Goal: Task Accomplishment & Management: Manage account settings

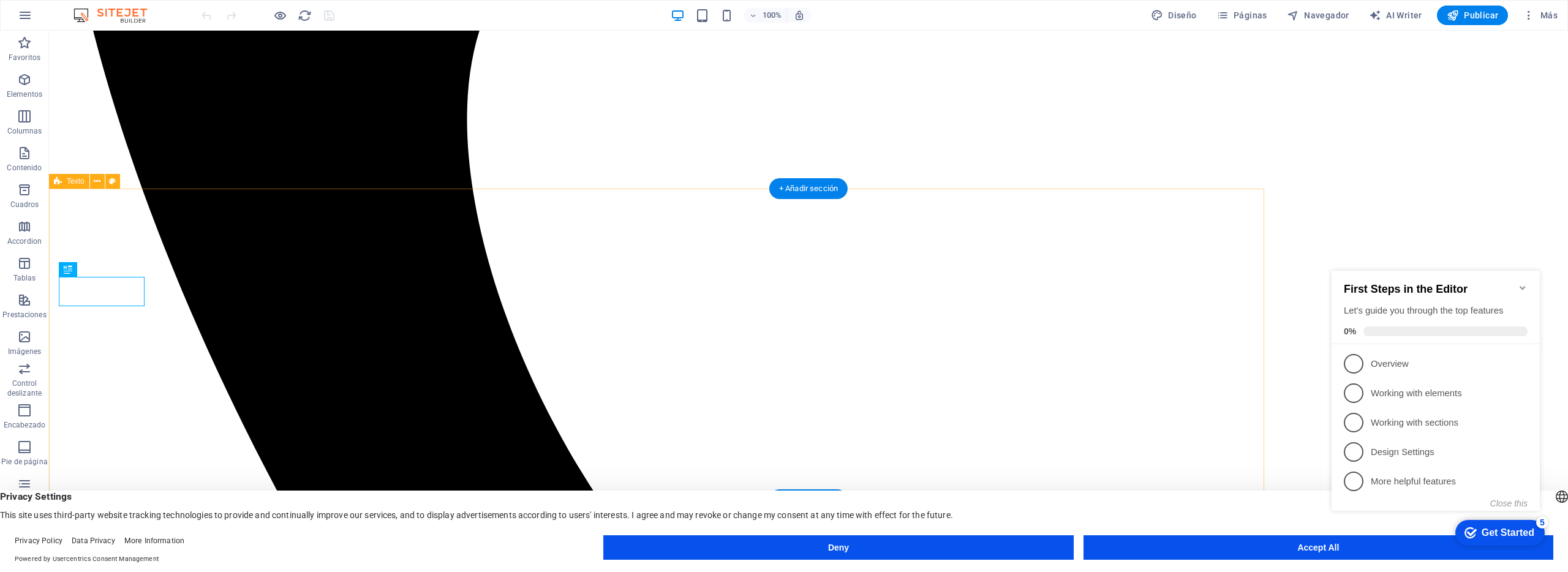
scroll to position [876, 0]
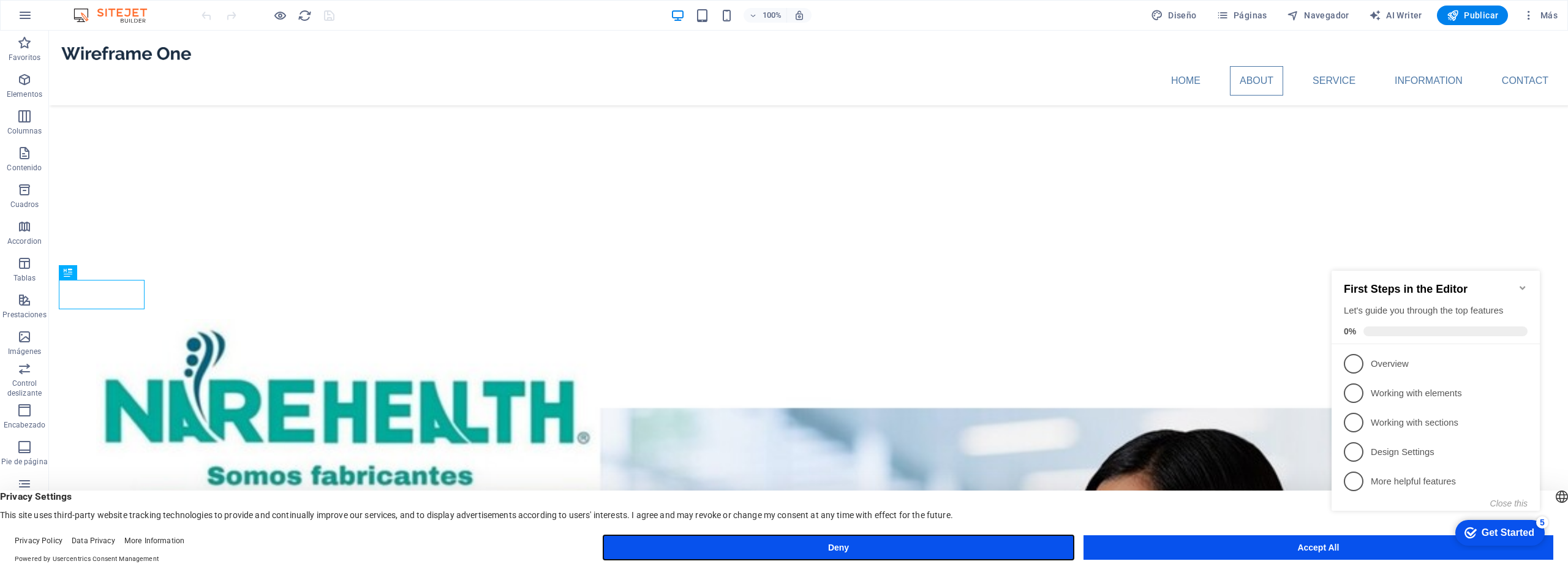
click at [1004, 542] on button "Deny" at bounding box center [838, 547] width 470 height 25
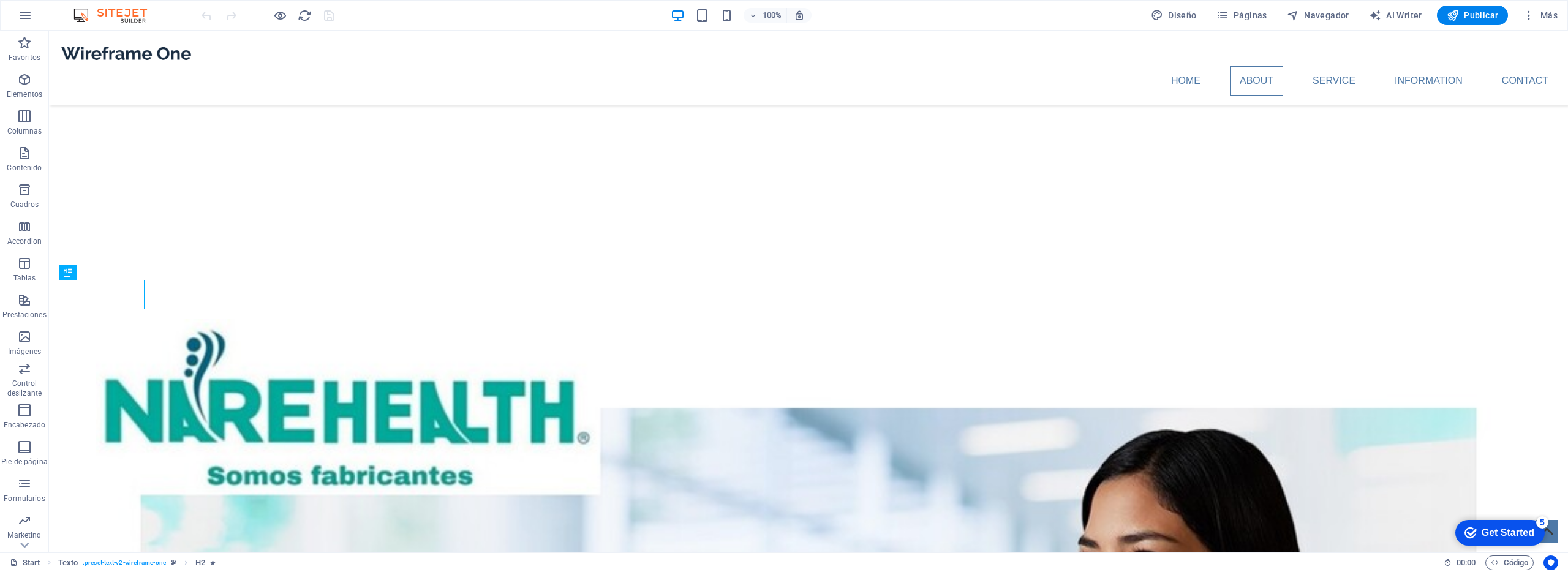
scroll to position [884, 0]
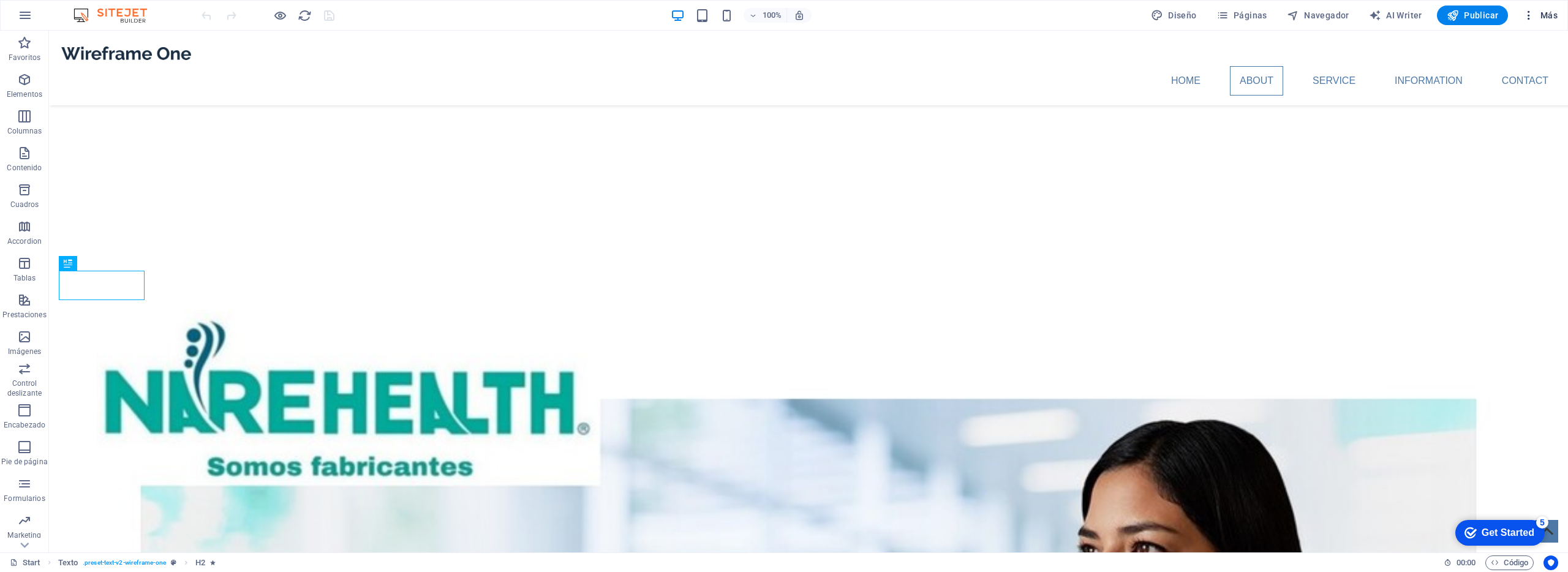
click at [1541, 19] on span "Más" at bounding box center [1541, 15] width 35 height 12
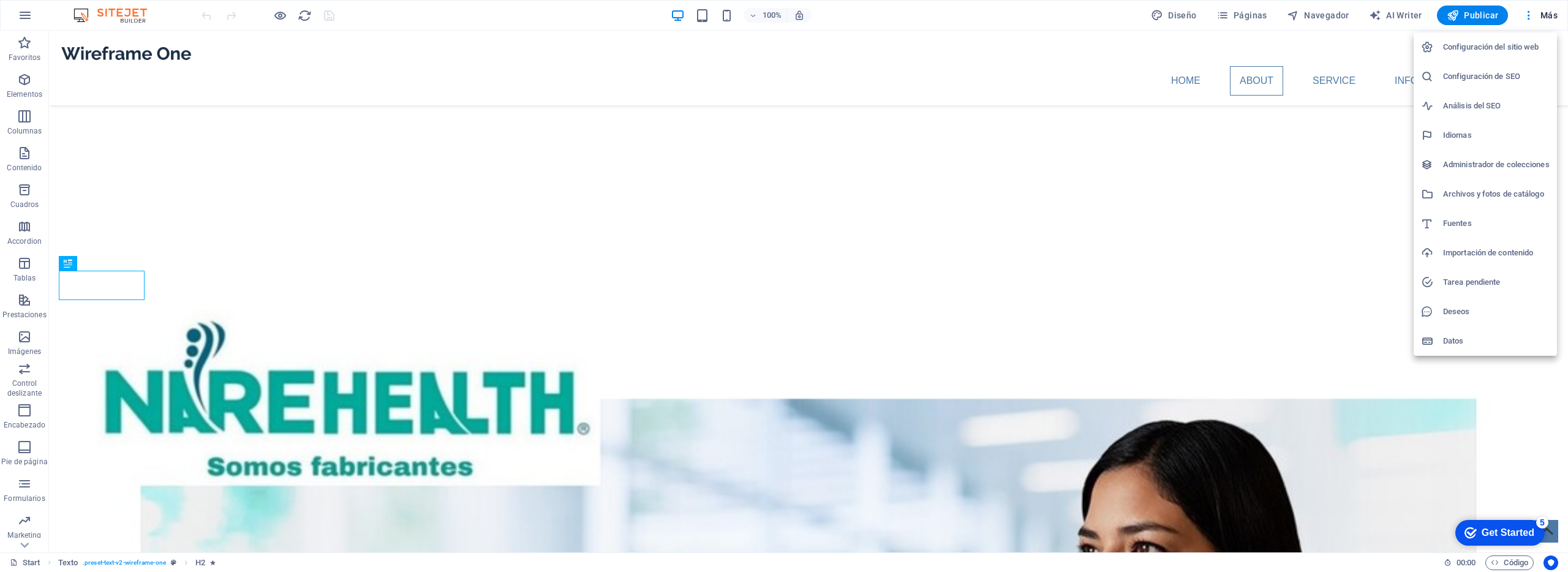
click at [1382, 15] on div at bounding box center [784, 286] width 1568 height 572
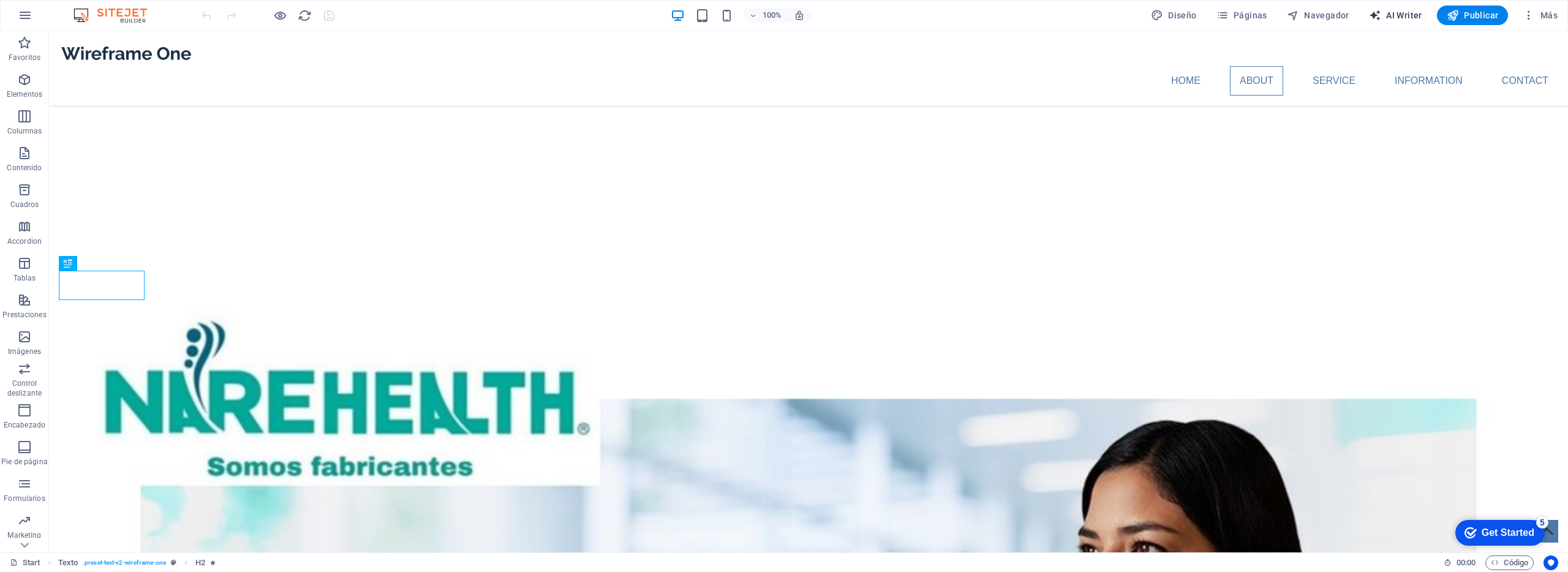
click at [1418, 17] on span "AI Writer" at bounding box center [1396, 15] width 53 height 12
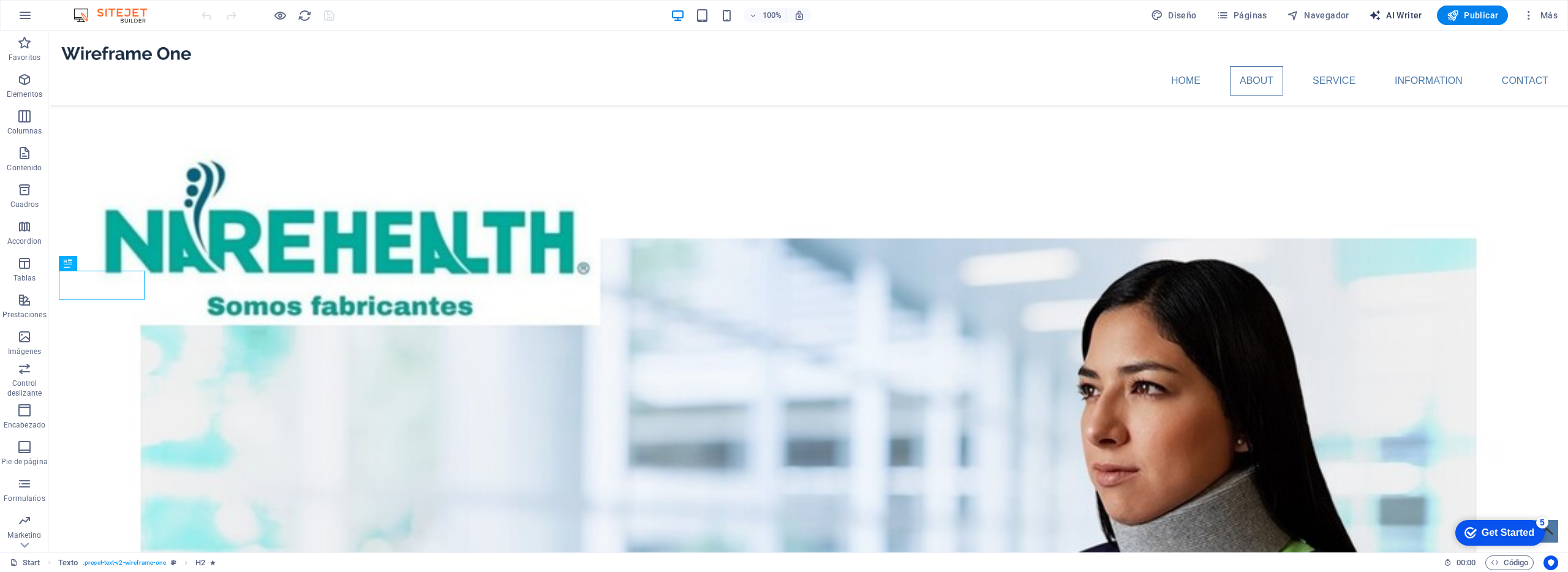
select select "English"
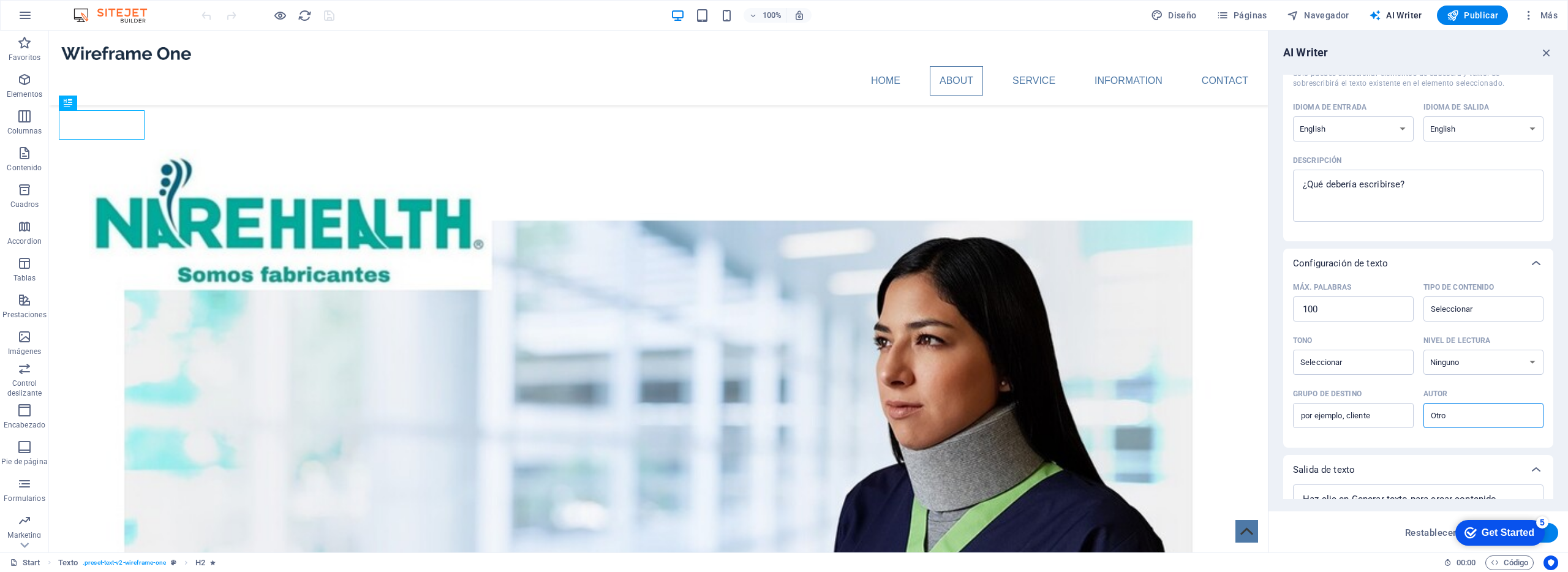
scroll to position [136, 0]
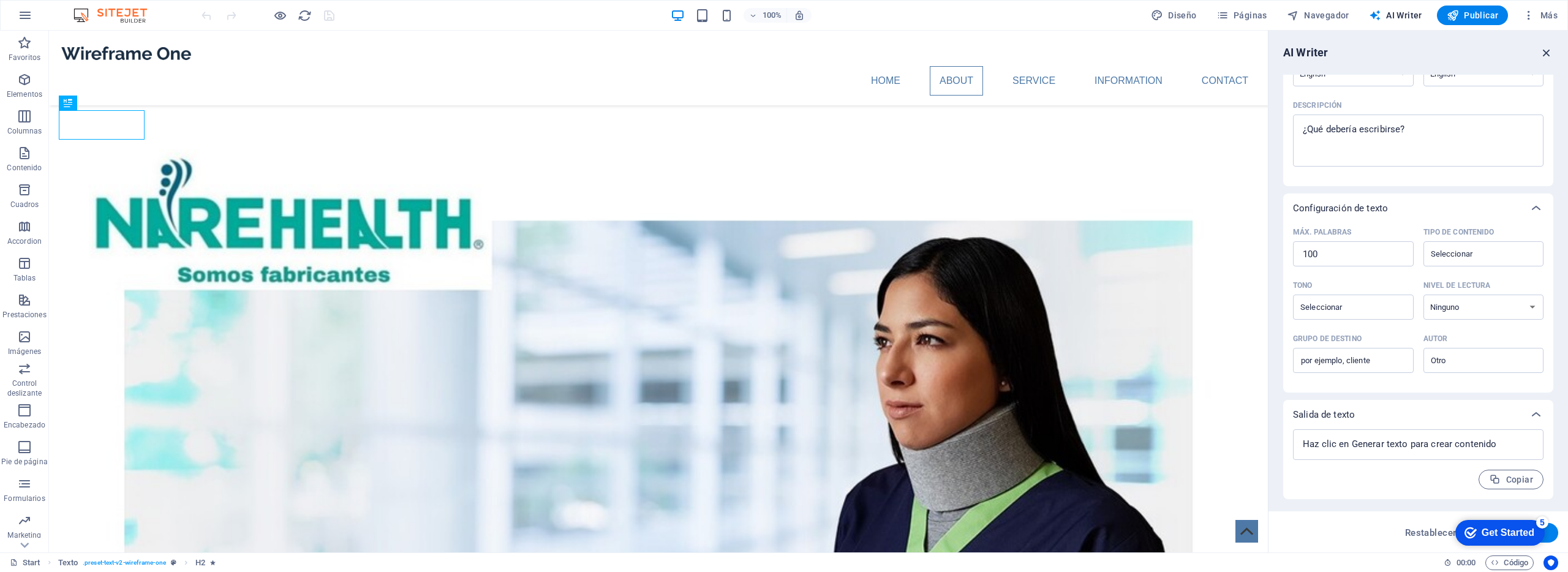
drag, startPoint x: 1541, startPoint y: 49, endPoint x: 1491, endPoint y: 19, distance: 58.3
click at [1541, 49] on icon "button" at bounding box center [1546, 52] width 13 height 13
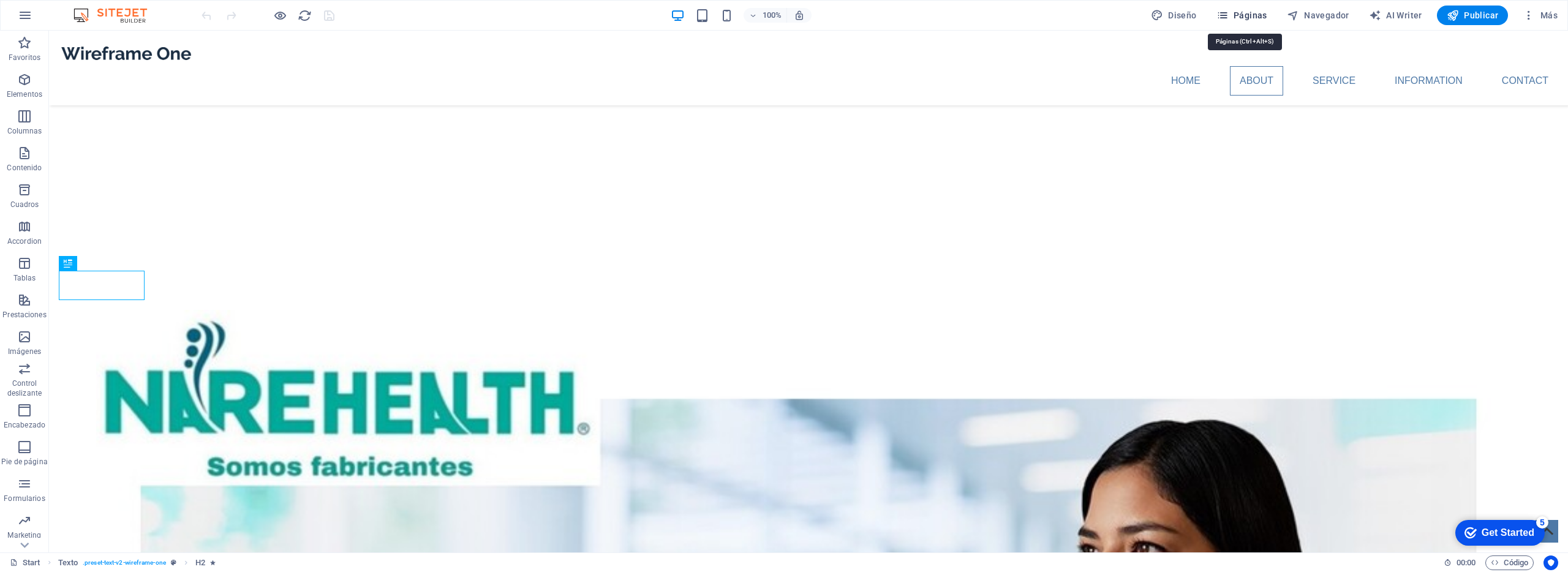
click at [1260, 21] on button "Páginas" at bounding box center [1241, 15] width 61 height 19
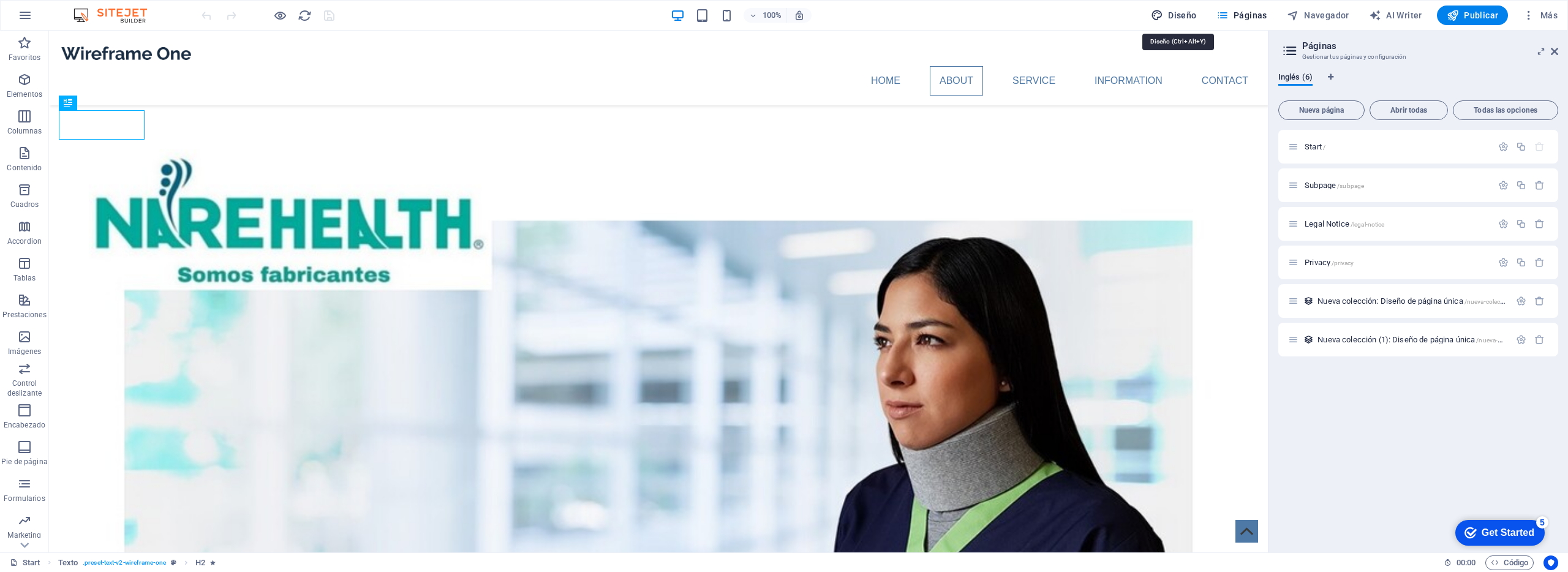
click at [1181, 15] on span "Diseño" at bounding box center [1174, 15] width 46 height 12
select select "px"
select select "400"
select select "px"
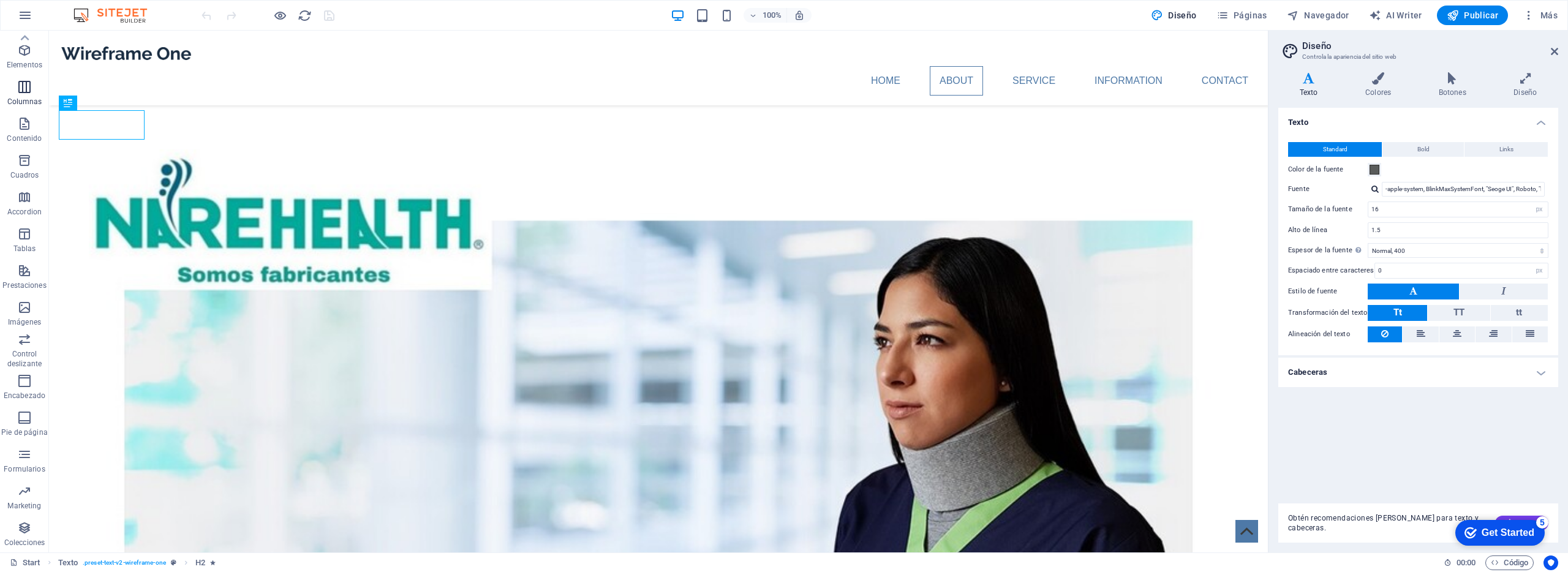
scroll to position [0, 0]
click at [33, 23] on button "button" at bounding box center [25, 15] width 29 height 29
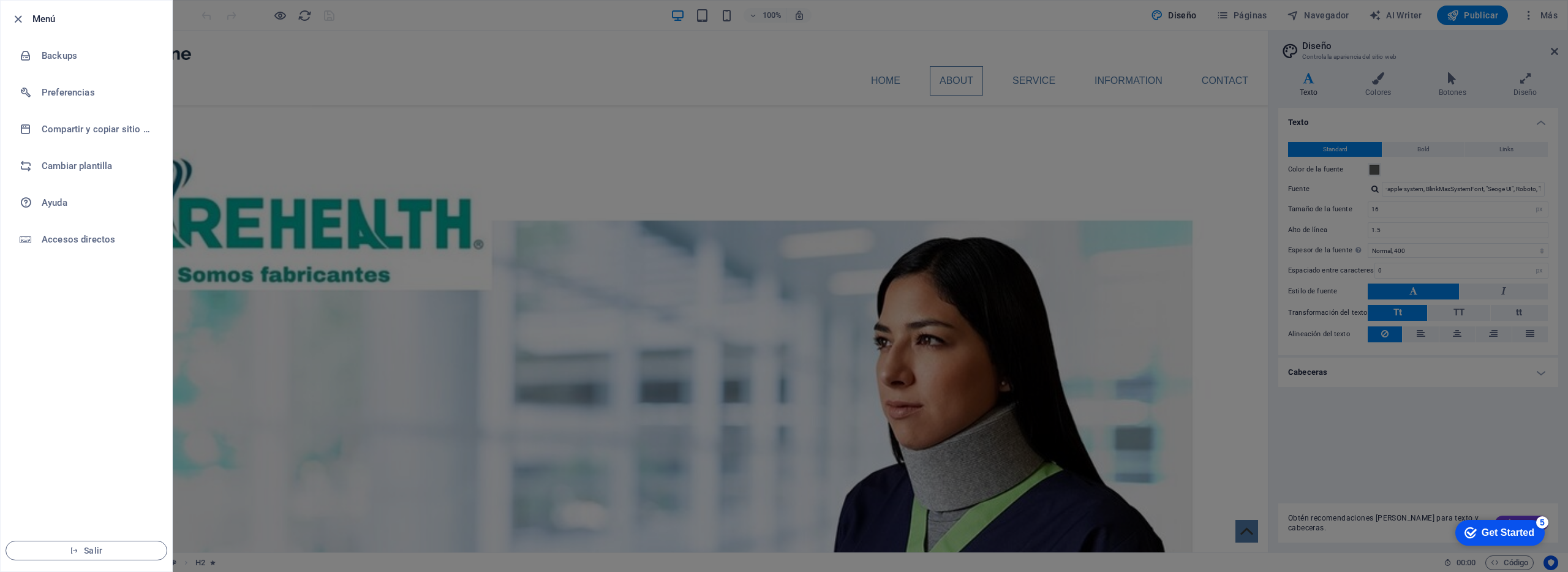
click at [1195, 150] on div at bounding box center [784, 286] width 1568 height 572
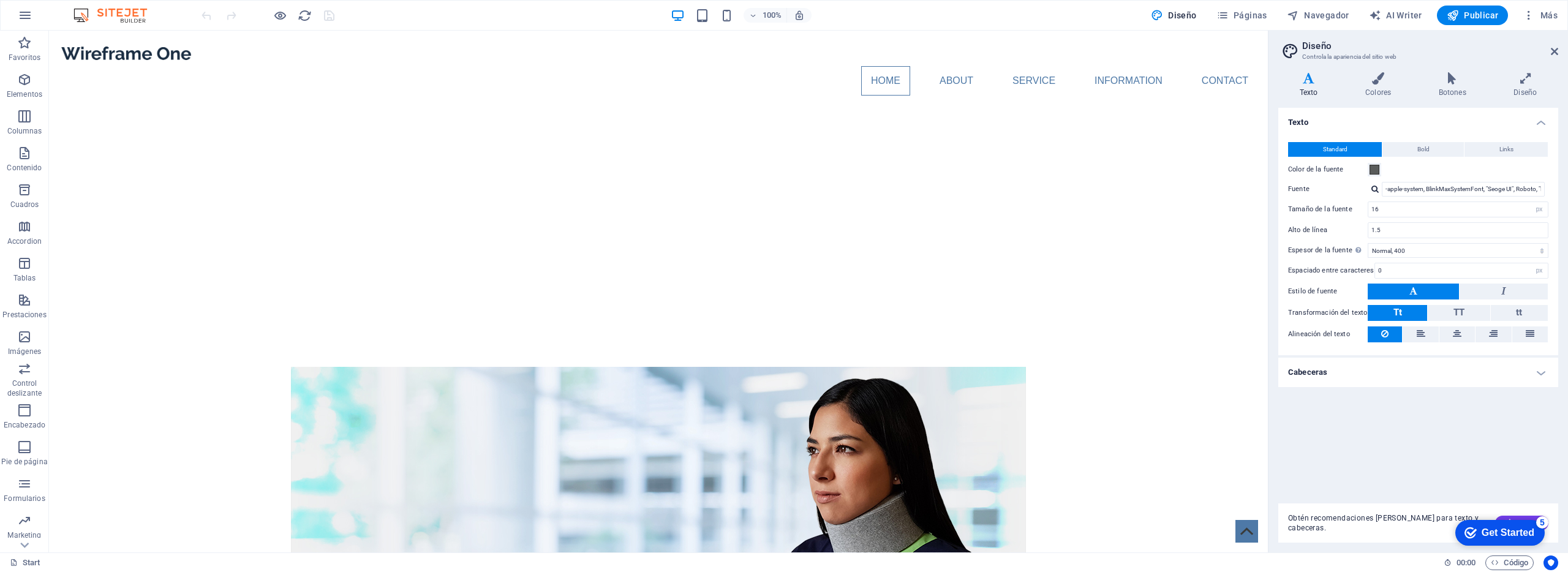
click at [1496, 533] on div "Get Started" at bounding box center [1508, 532] width 53 height 11
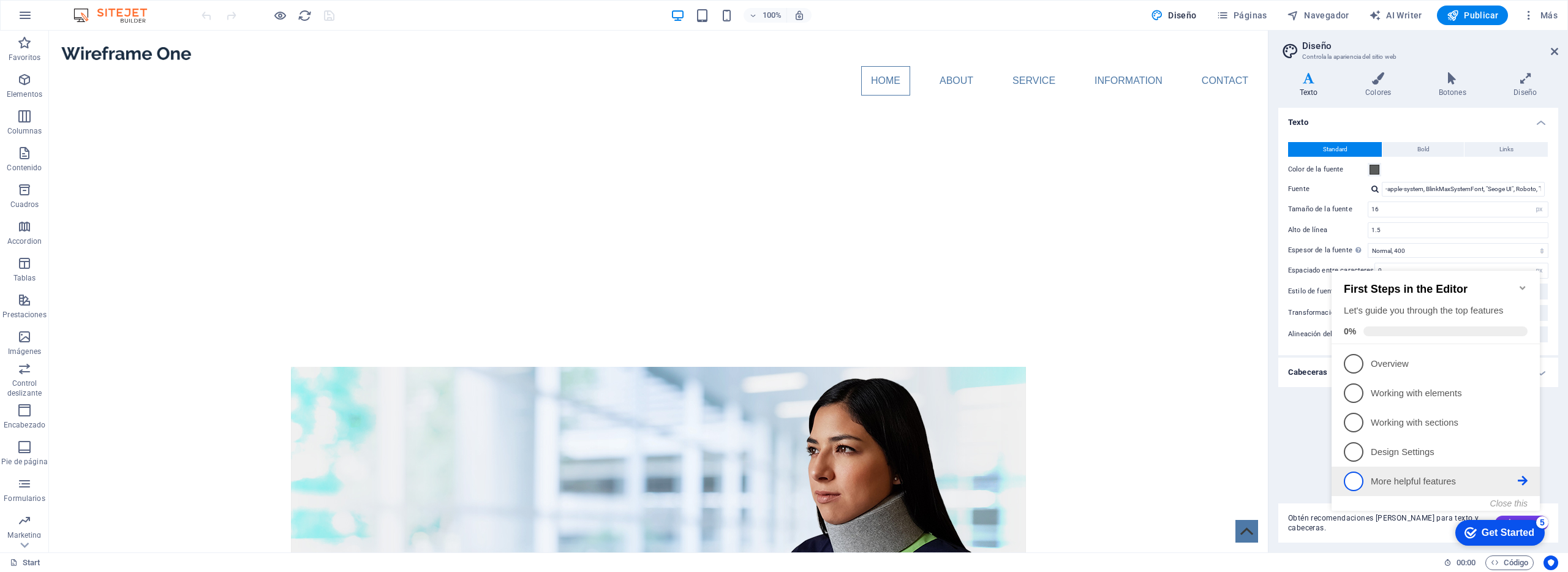
click at [1429, 477] on p "More helpful features - incomplete" at bounding box center [1444, 481] width 147 height 13
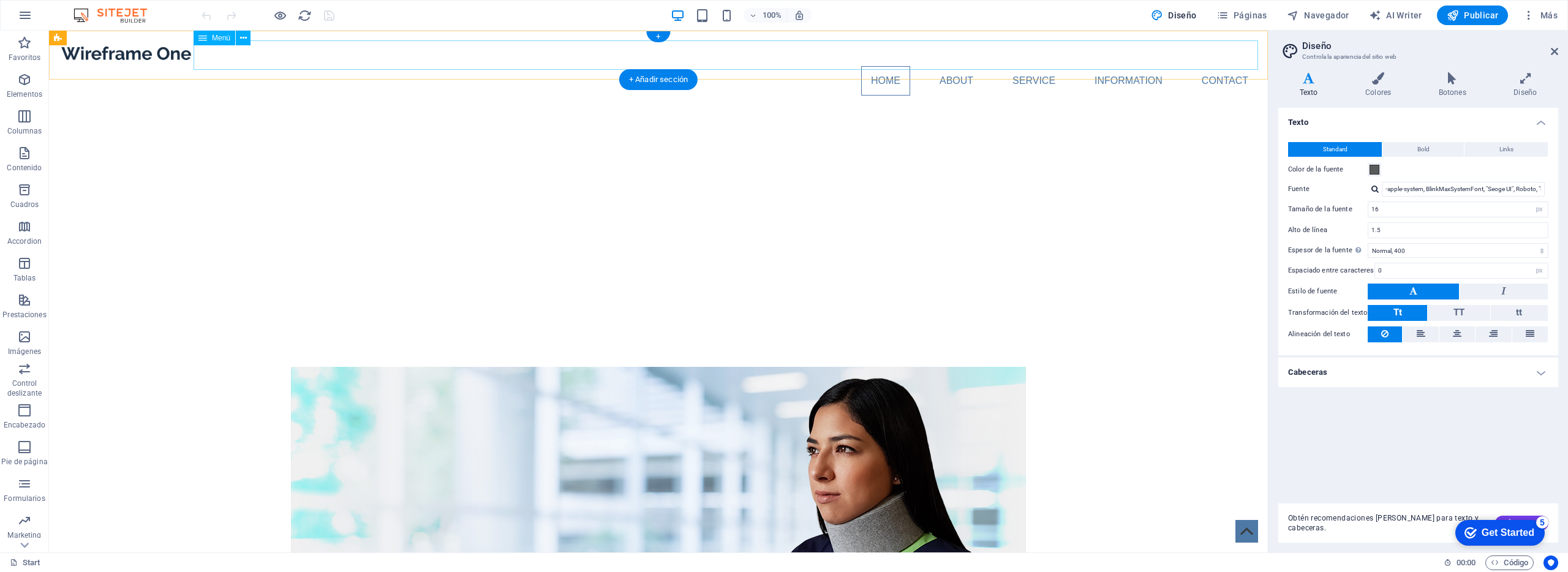
click at [968, 66] on nav "Home About Service Information Contact" at bounding box center [659, 80] width 1200 height 29
click at [668, 85] on div "+ Añadir sección" at bounding box center [658, 79] width 79 height 21
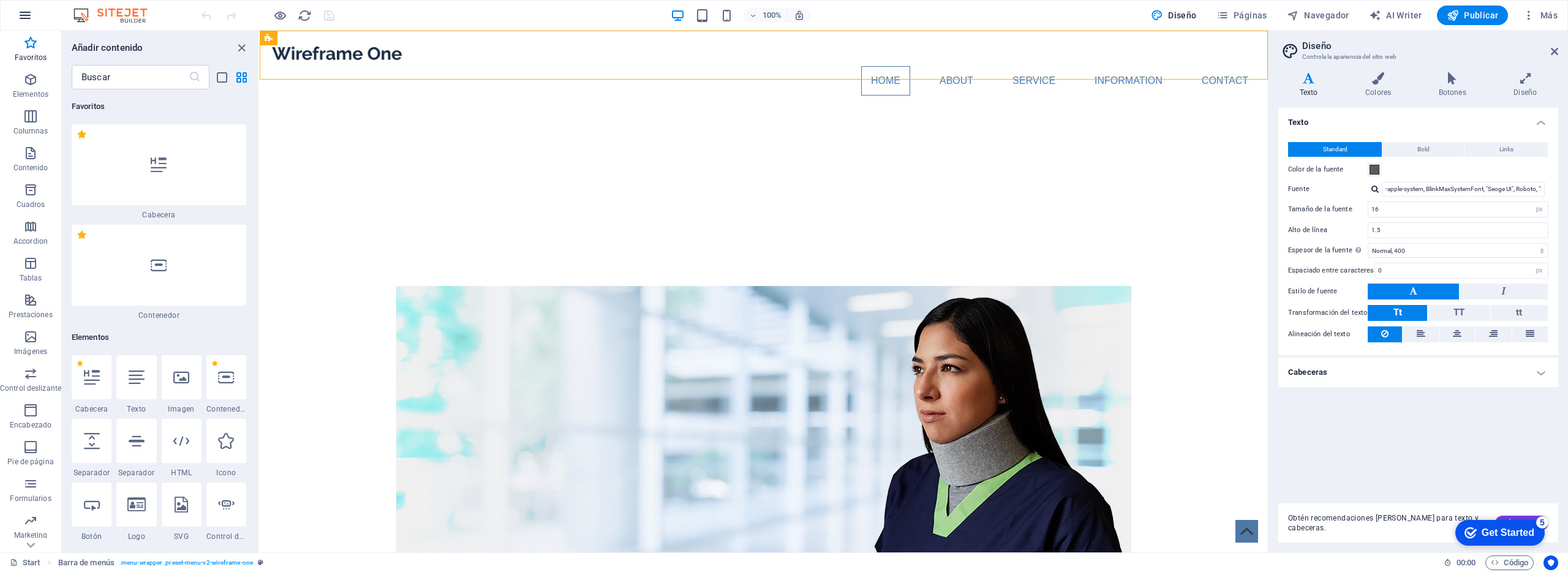
click at [26, 16] on icon "button" at bounding box center [25, 15] width 15 height 15
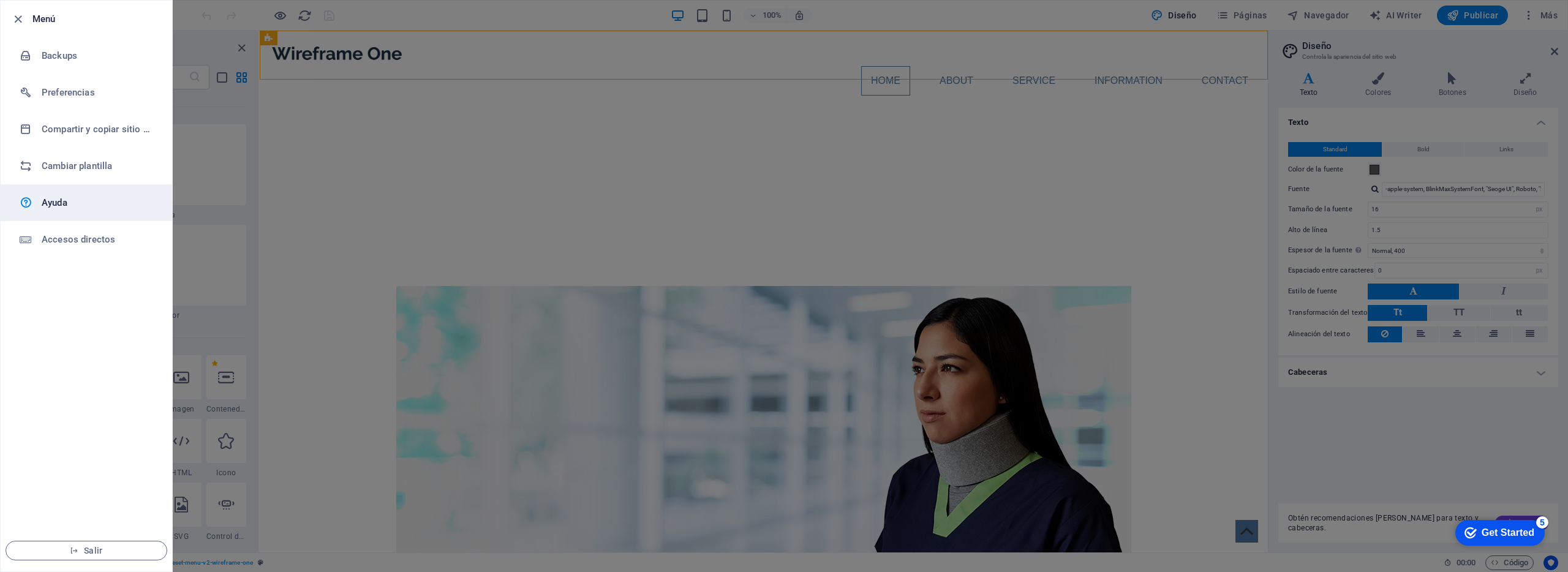
click at [114, 194] on link "Ayuda" at bounding box center [87, 203] width 171 height 37
click at [998, 71] on div at bounding box center [784, 286] width 1568 height 572
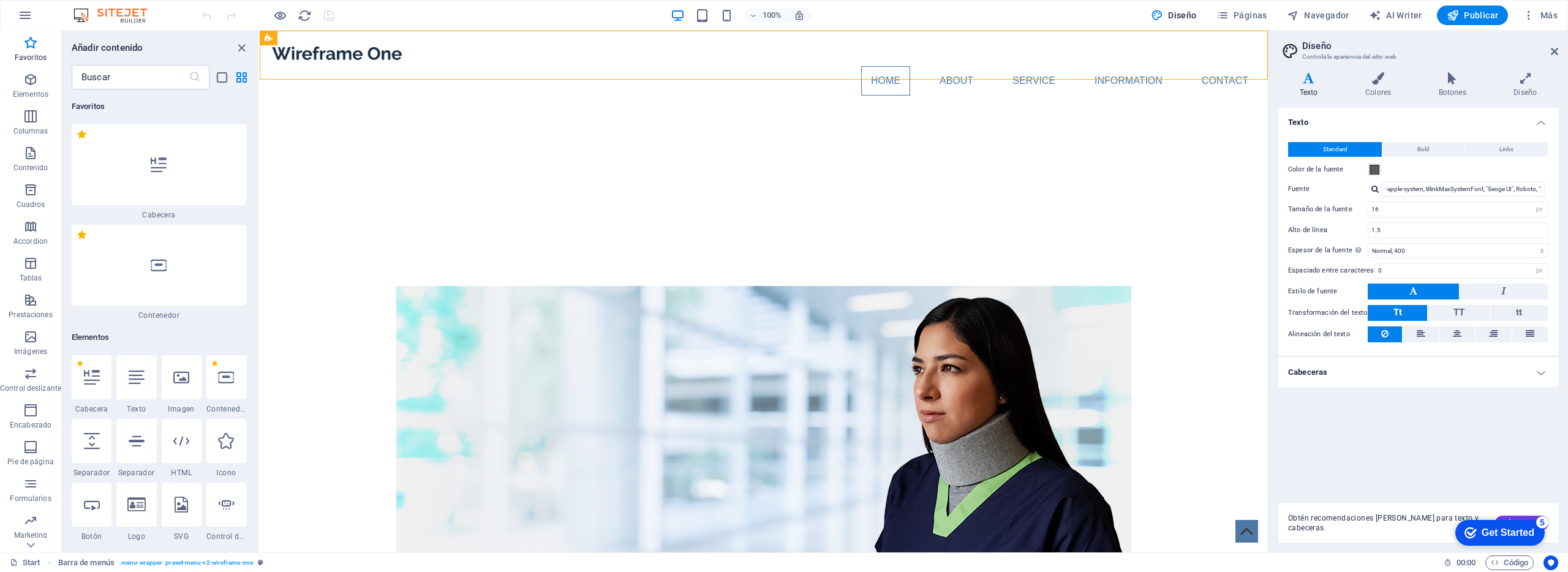
drag, startPoint x: 102, startPoint y: 9, endPoint x: 92, endPoint y: 11, distance: 10.2
click at [102, 9] on img at bounding box center [117, 15] width 92 height 15
click at [20, 13] on icon "button" at bounding box center [25, 15] width 15 height 15
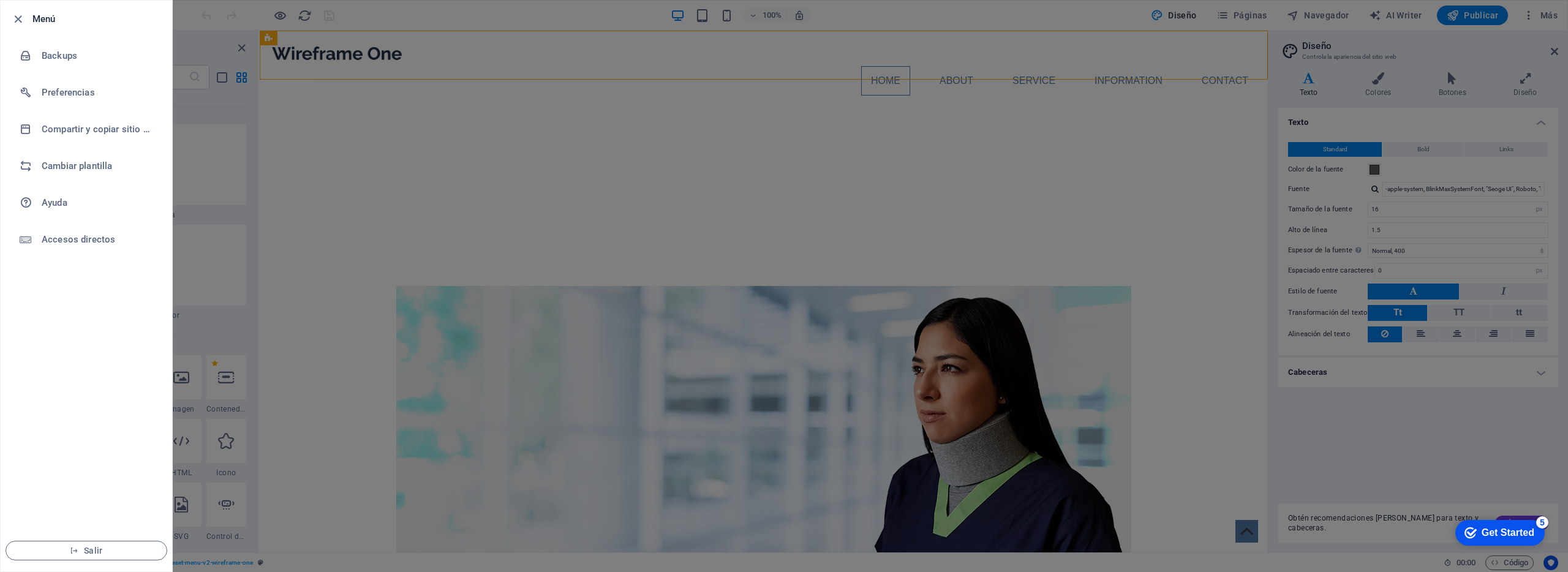
click at [1323, 34] on div at bounding box center [784, 286] width 1568 height 572
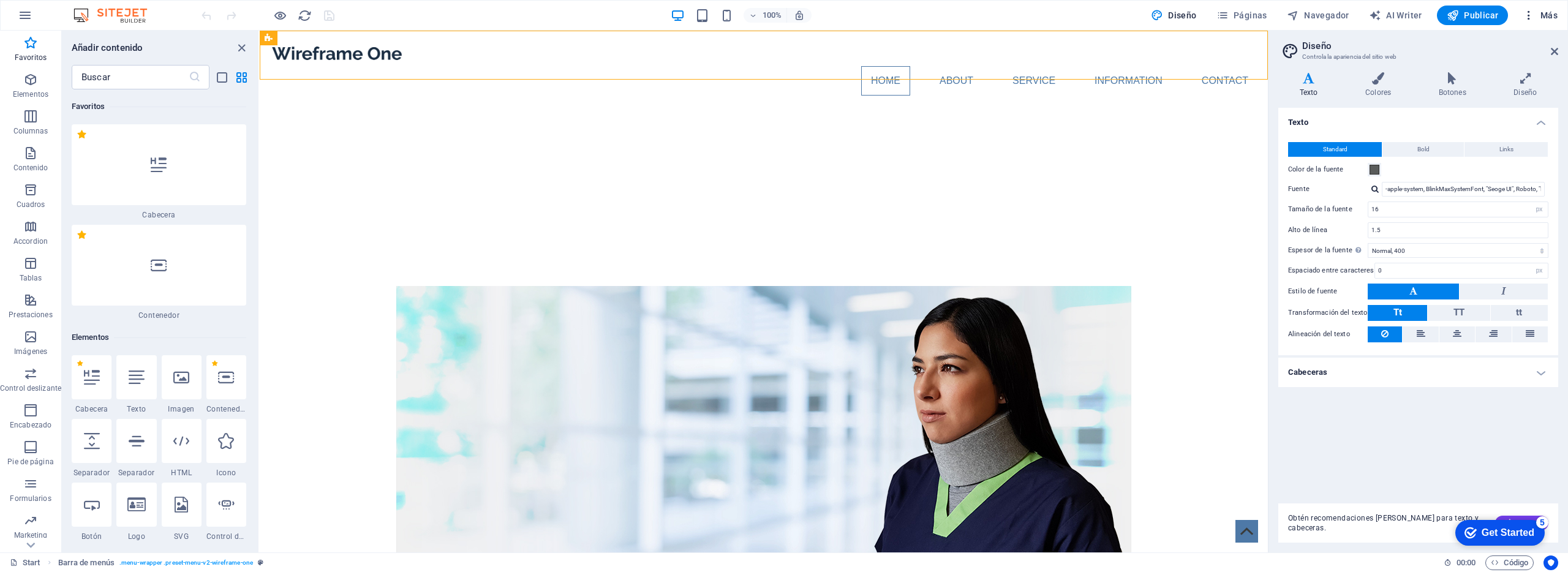
click at [1557, 21] on button "Más" at bounding box center [1540, 15] width 45 height 19
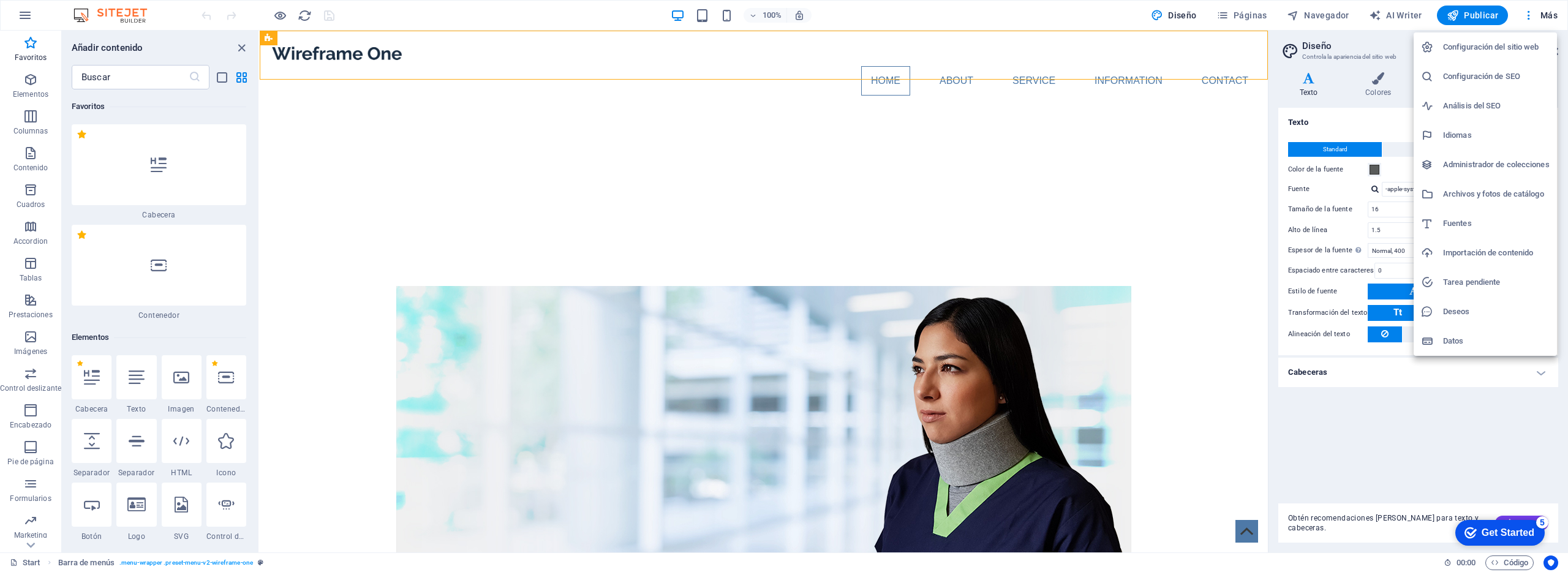
click at [1519, 15] on div at bounding box center [784, 286] width 1568 height 572
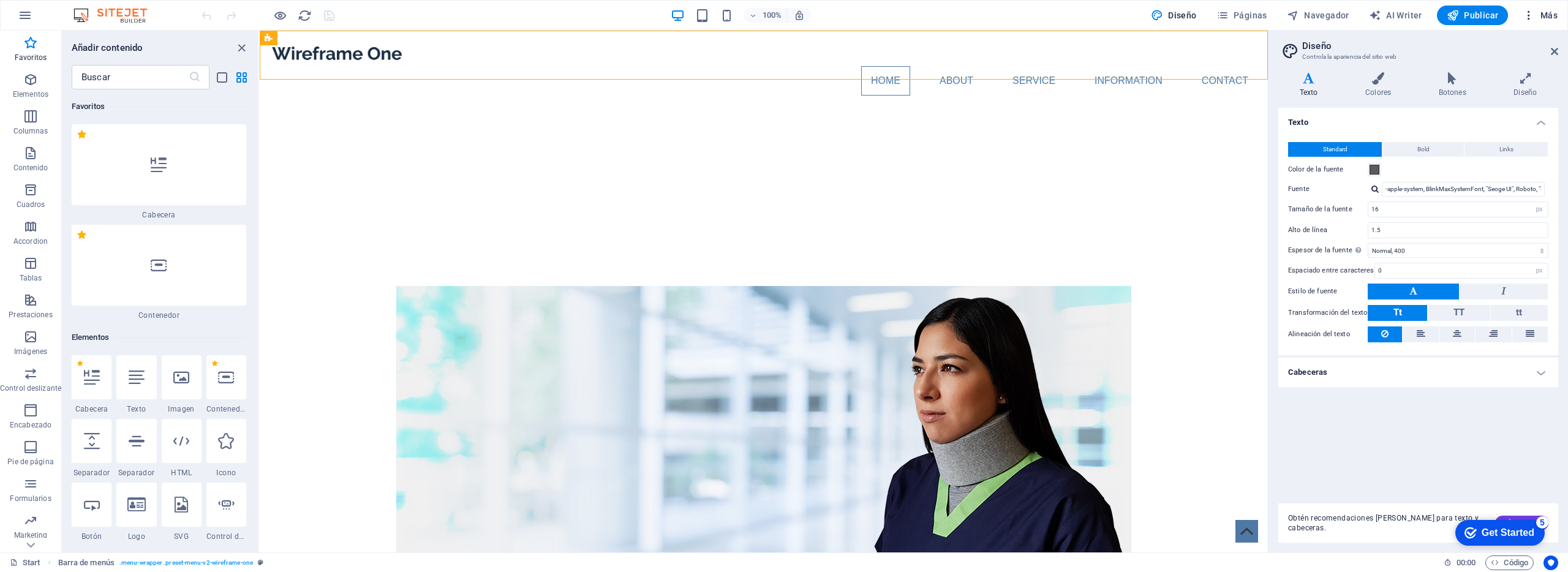
click at [1528, 14] on icon "button" at bounding box center [1529, 15] width 12 height 12
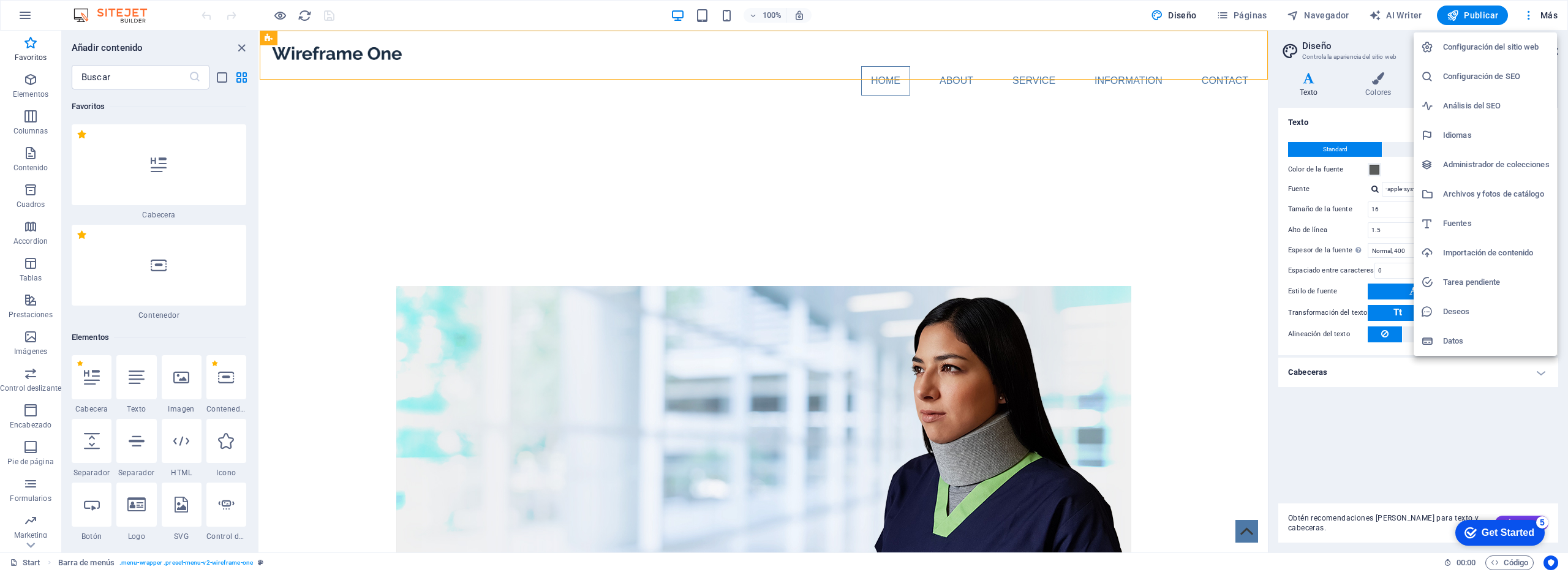
click at [1492, 45] on h6 "Configuración del sitio web" at bounding box center [1496, 47] width 107 height 15
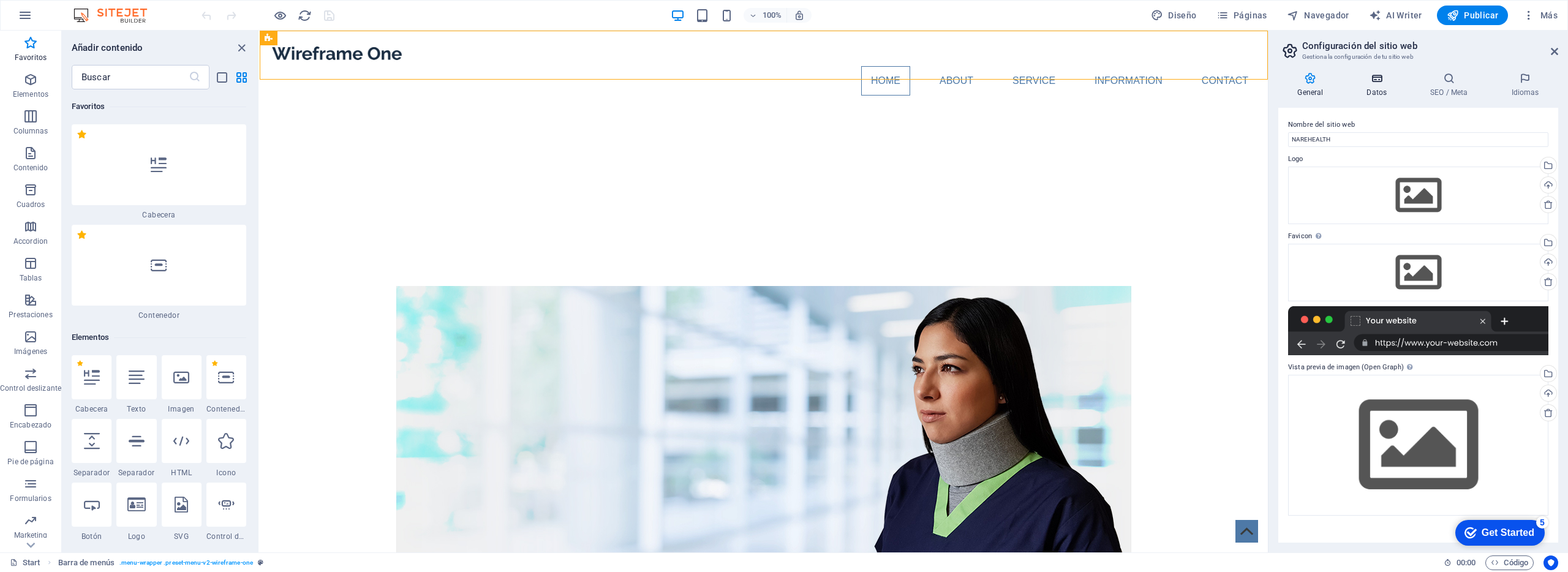
click at [1376, 77] on icon at bounding box center [1376, 79] width 59 height 12
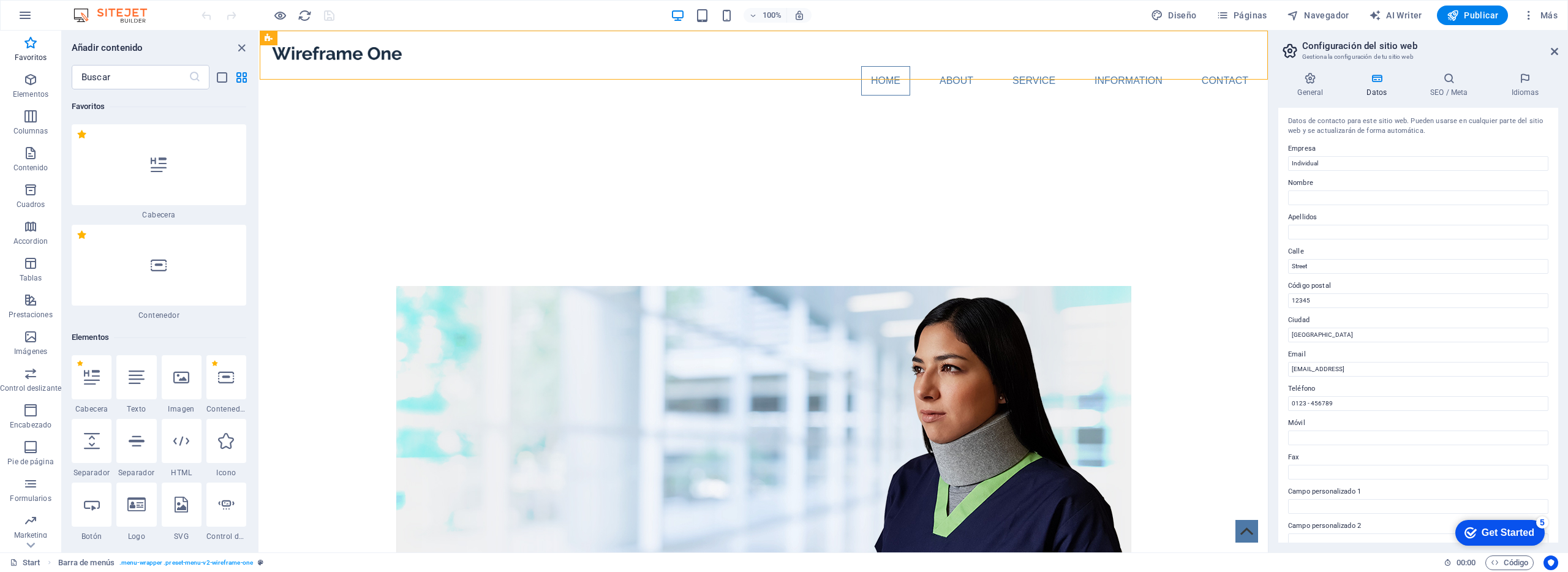
scroll to position [154, 0]
click at [1464, 77] on icon at bounding box center [1450, 79] width 76 height 12
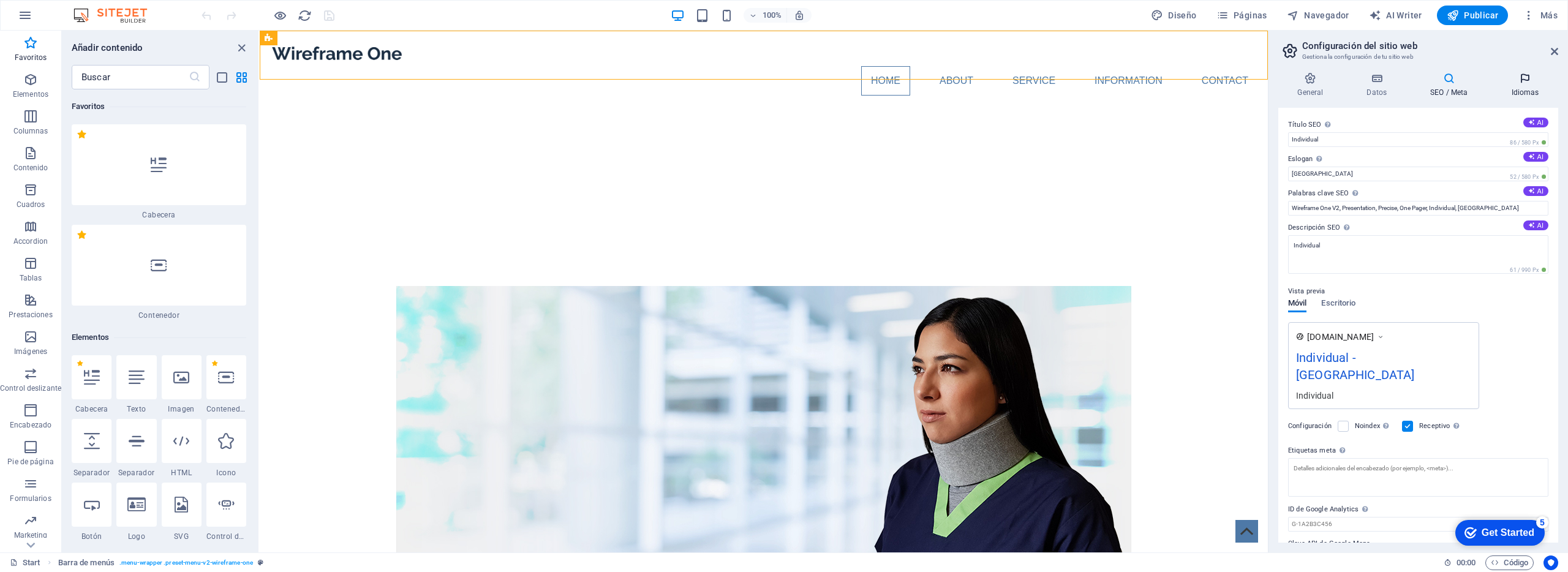
click at [1535, 82] on icon at bounding box center [1525, 79] width 66 height 12
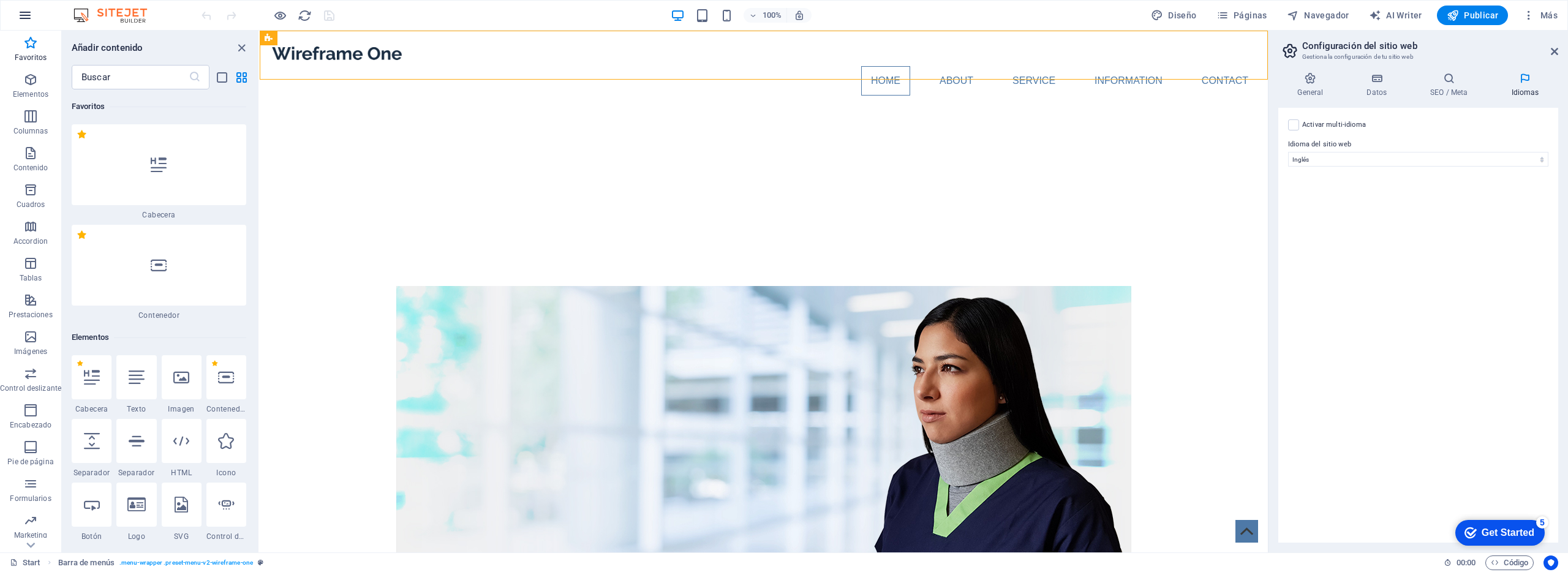
click at [19, 3] on button "button" at bounding box center [25, 15] width 29 height 29
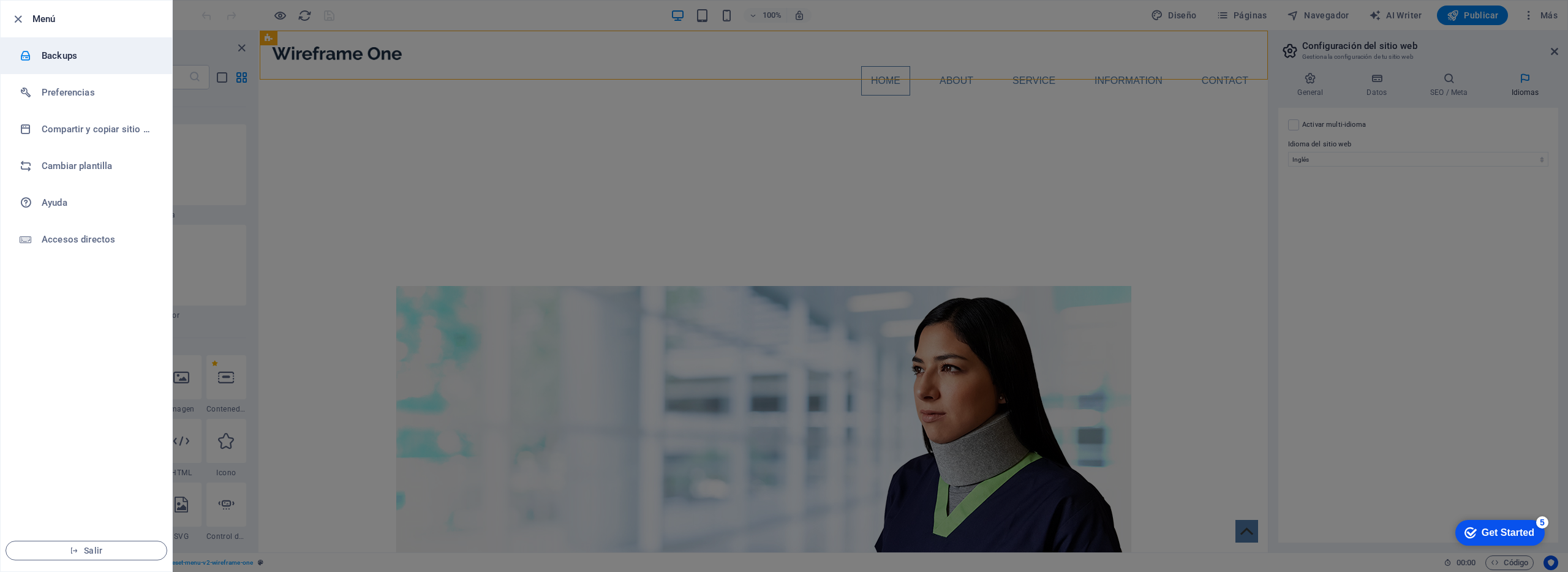
click at [66, 61] on h6 "Backups" at bounding box center [98, 56] width 113 height 15
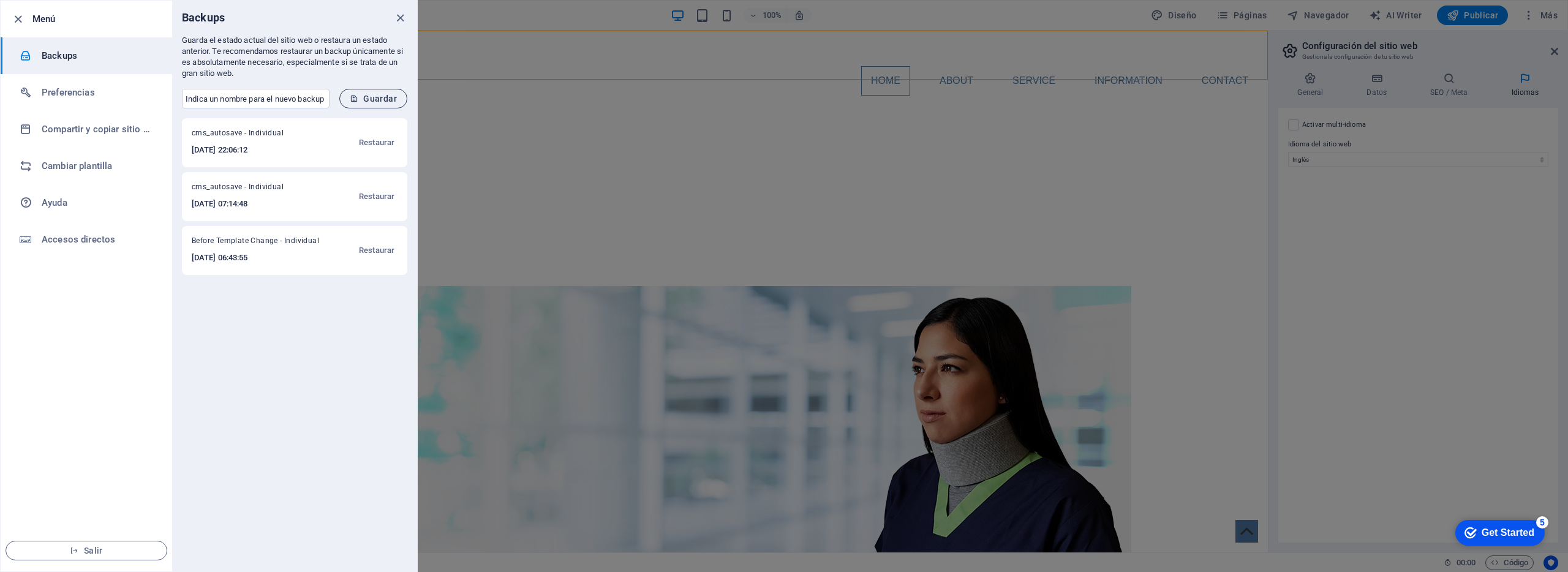
click at [366, 101] on span "Guardar" at bounding box center [373, 98] width 47 height 10
click at [101, 162] on h6 "Cambiar plantilla" at bounding box center [98, 166] width 113 height 15
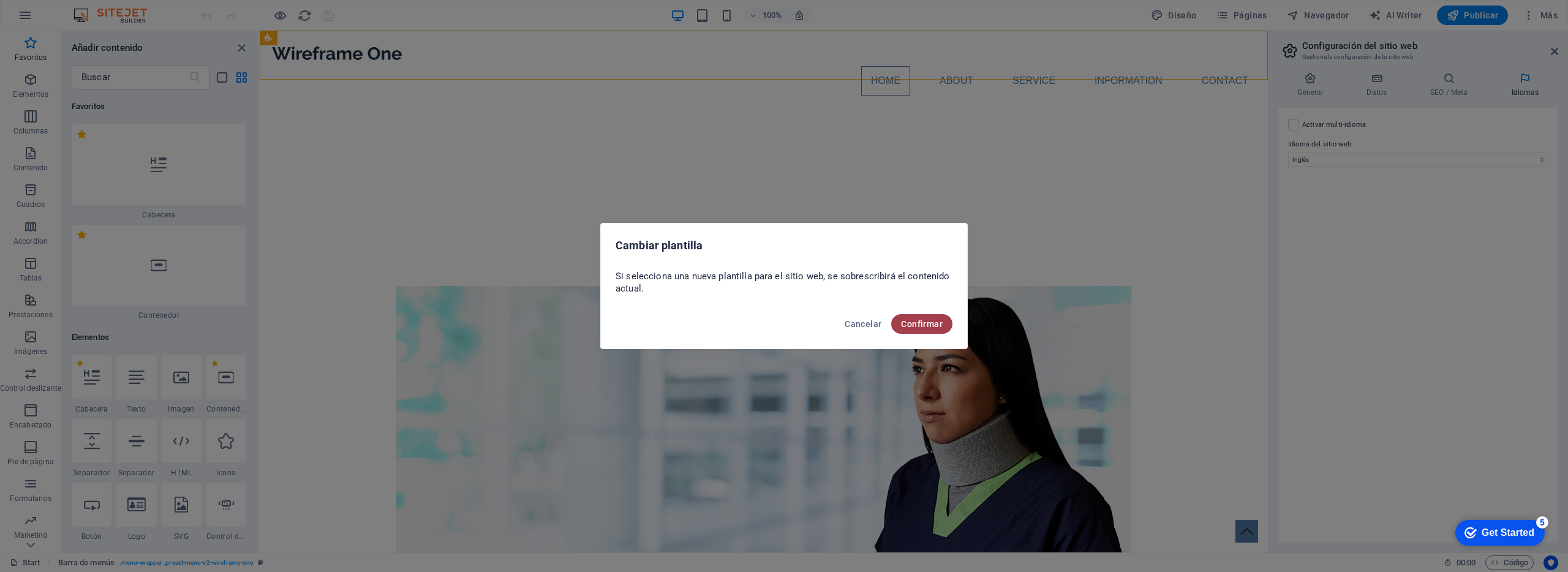
click at [916, 322] on span "Confirmar" at bounding box center [922, 323] width 41 height 10
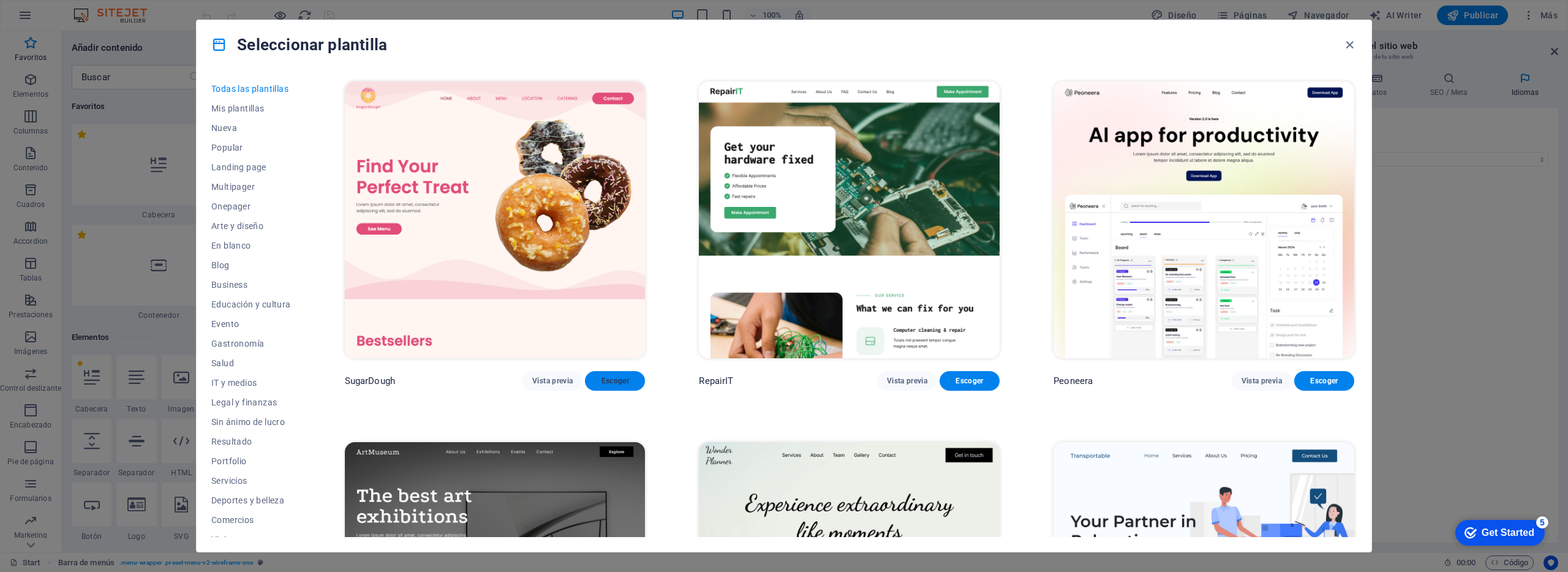
click at [621, 379] on span "Escoger" at bounding box center [615, 380] width 41 height 10
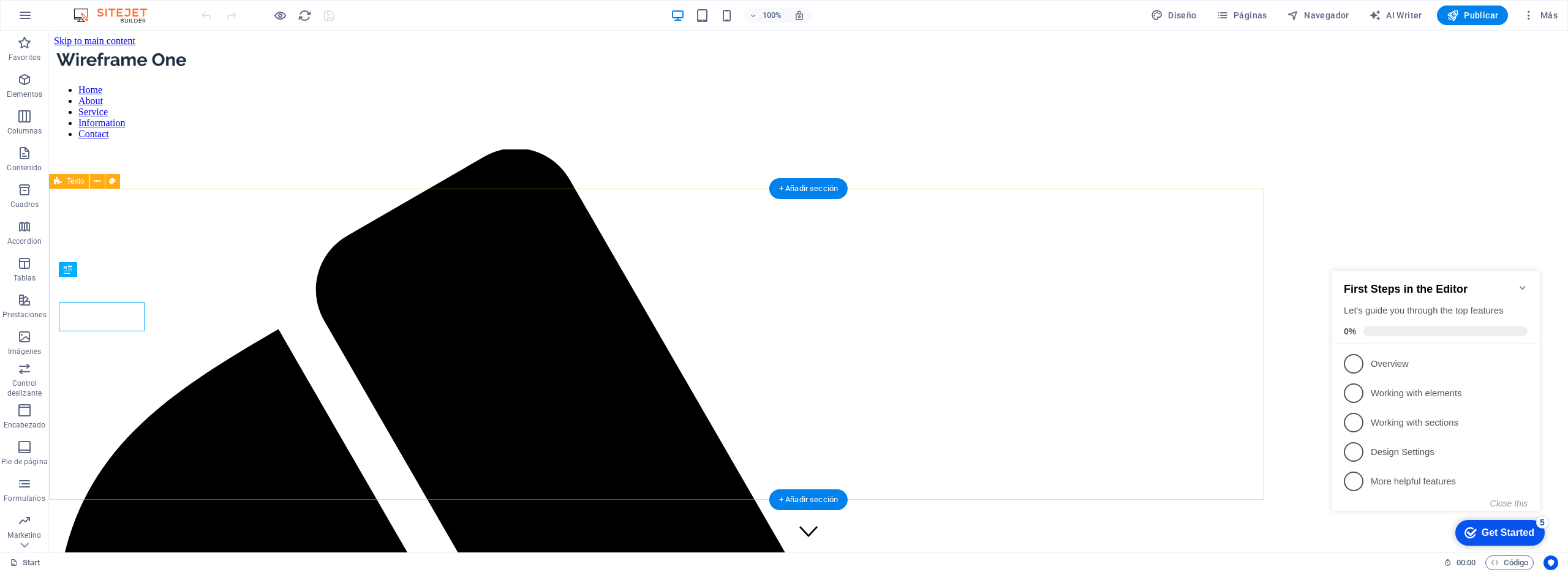
scroll to position [878, 0]
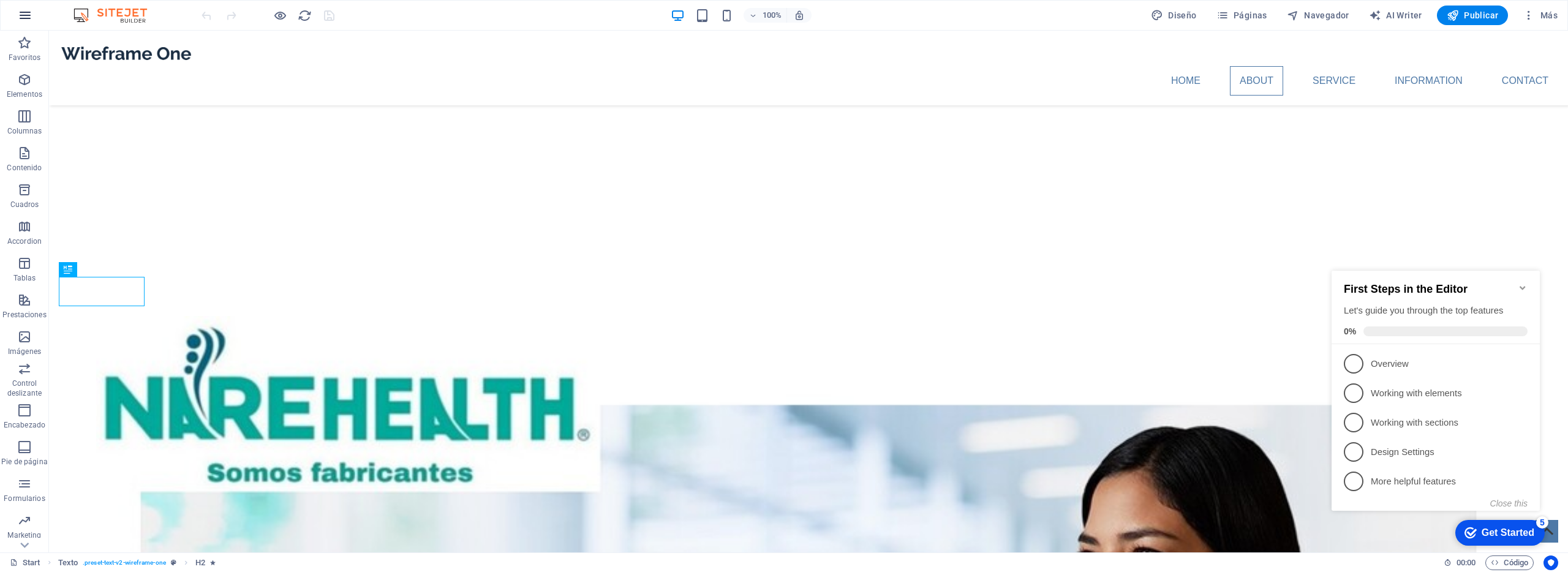
click at [22, 19] on icon "button" at bounding box center [25, 15] width 15 height 15
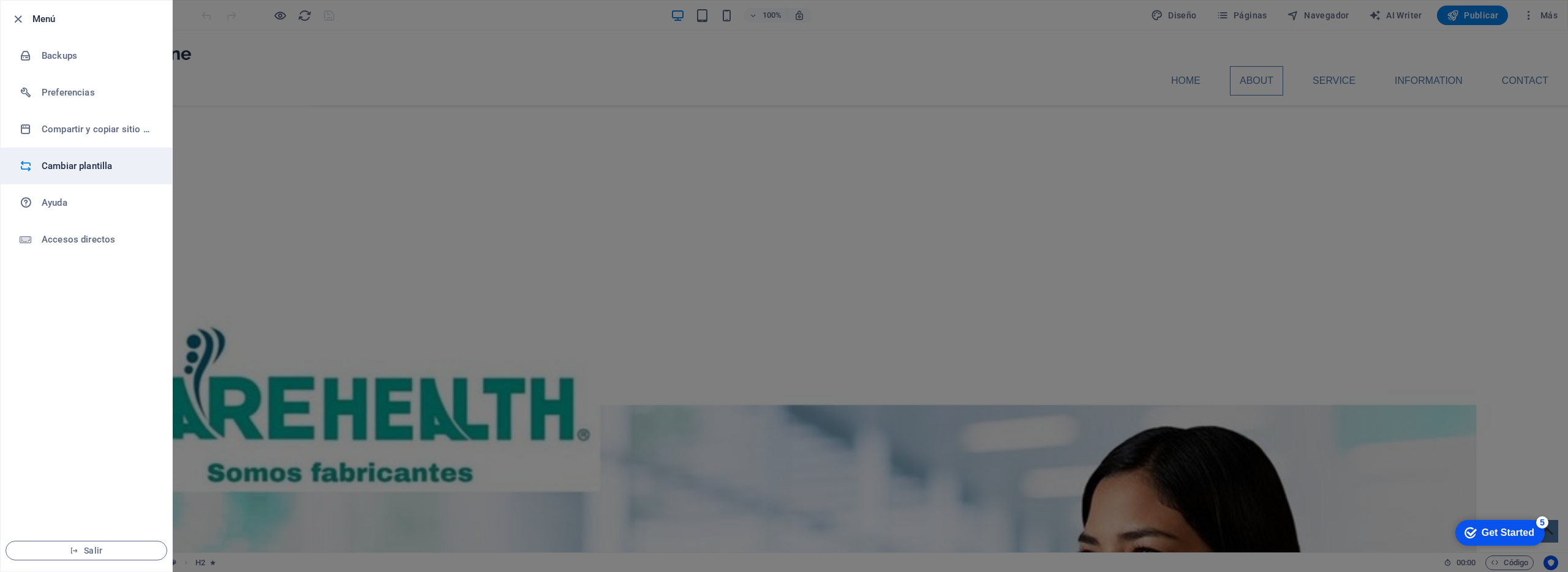
click at [102, 159] on h6 "Cambiar plantilla" at bounding box center [98, 166] width 113 height 15
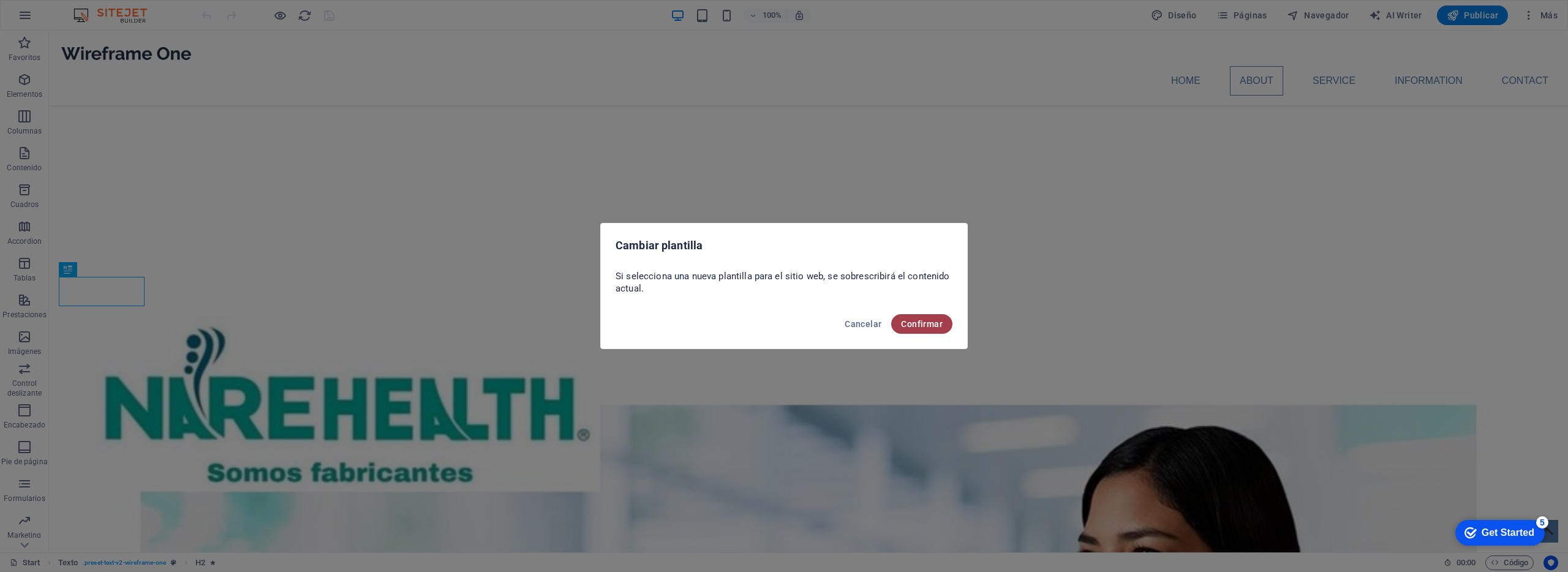
click at [903, 321] on span "Confirmar" at bounding box center [922, 323] width 41 height 10
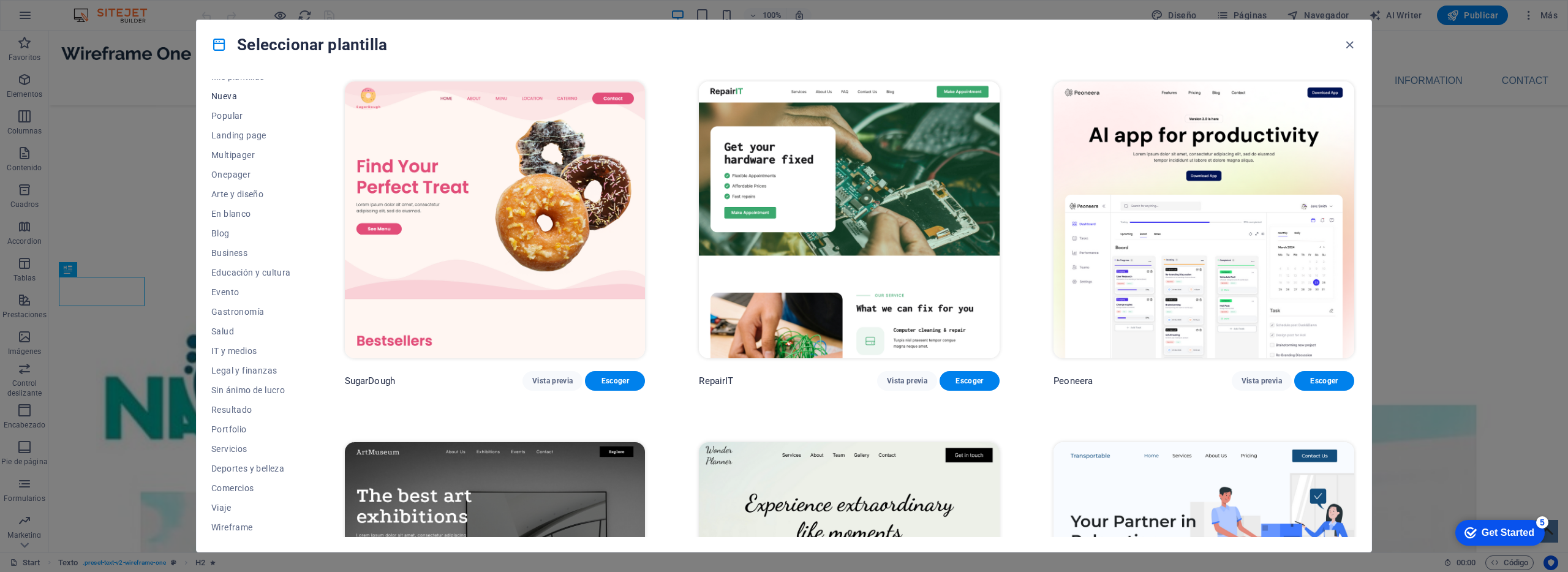
scroll to position [0, 0]
click at [255, 129] on span "Nueva" at bounding box center [251, 127] width 79 height 10
click at [1353, 41] on icon "button" at bounding box center [1350, 45] width 14 height 14
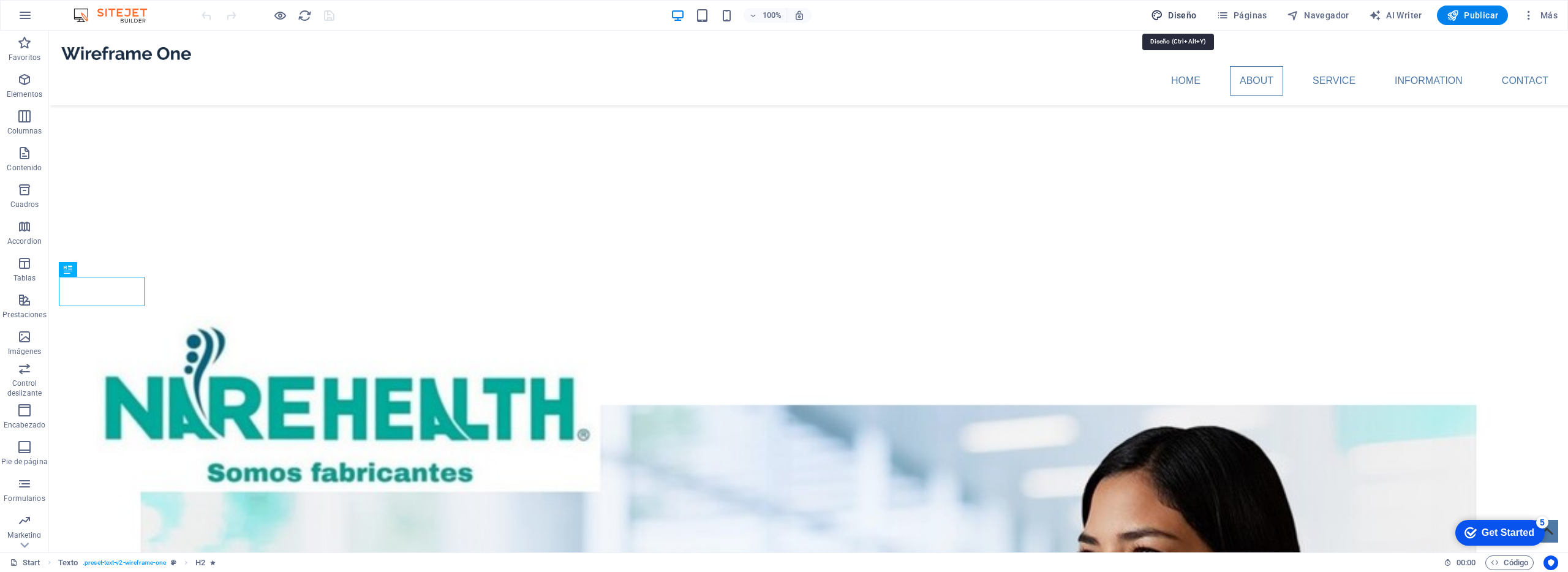
click at [1202, 13] on button "Diseño" at bounding box center [1173, 15] width 56 height 19
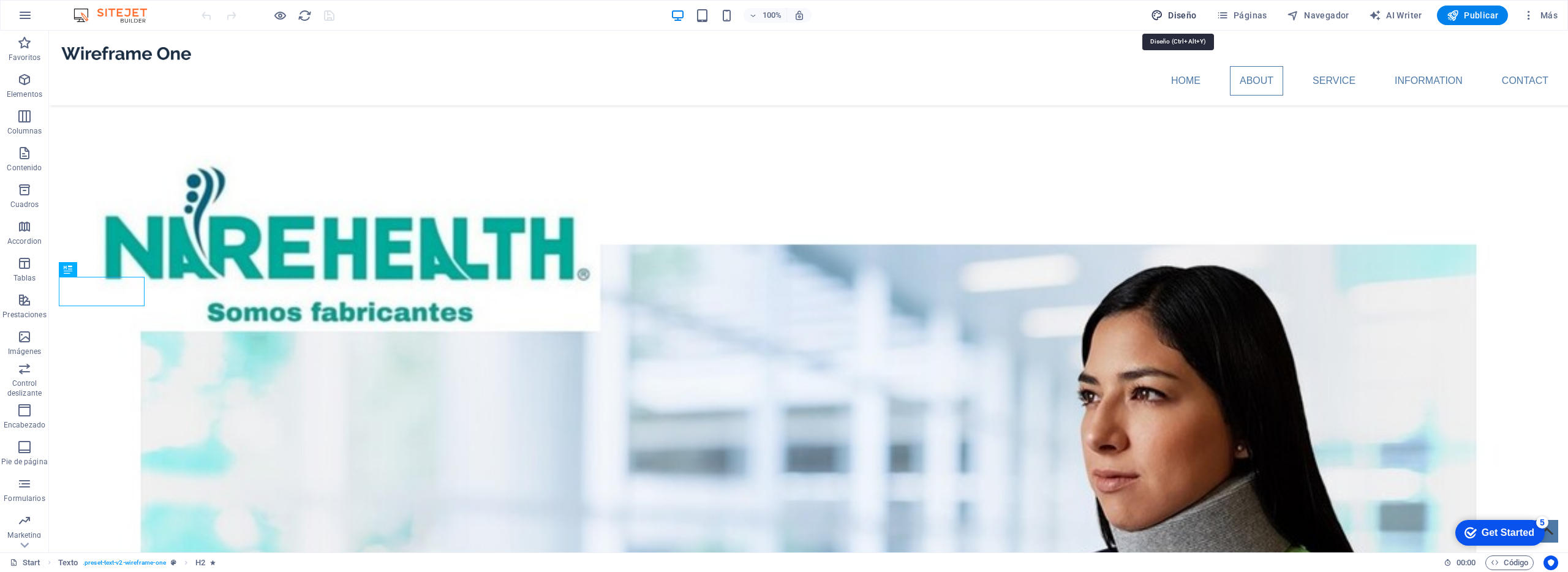
select select "px"
select select "400"
select select "px"
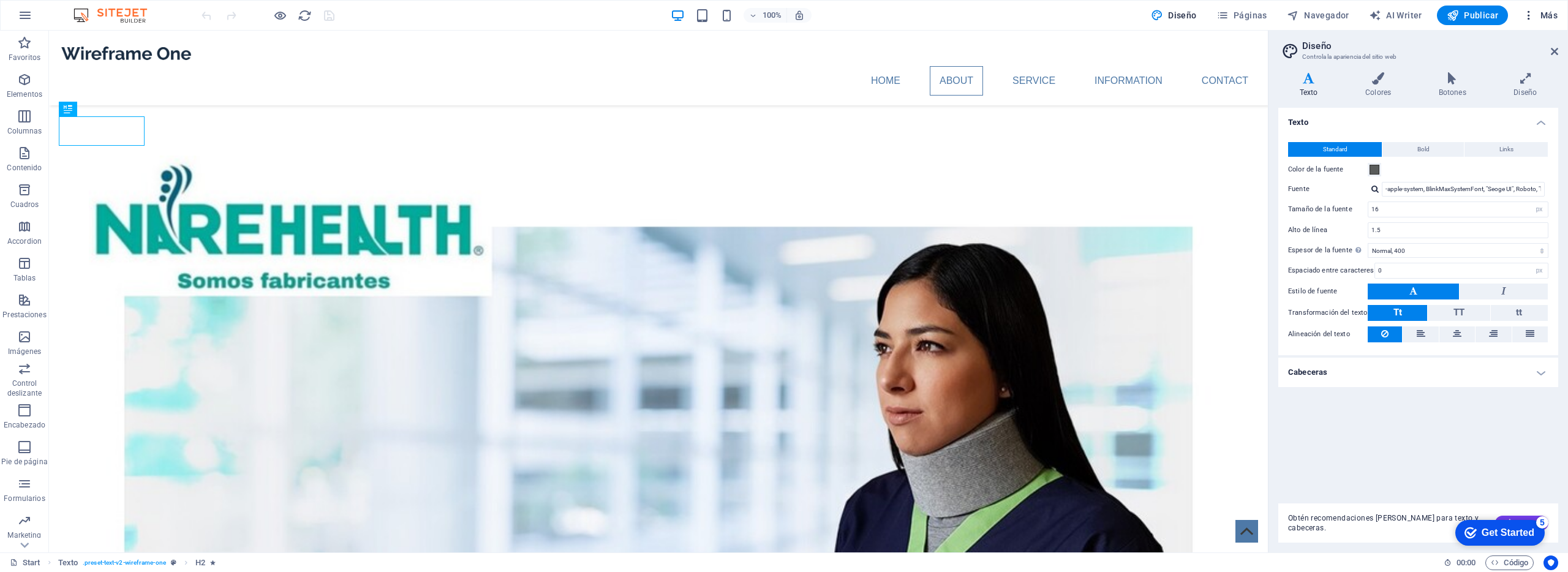
click at [1547, 15] on span "Más" at bounding box center [1541, 15] width 35 height 12
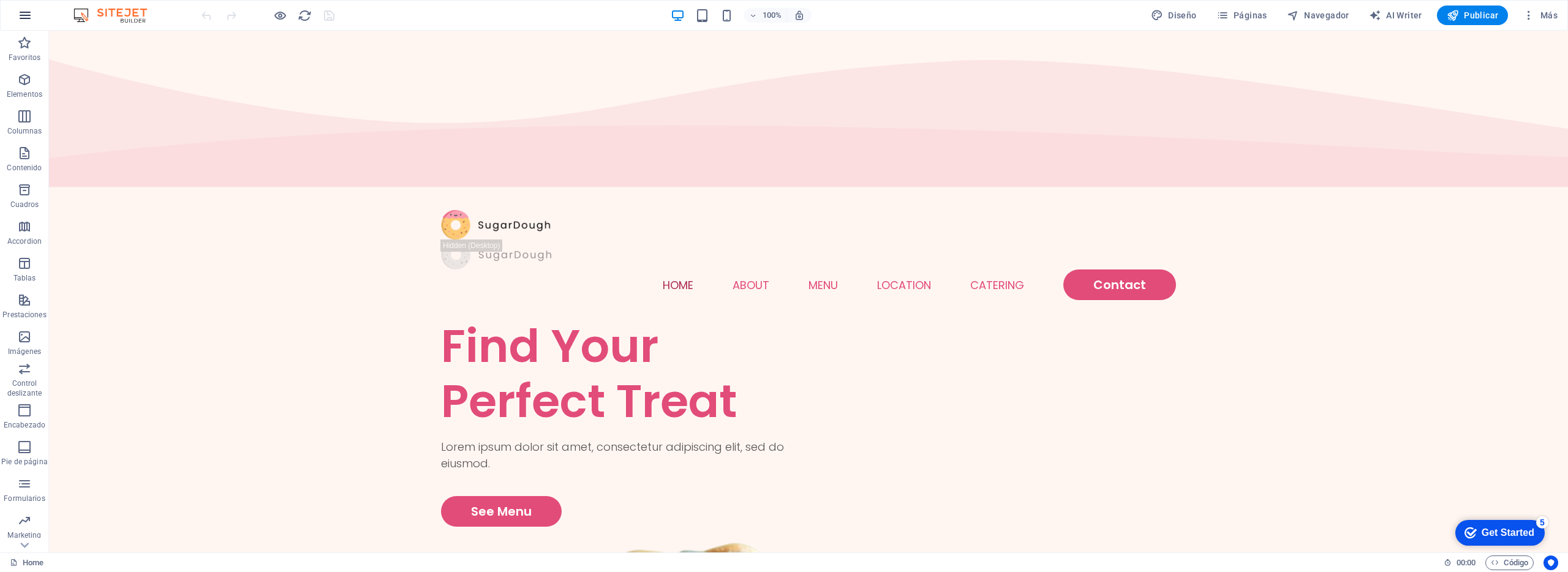
click at [25, 12] on icon "button" at bounding box center [25, 15] width 15 height 15
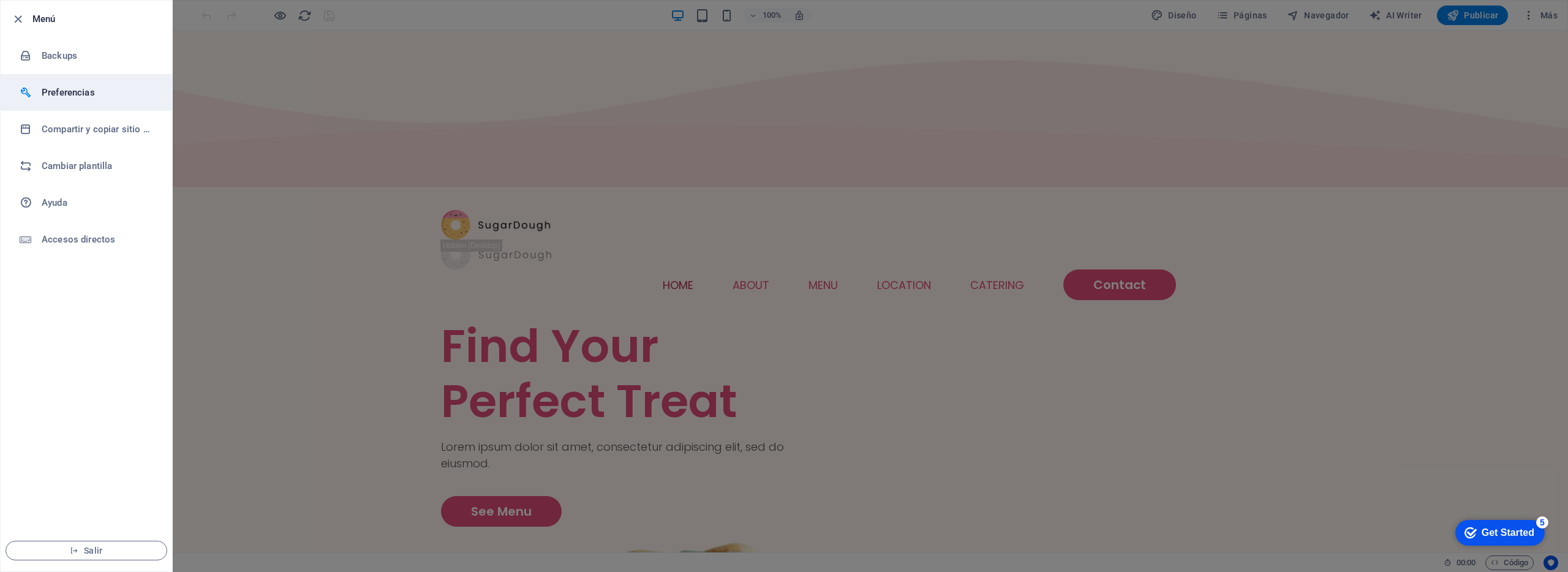
click at [71, 83] on li "Preferencias" at bounding box center [87, 93] width 171 height 37
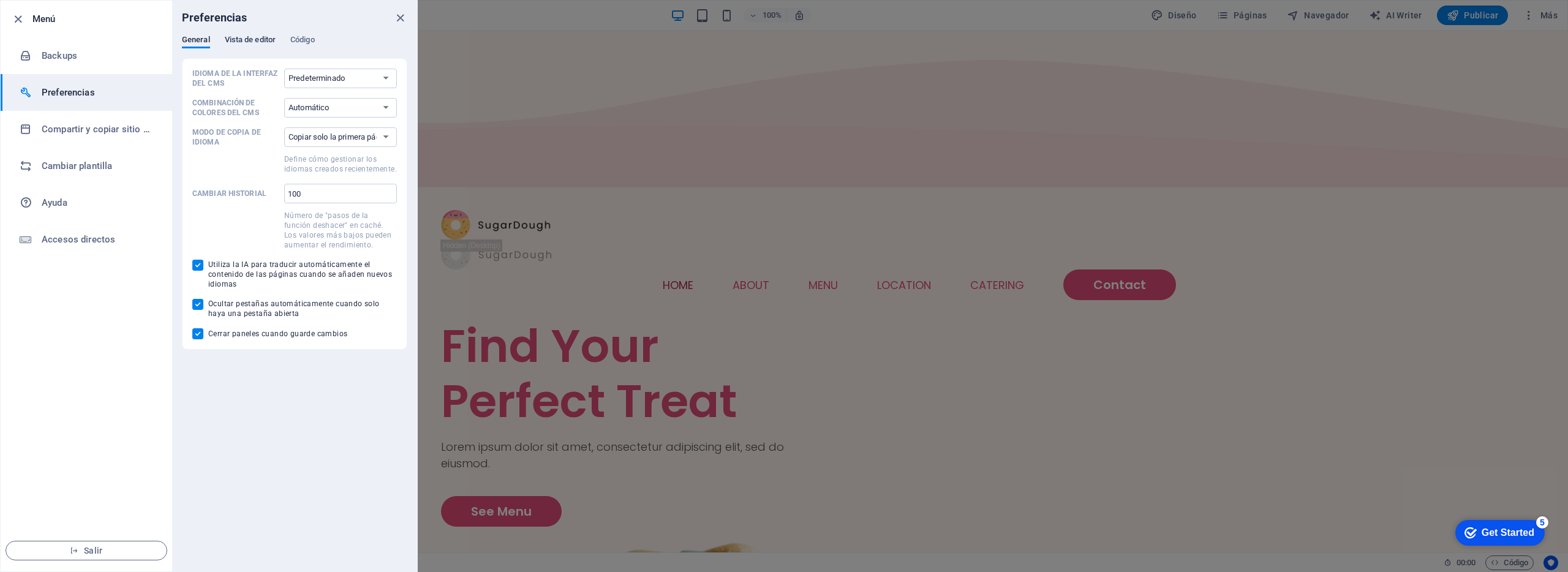
click at [248, 43] on span "Vista de editor" at bounding box center [251, 41] width 51 height 17
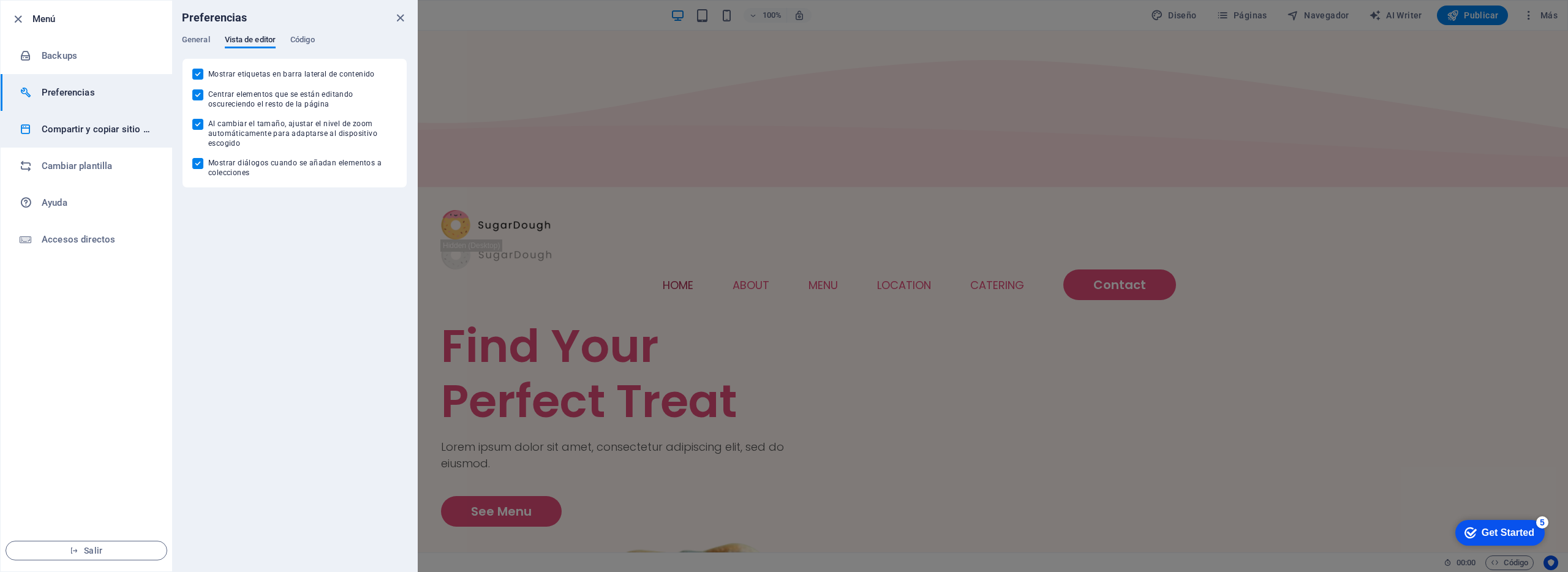
click at [81, 119] on li "Compartir y copiar sitio web" at bounding box center [87, 130] width 171 height 37
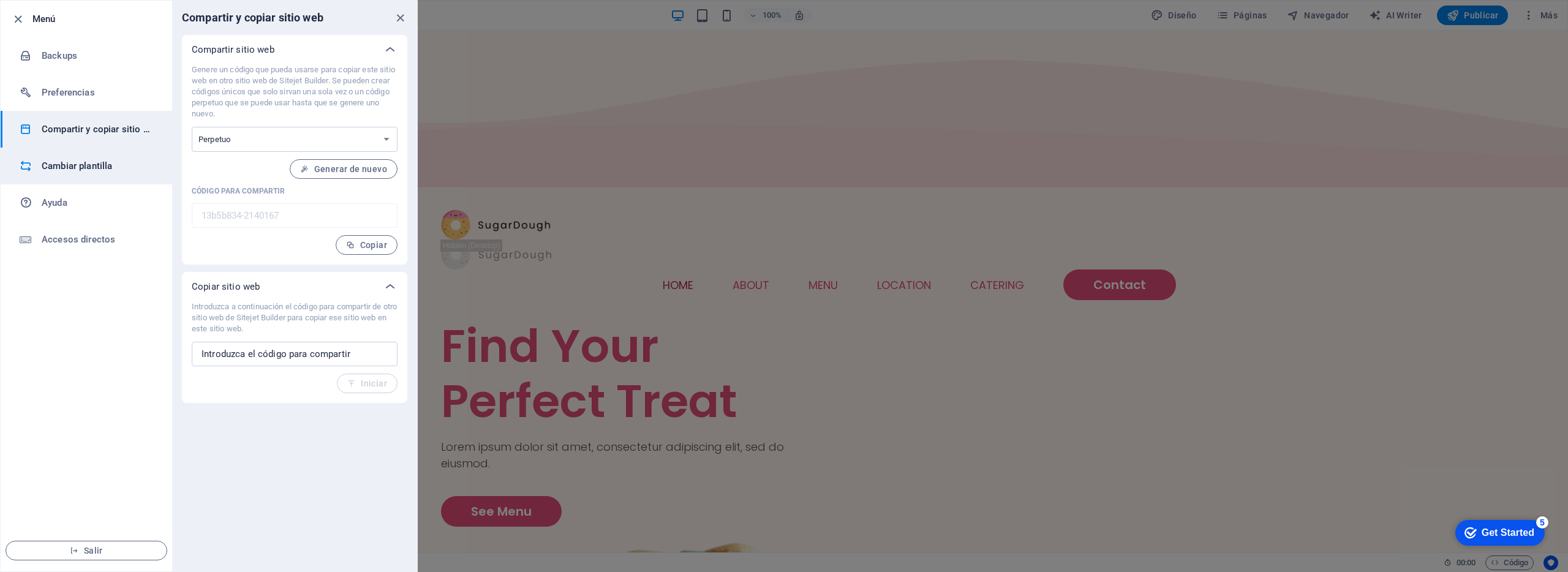
click at [94, 162] on h6 "Cambiar plantilla" at bounding box center [98, 166] width 113 height 15
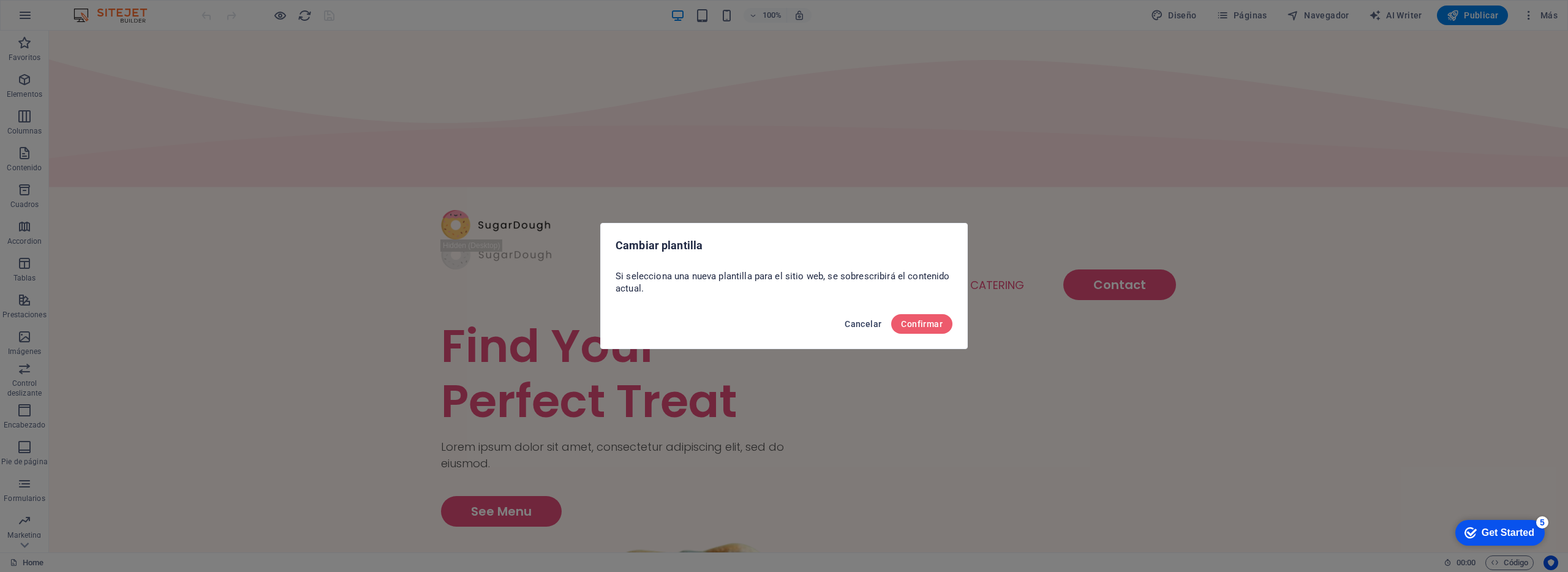
click at [863, 322] on span "Cancelar" at bounding box center [863, 323] width 37 height 10
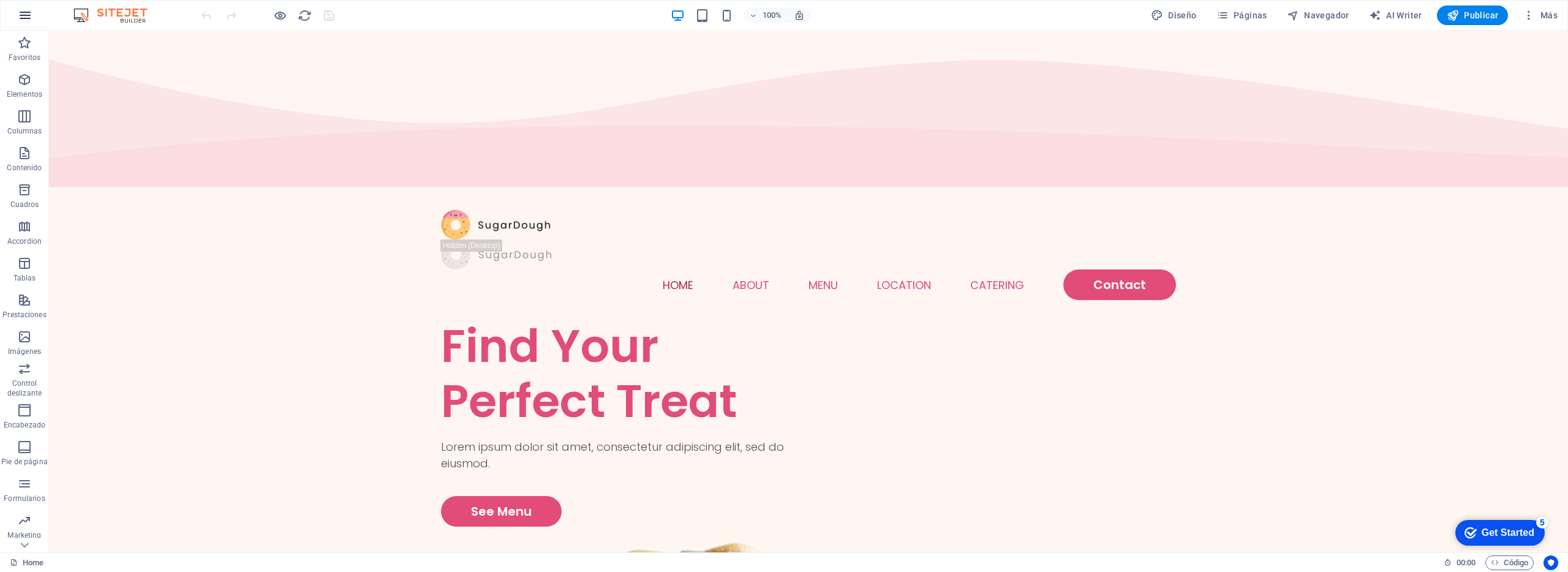
click at [19, 5] on button "button" at bounding box center [25, 15] width 29 height 29
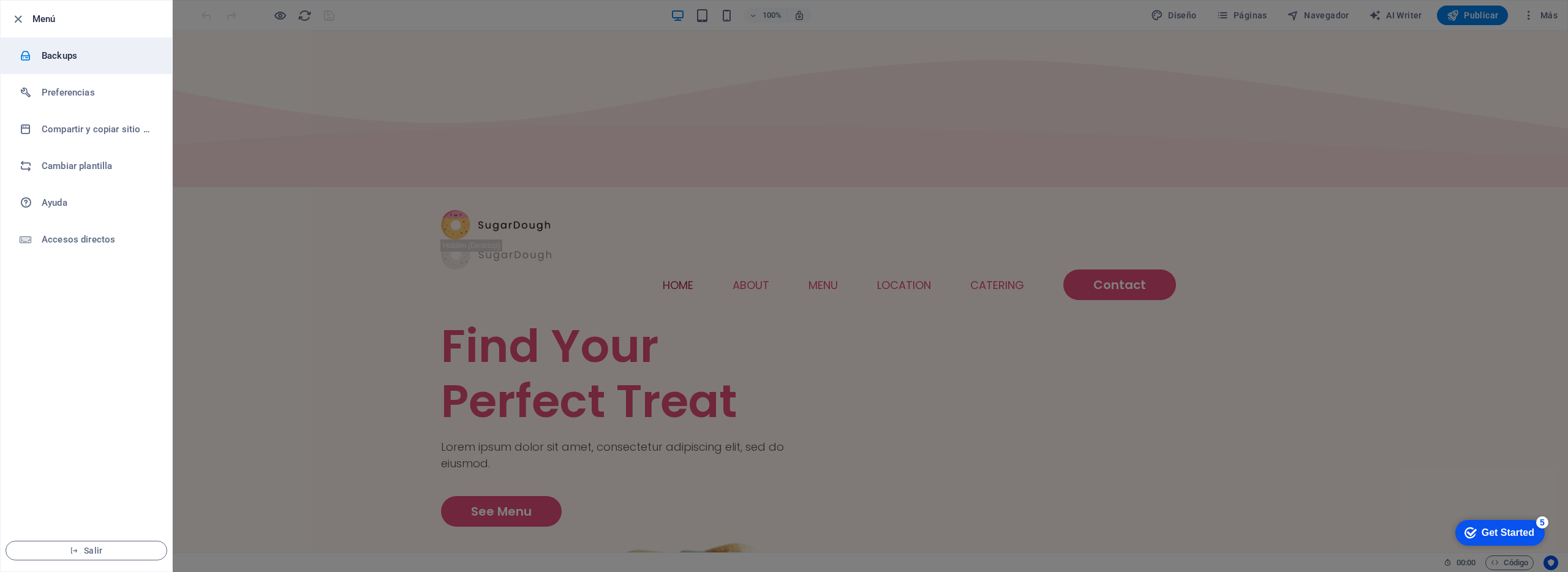
click at [79, 61] on h6 "Backups" at bounding box center [98, 56] width 113 height 15
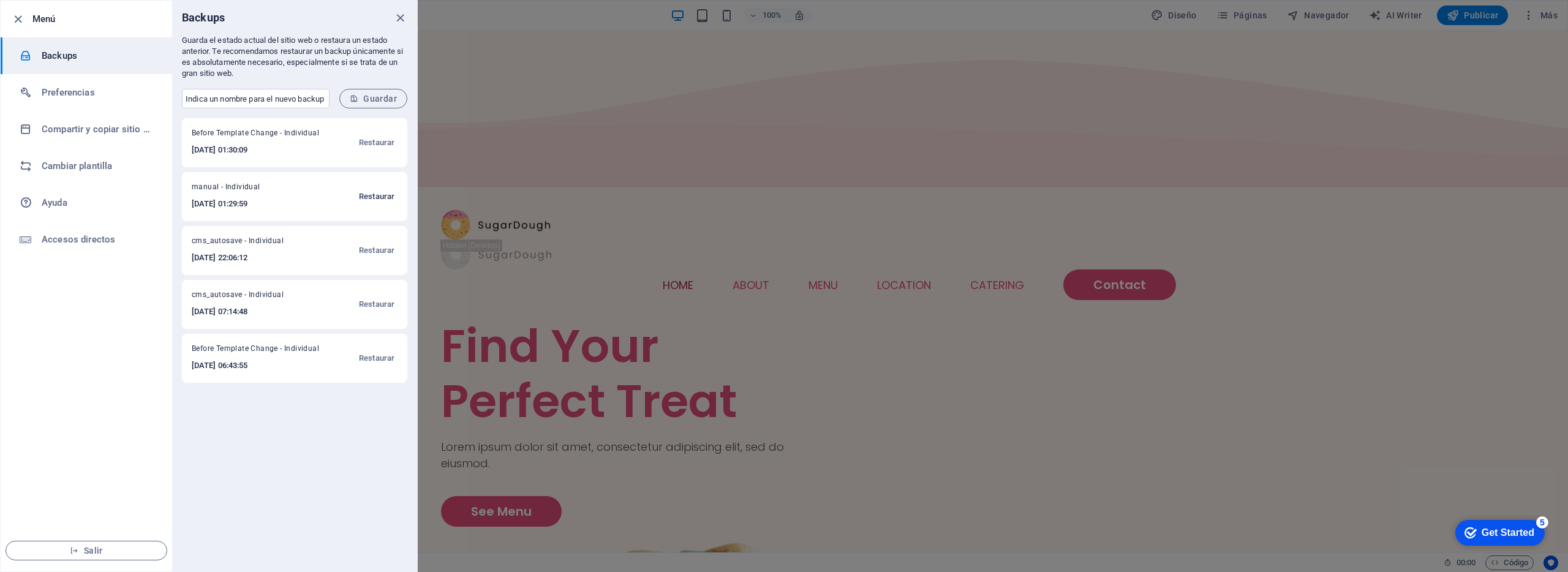
click at [382, 199] on span "Restaurar" at bounding box center [377, 196] width 35 height 15
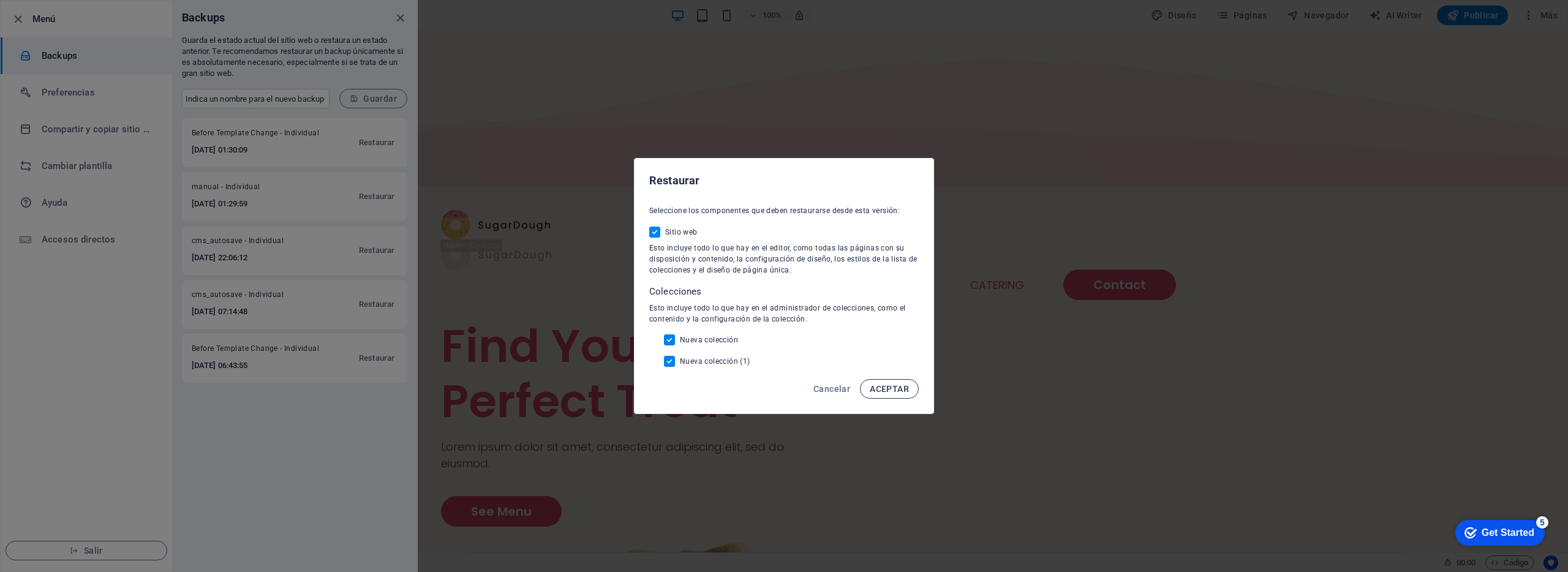
click at [898, 388] on span "ACEPTAR" at bounding box center [889, 388] width 39 height 10
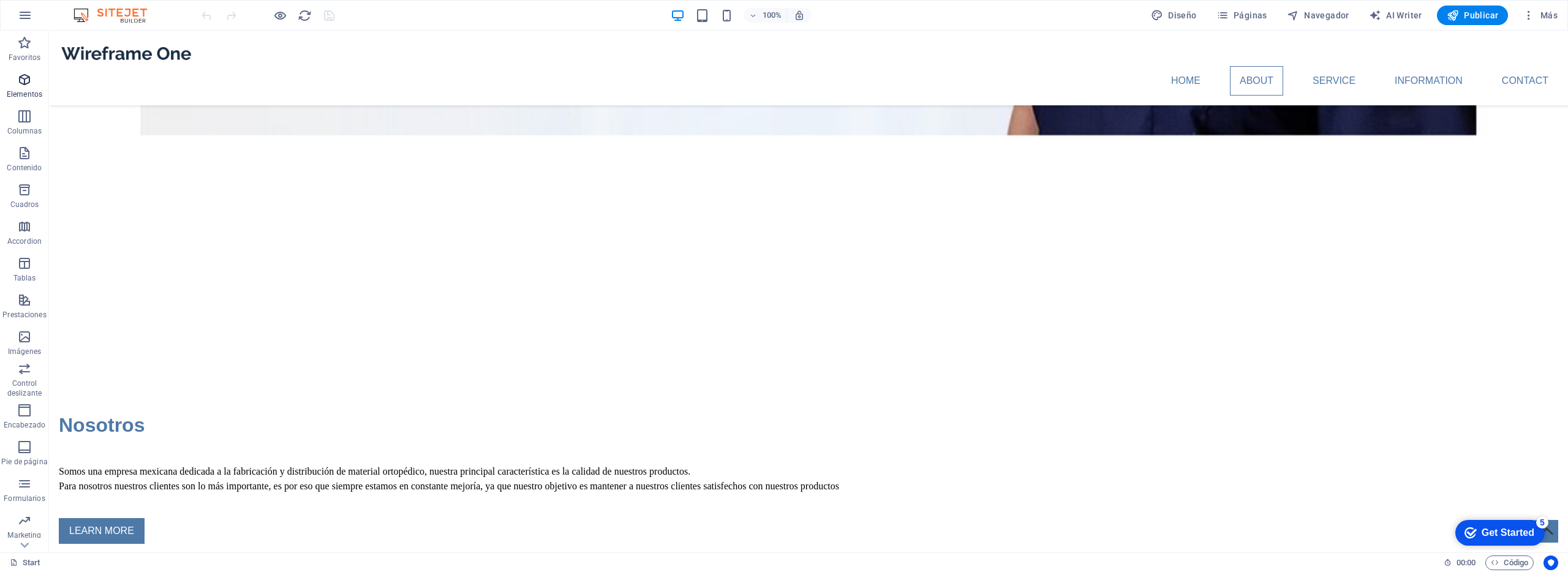
scroll to position [29, 0]
click at [1535, 6] on button "Más" at bounding box center [1540, 15] width 45 height 19
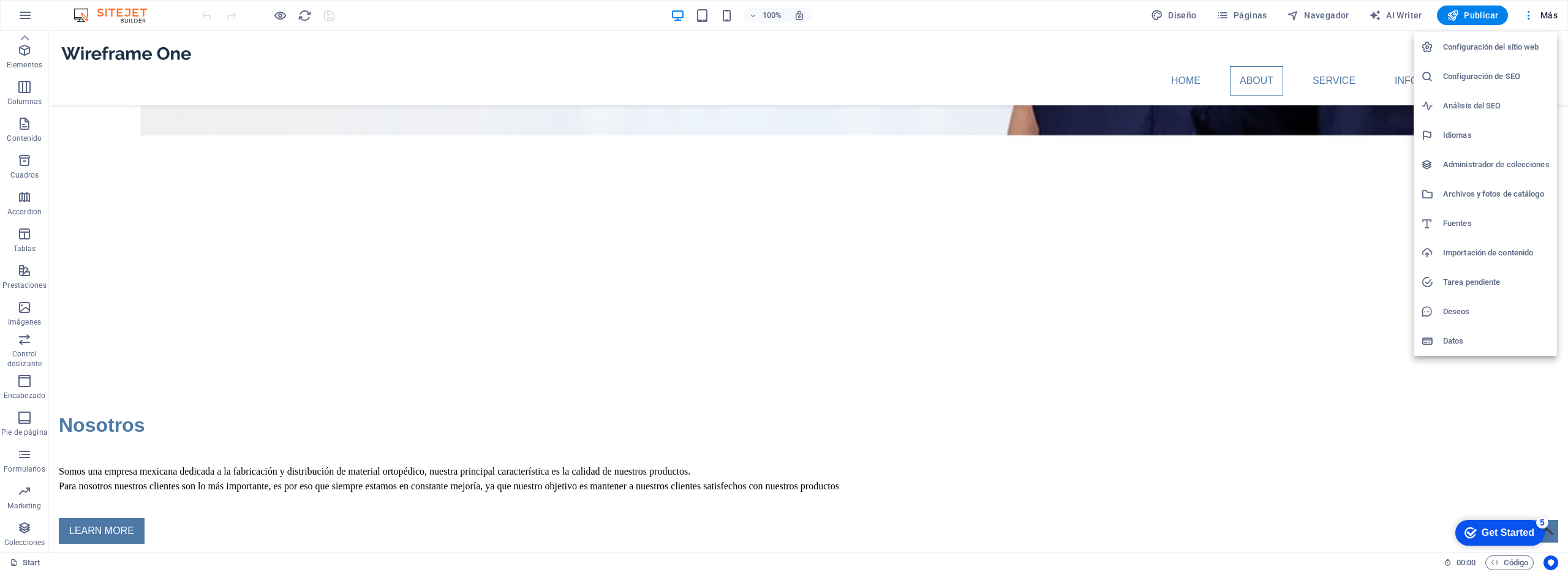
click at [1512, 50] on h6 "Configuración del sitio web" at bounding box center [1496, 47] width 107 height 15
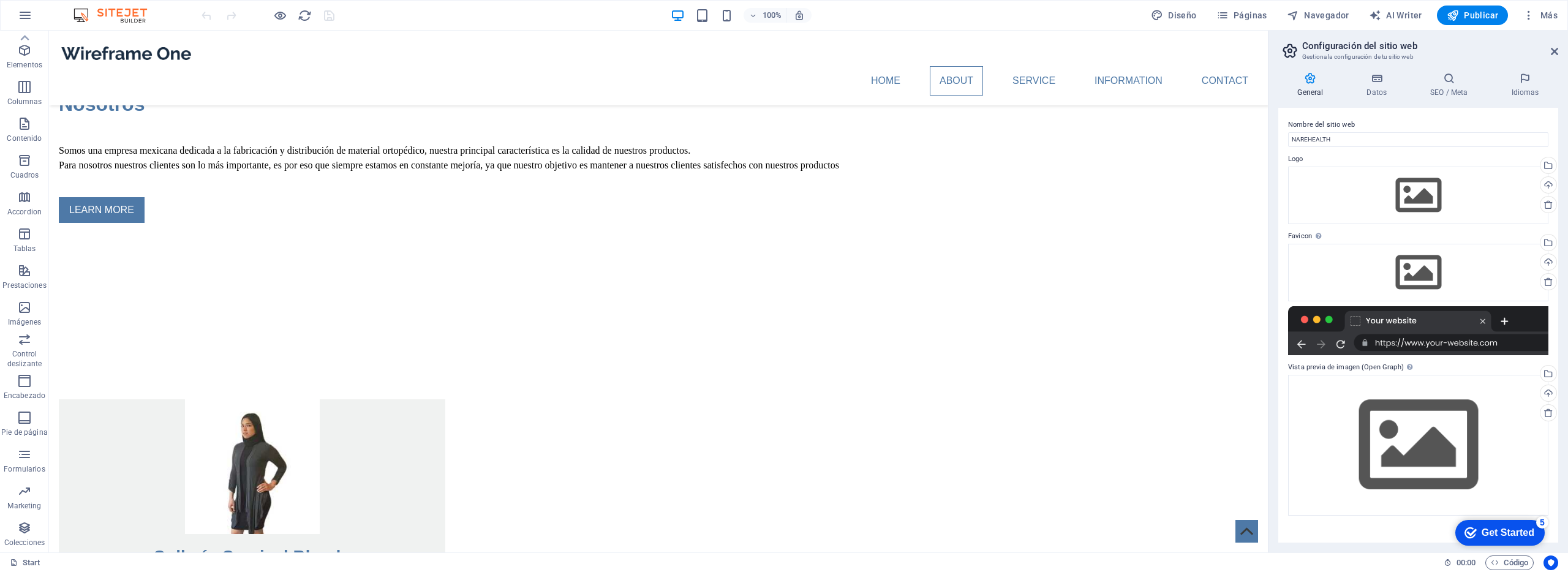
scroll to position [1611, 0]
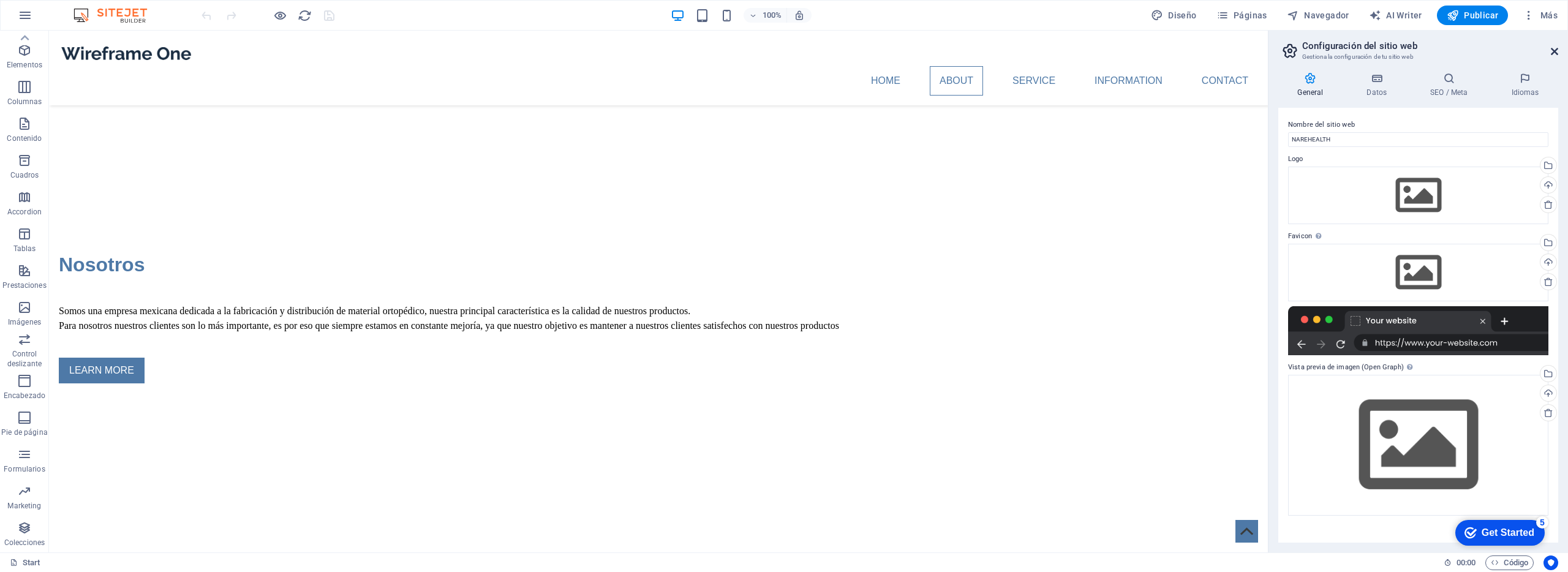
click at [1554, 55] on icon at bounding box center [1555, 51] width 7 height 10
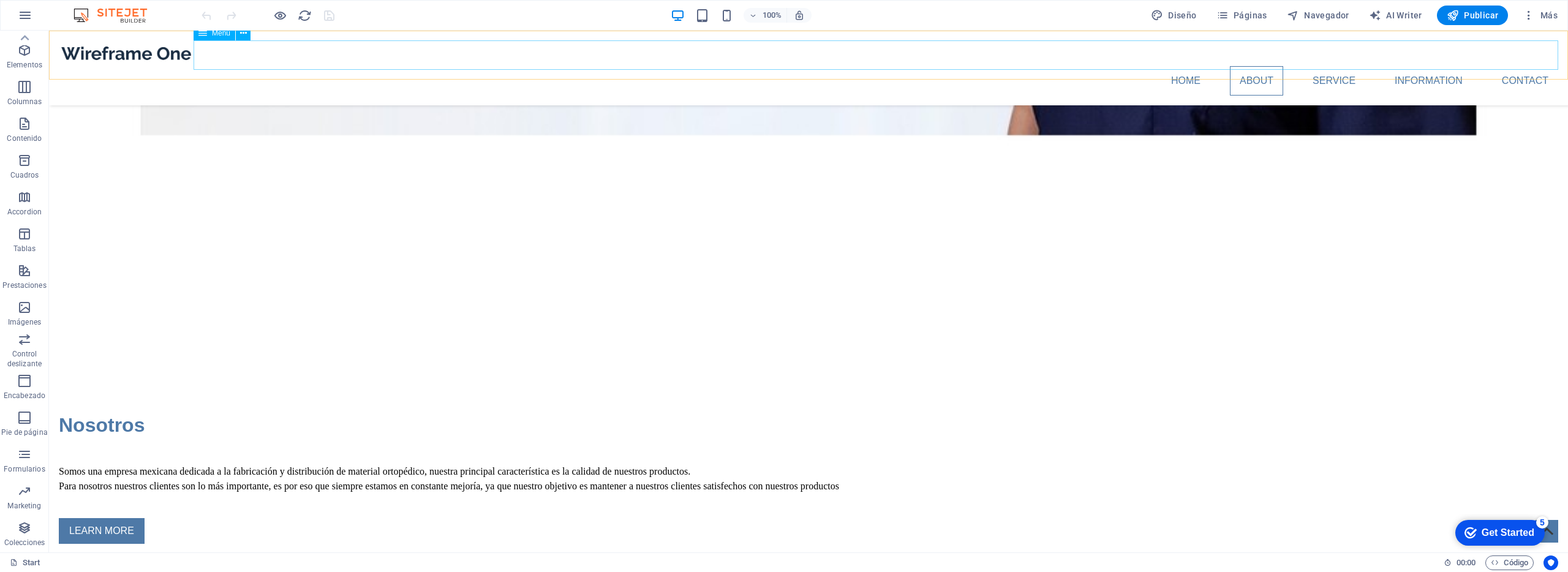
scroll to position [1772, 0]
click at [1187, 19] on span "Diseño" at bounding box center [1174, 15] width 46 height 12
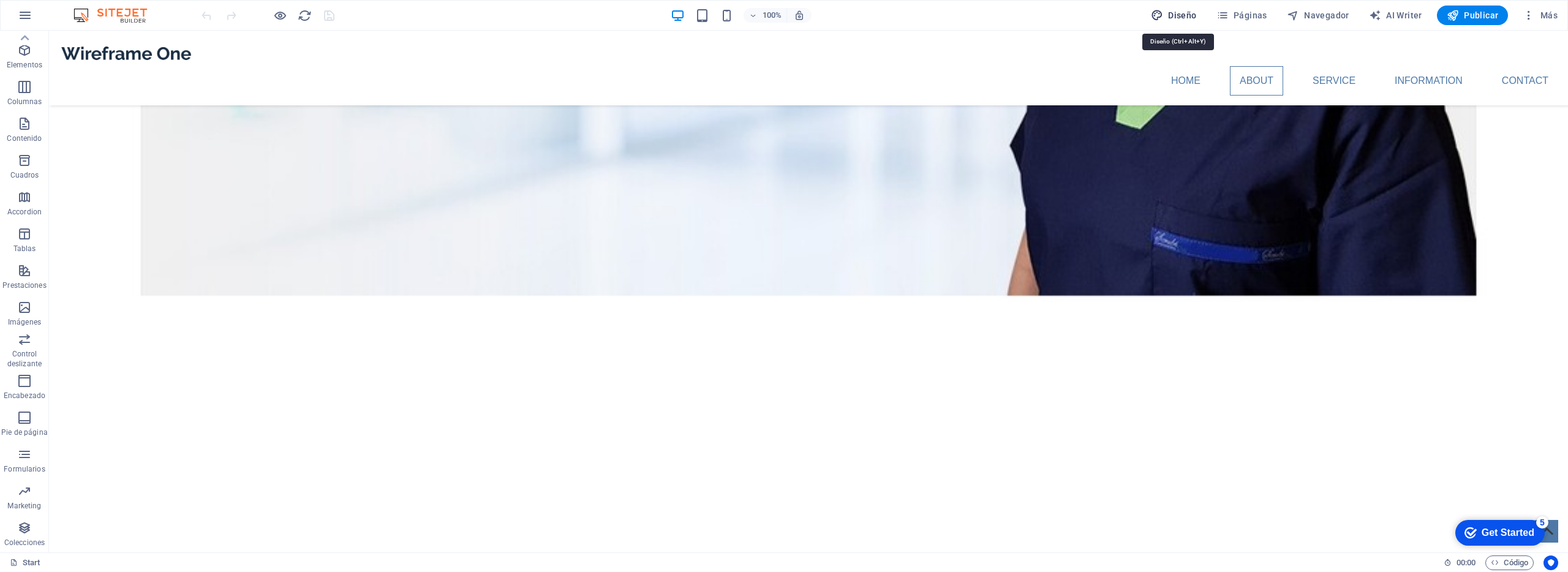
select select "px"
select select "400"
select select "px"
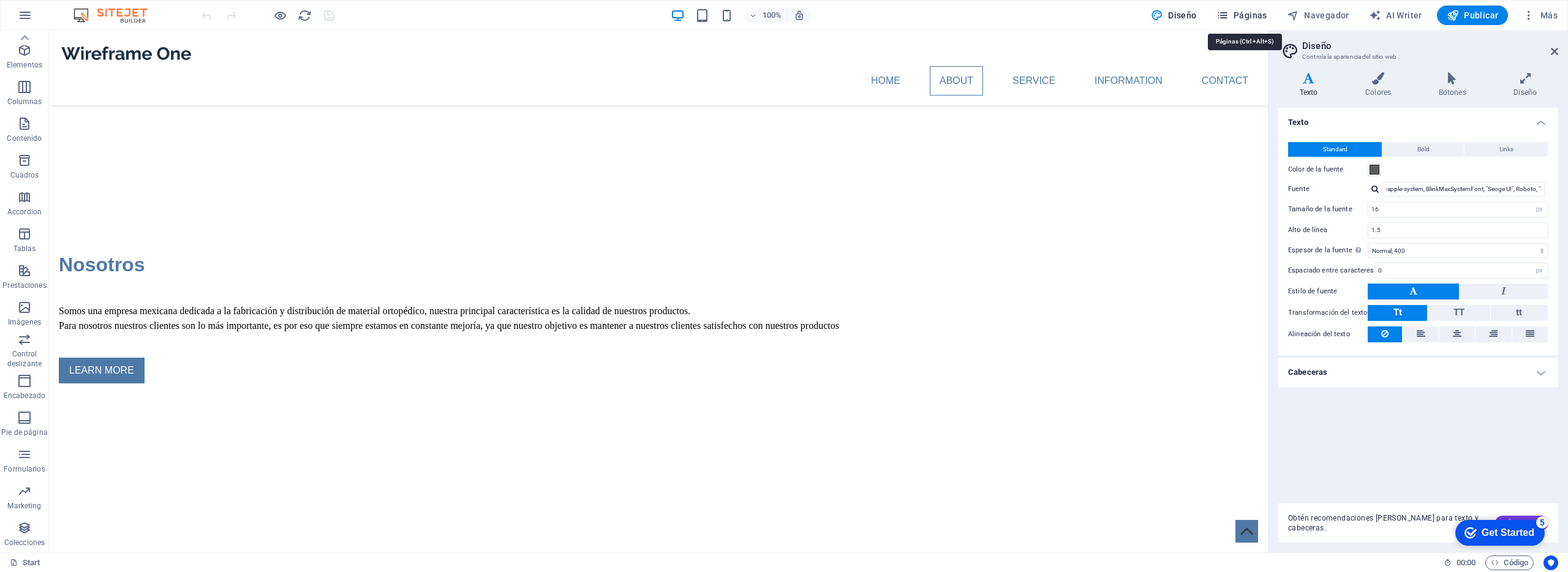
click at [1219, 9] on icon "button" at bounding box center [1223, 15] width 12 height 12
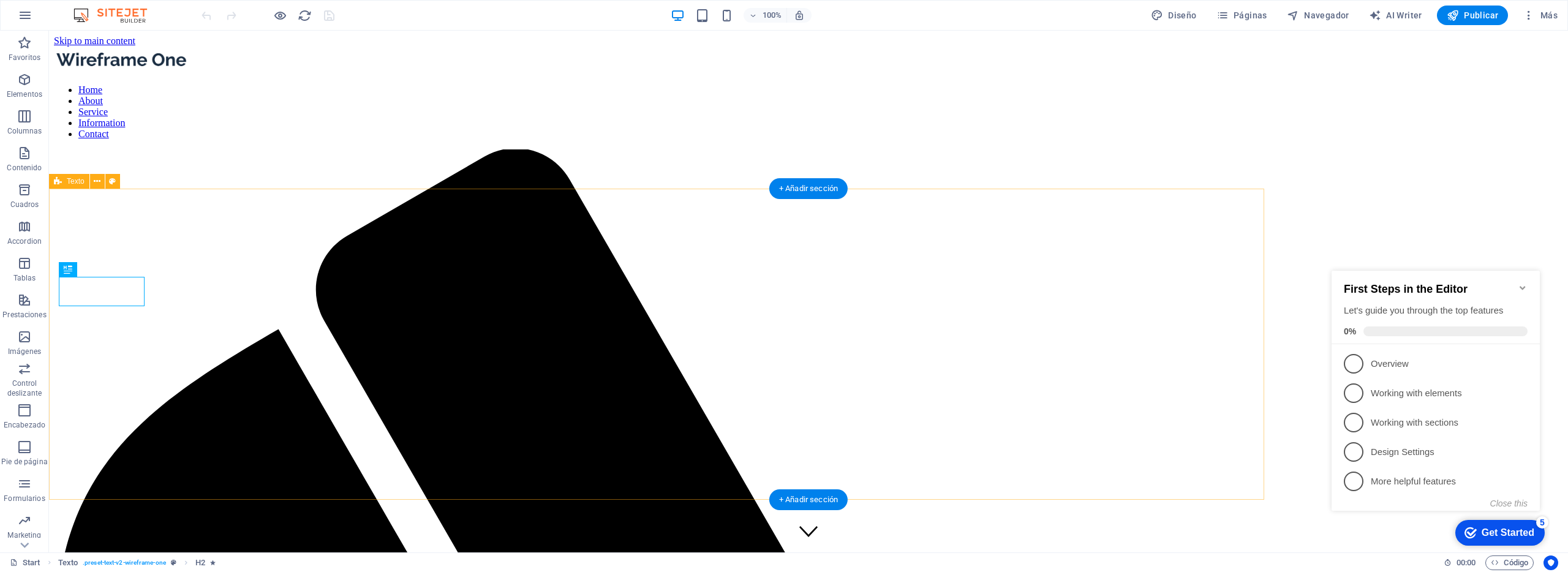
scroll to position [878, 0]
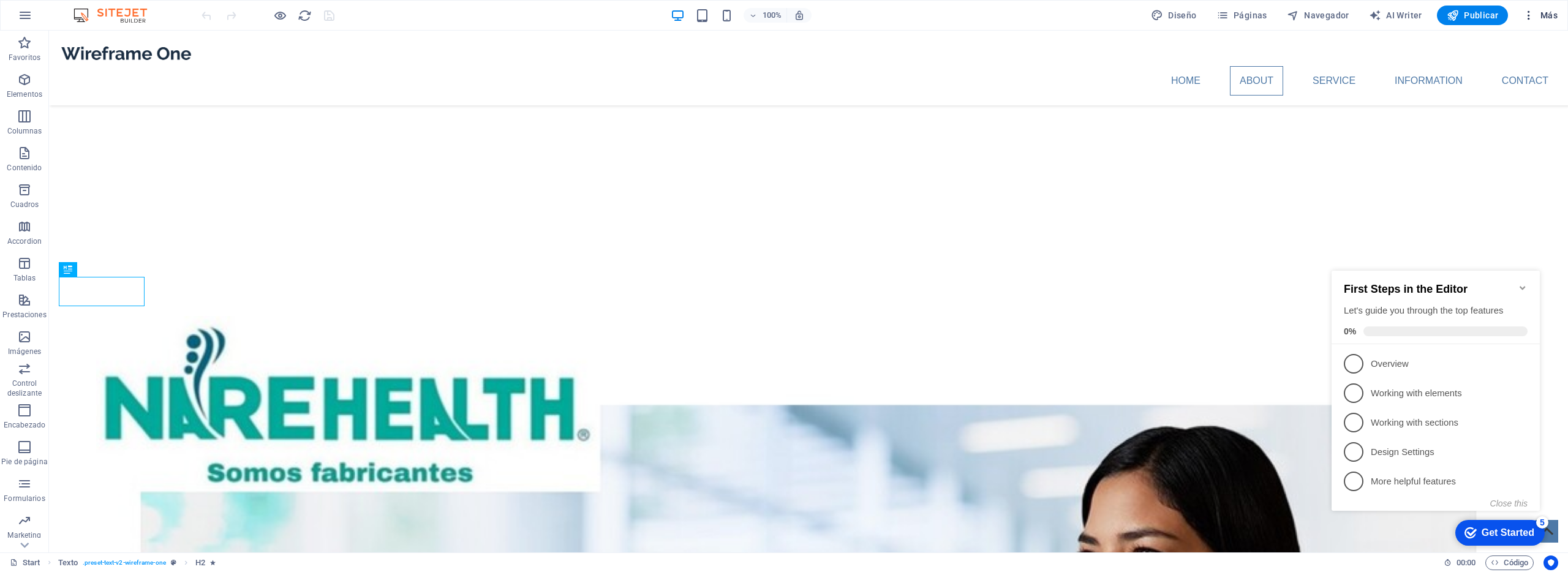
click at [1545, 19] on span "Más" at bounding box center [1541, 15] width 35 height 12
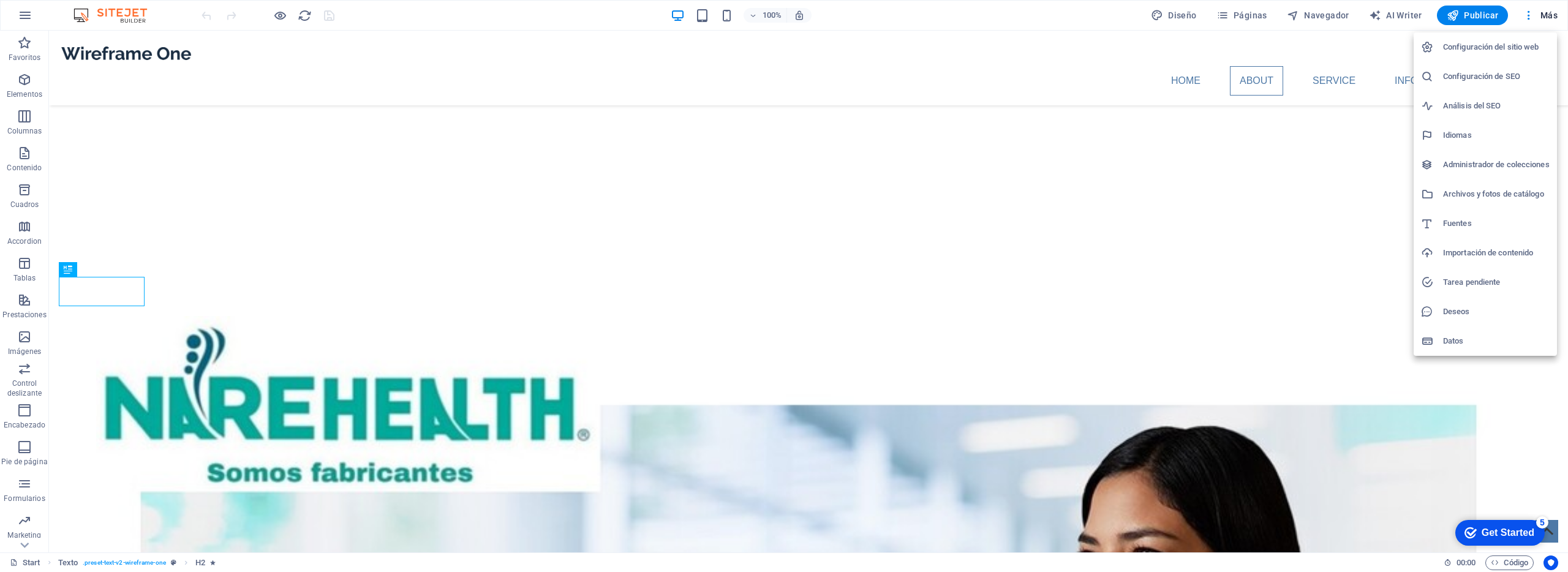
click at [1449, 49] on h6 "Configuración del sitio web" at bounding box center [1496, 47] width 107 height 15
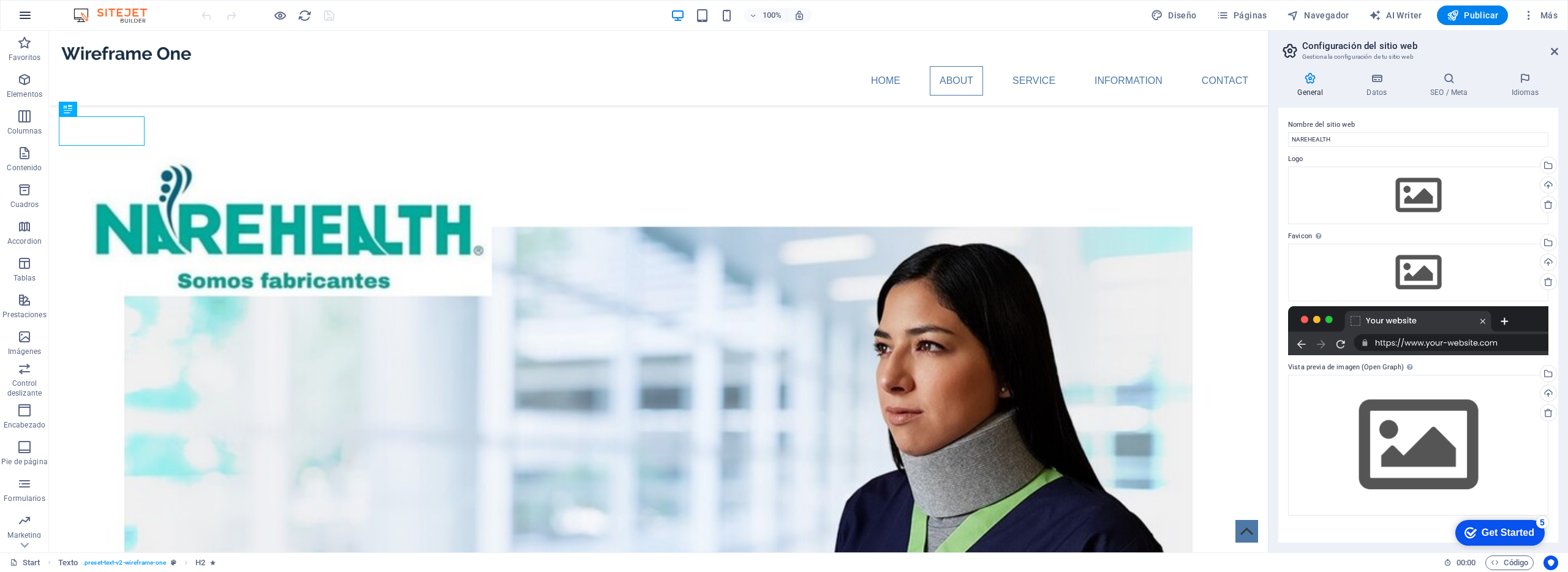
click at [35, 16] on button "button" at bounding box center [25, 15] width 29 height 29
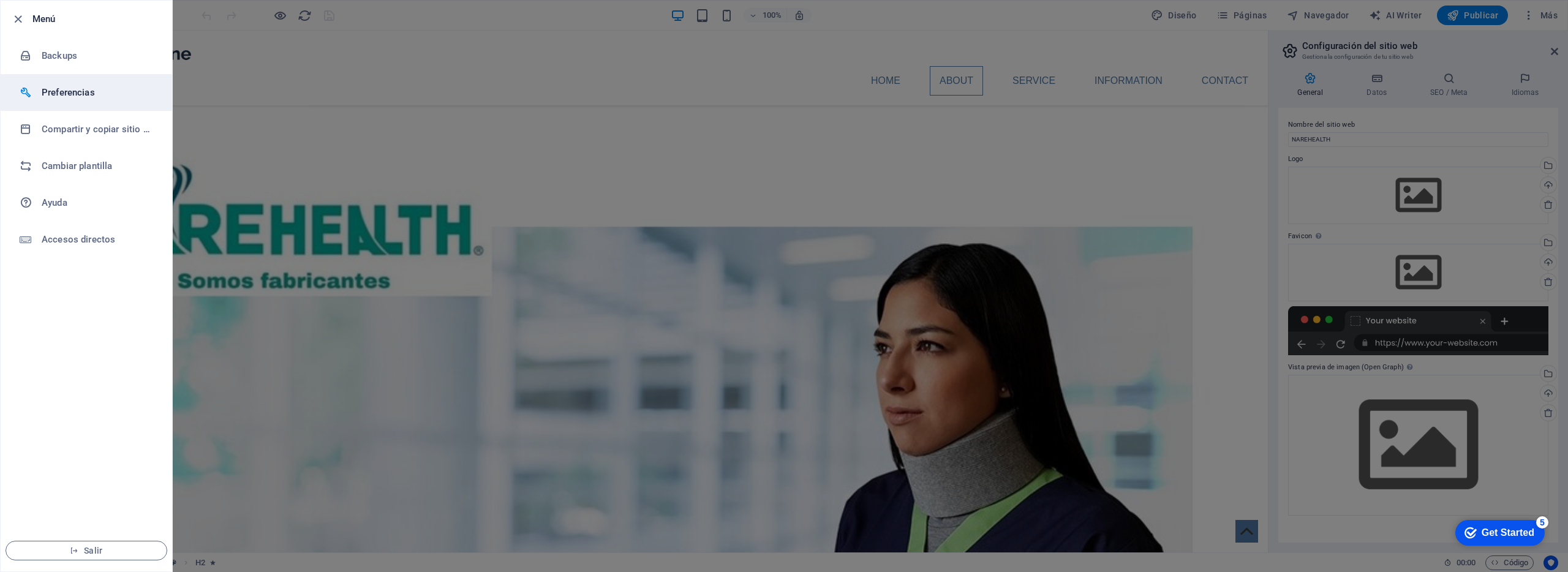
click at [98, 103] on li "Preferencias" at bounding box center [87, 93] width 171 height 37
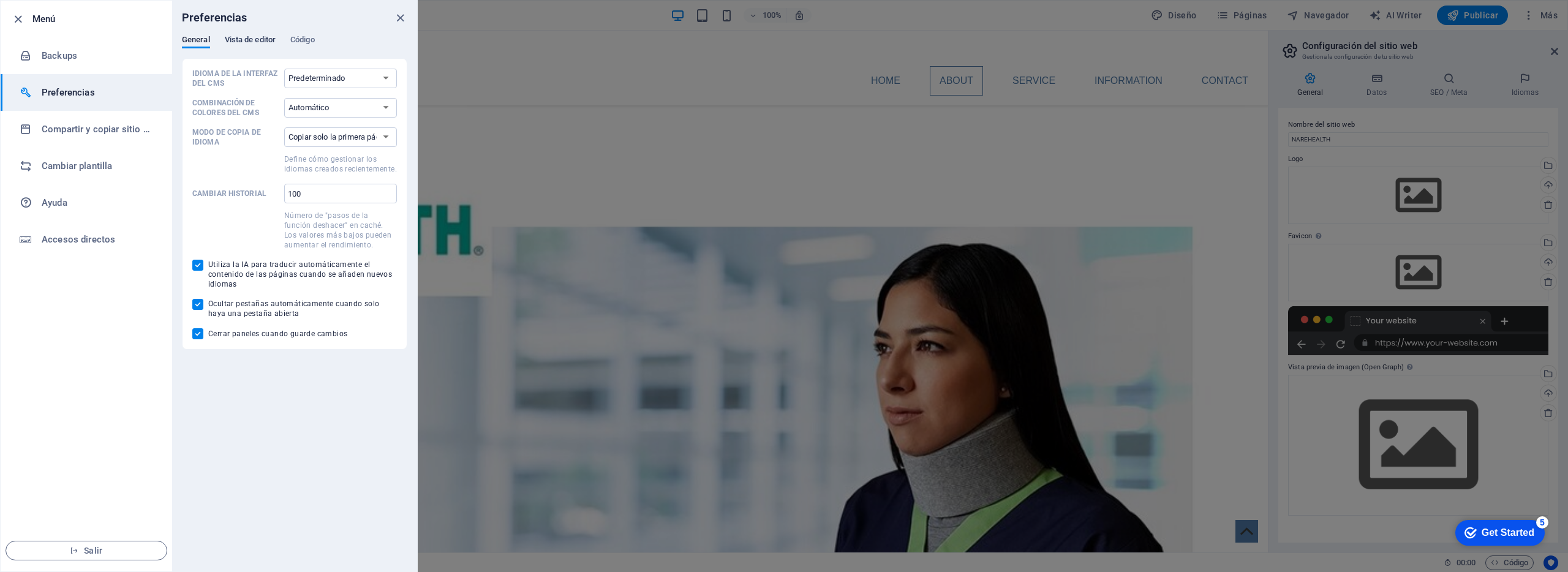
click at [243, 47] on button "Vista de editor" at bounding box center [251, 41] width 51 height 13
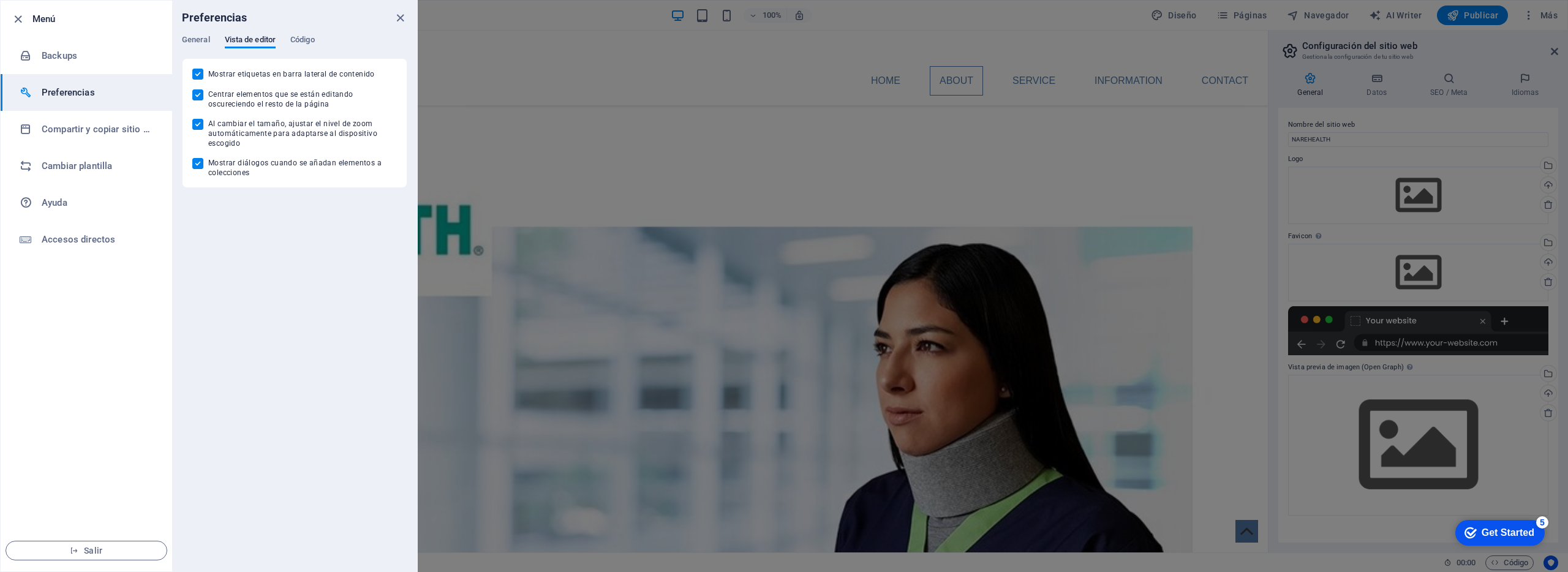
click at [1534, 19] on div at bounding box center [784, 286] width 1568 height 572
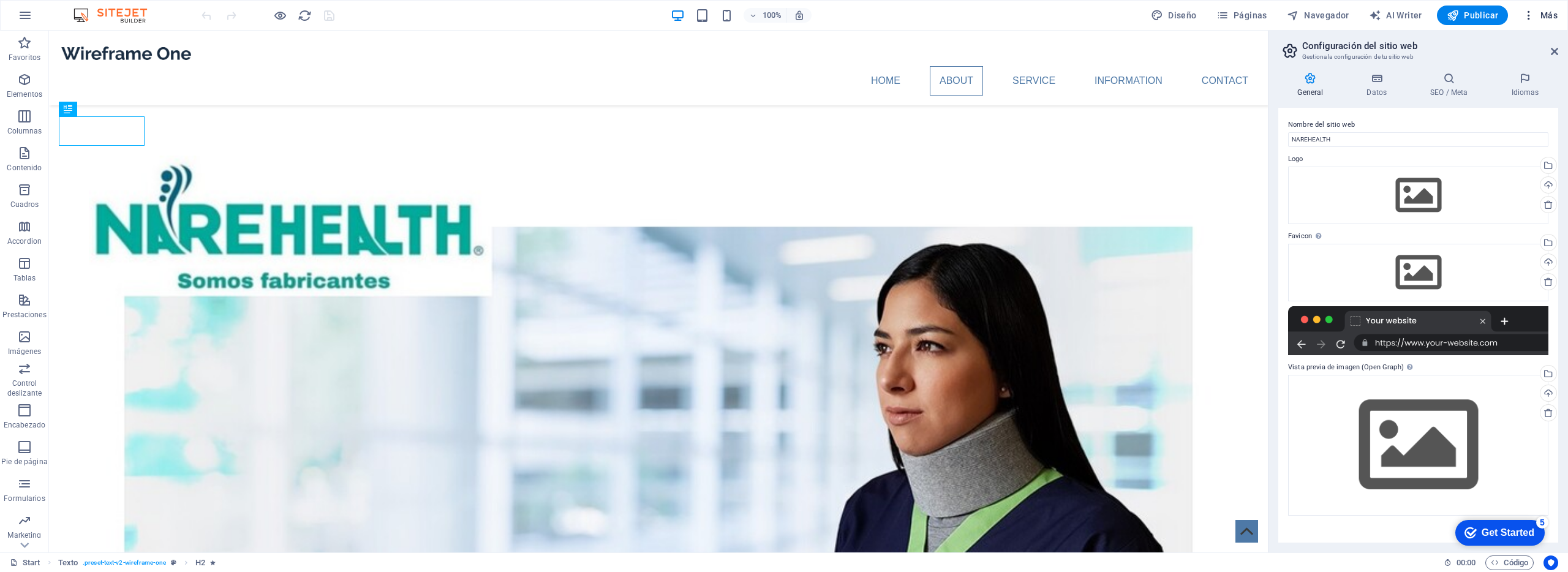
click at [1550, 23] on button "Más" at bounding box center [1540, 15] width 45 height 19
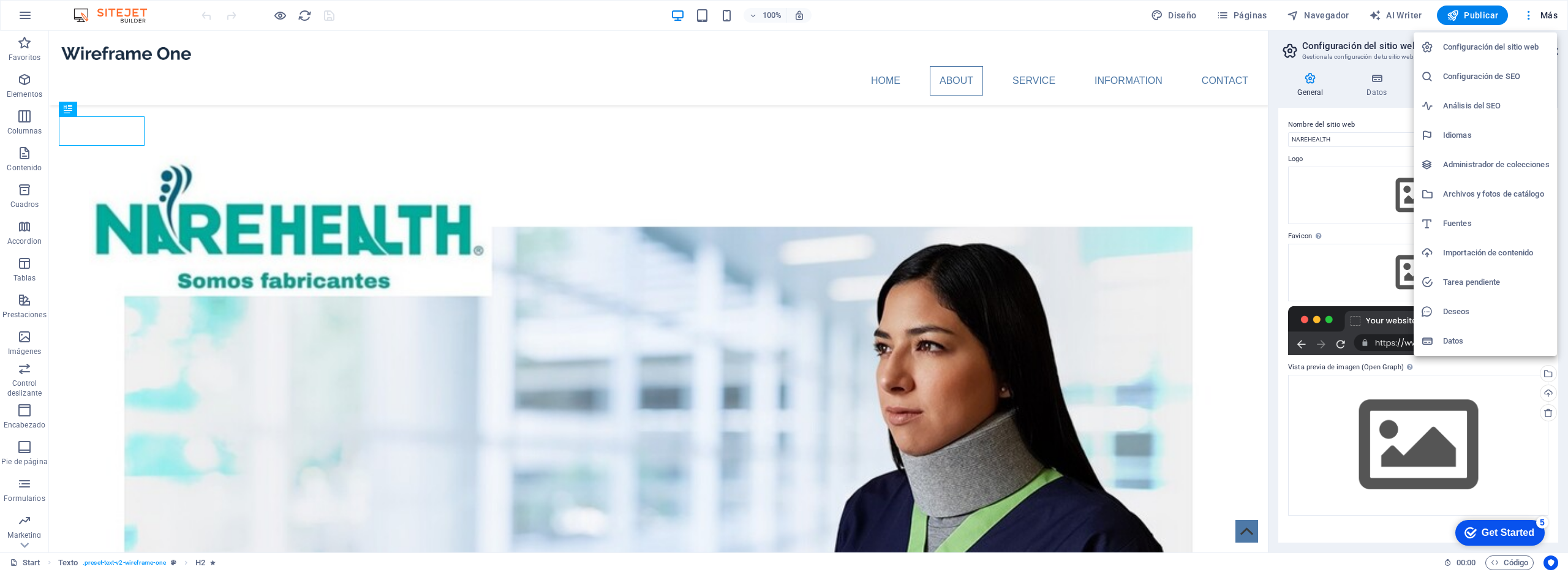
click at [1460, 338] on h6 "Datos" at bounding box center [1496, 341] width 107 height 15
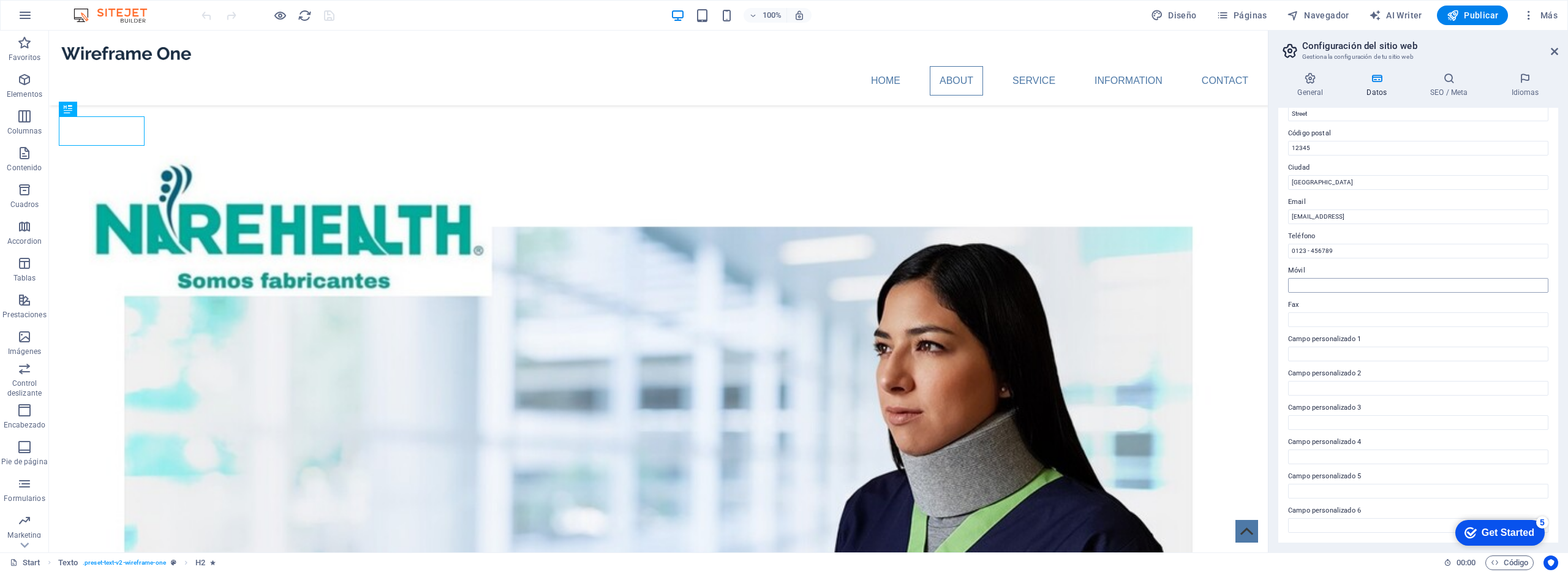
scroll to position [0, 0]
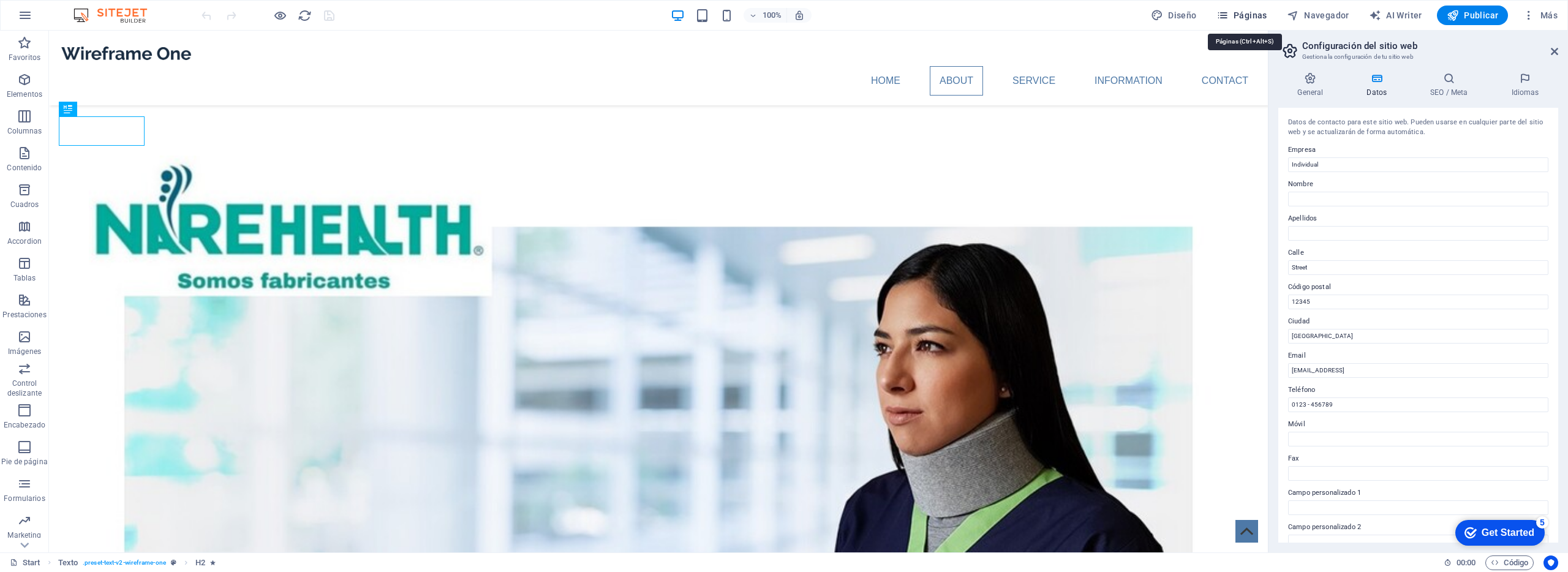
click at [1229, 10] on icon "button" at bounding box center [1223, 15] width 12 height 12
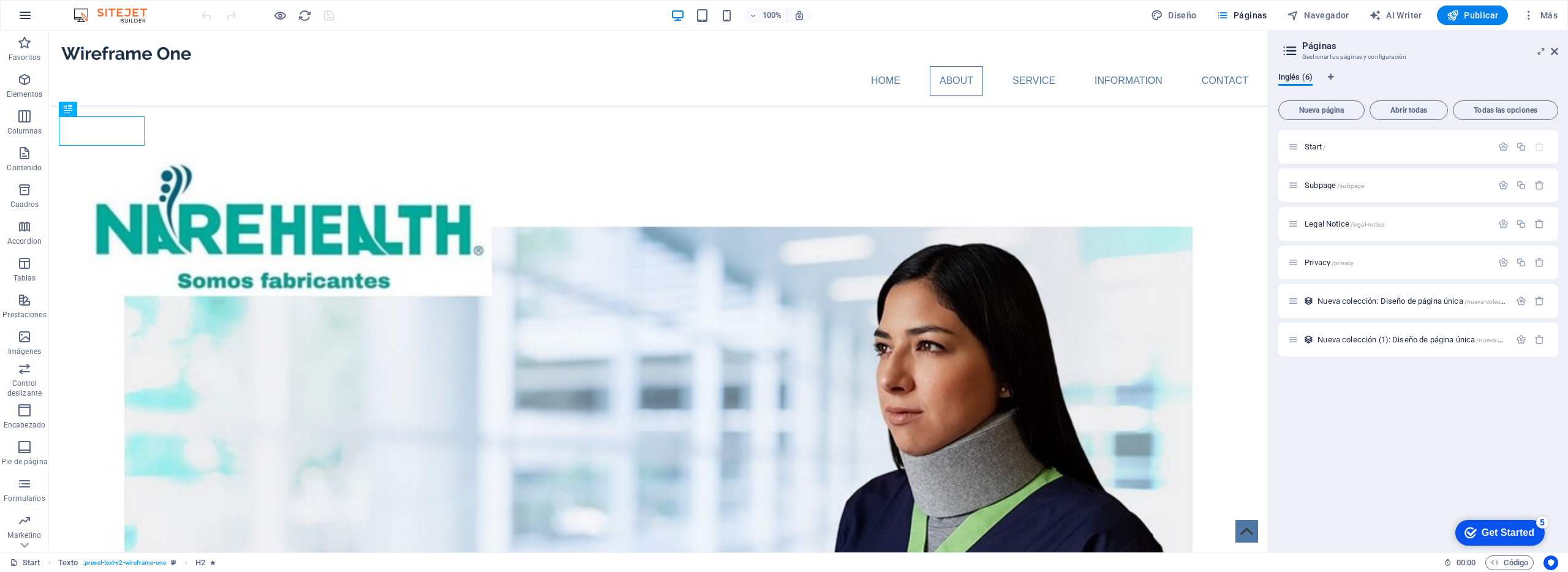
click at [29, 17] on icon "button" at bounding box center [25, 15] width 15 height 15
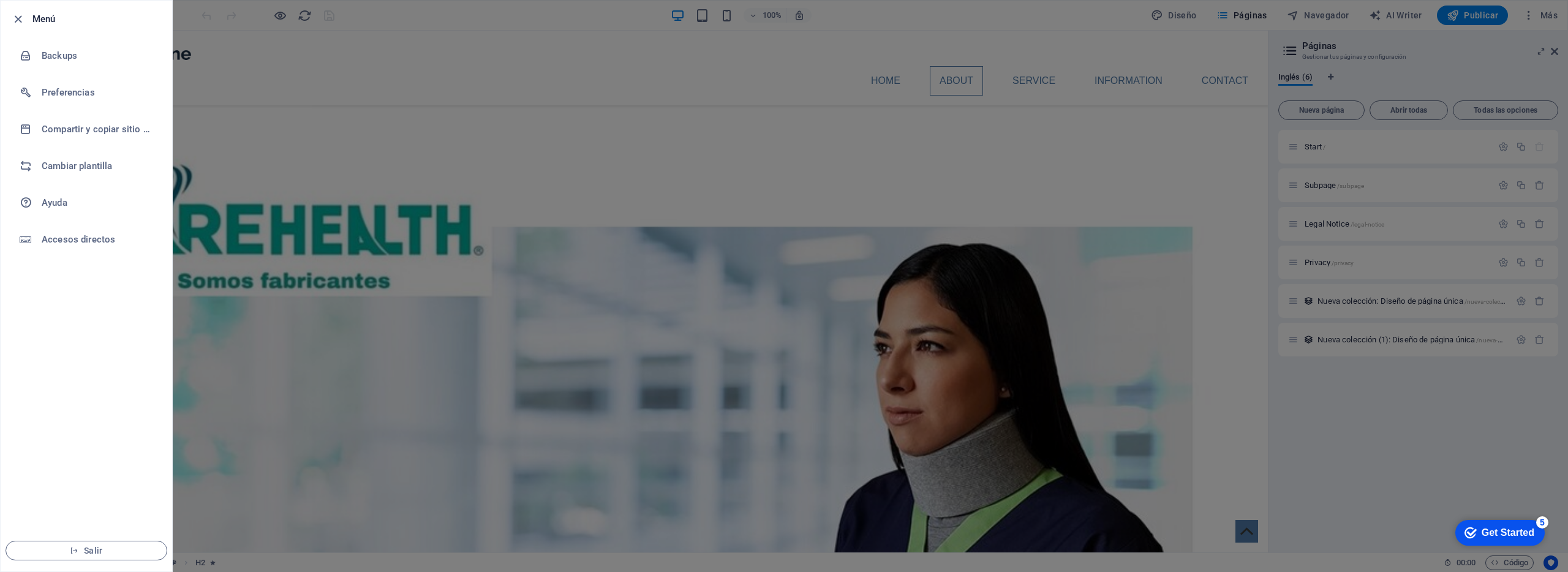
click at [29, 17] on div at bounding box center [21, 19] width 22 height 15
click at [21, 19] on icon "button" at bounding box center [18, 19] width 14 height 14
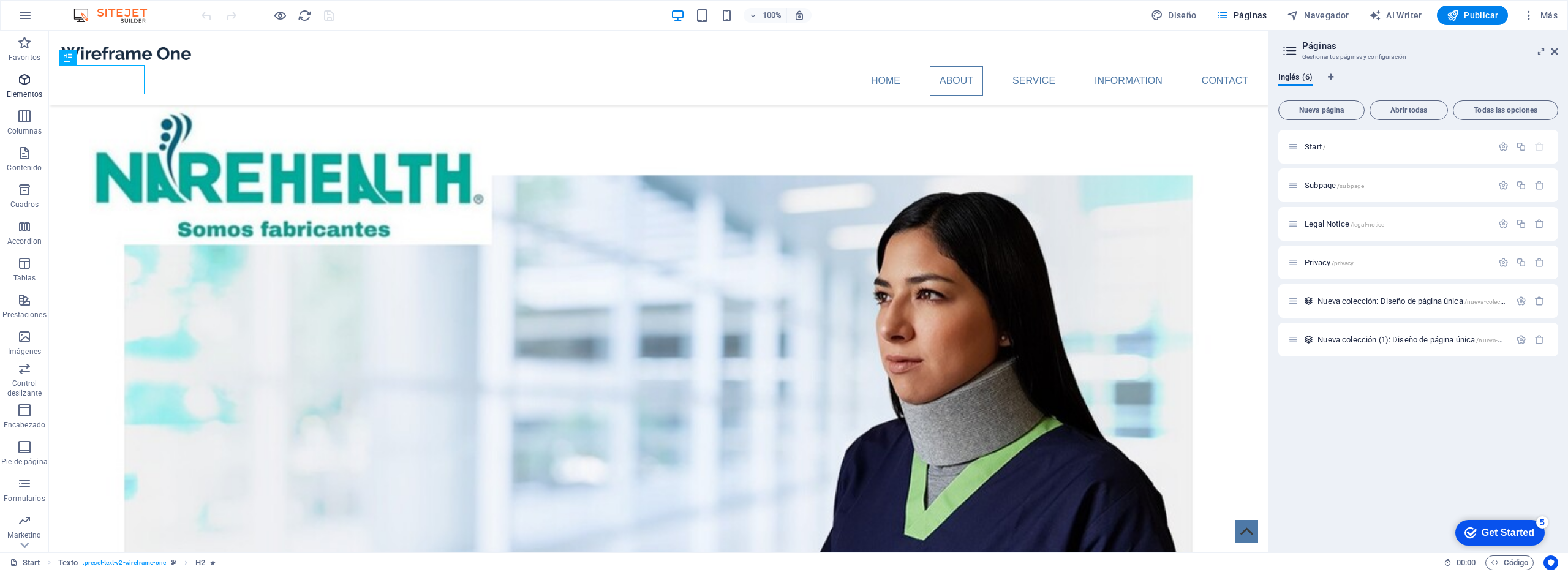
scroll to position [29, 0]
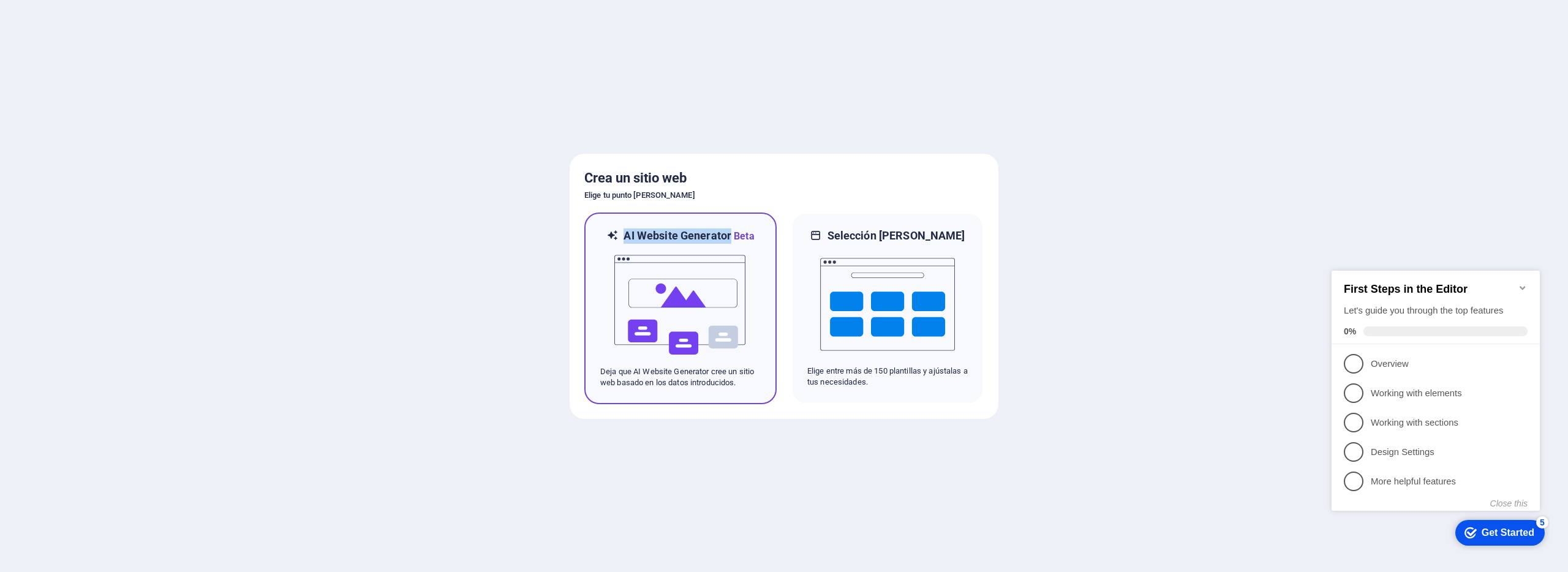
drag, startPoint x: 727, startPoint y: 239, endPoint x: 631, endPoint y: 245, distance: 96.2
click at [621, 240] on div "AI Website Generator Beta" at bounding box center [681, 236] width 161 height 15
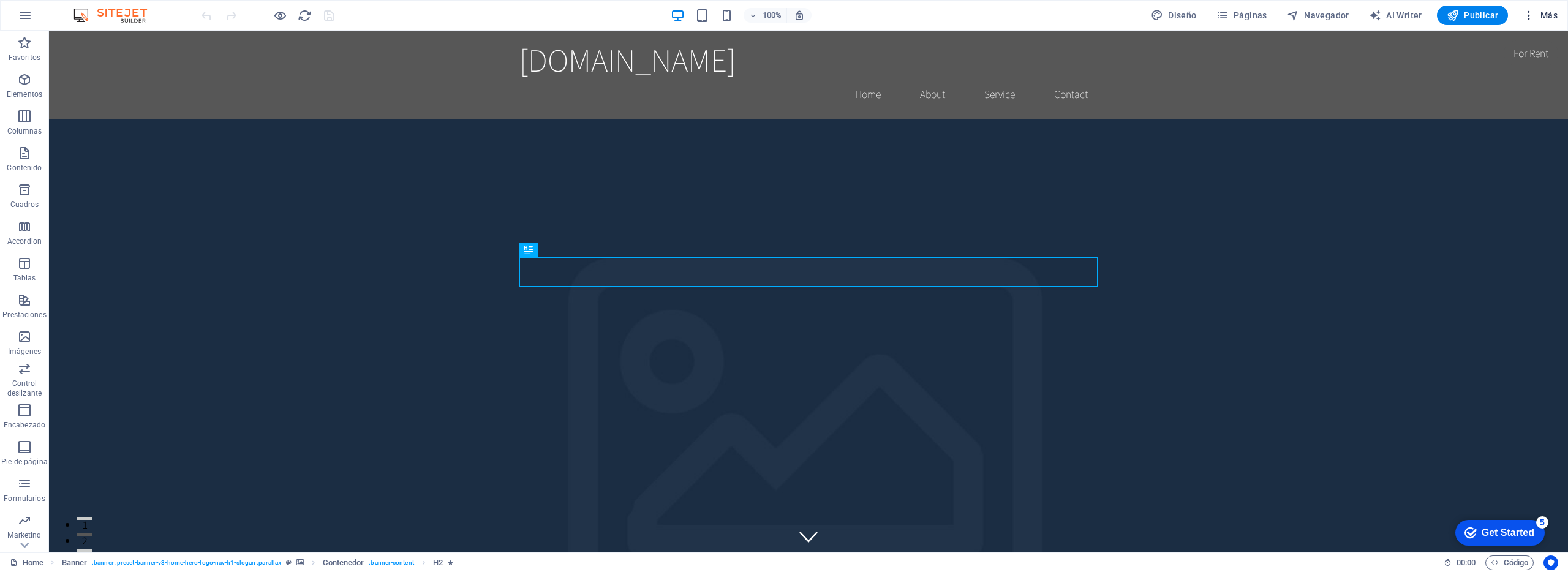
click at [1561, 17] on button "Más" at bounding box center [1540, 15] width 45 height 19
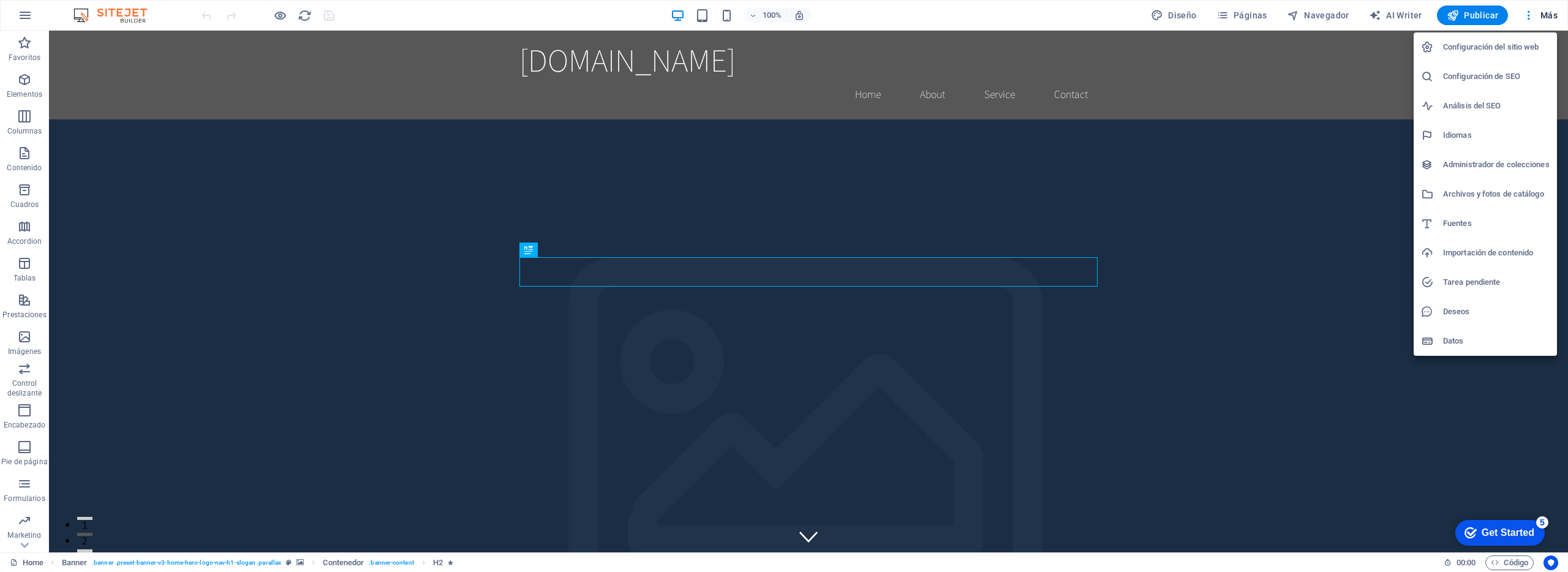
click at [1529, 13] on div at bounding box center [784, 286] width 1568 height 572
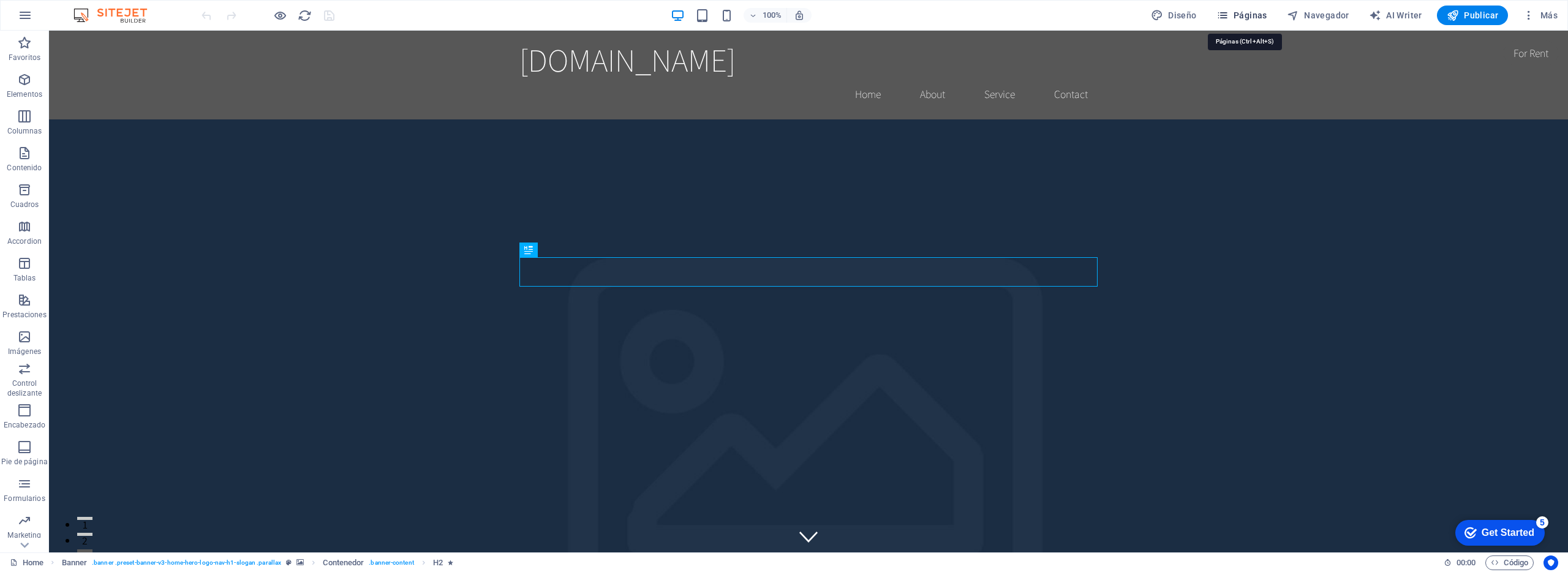
click at [1248, 14] on span "Páginas" at bounding box center [1242, 15] width 51 height 12
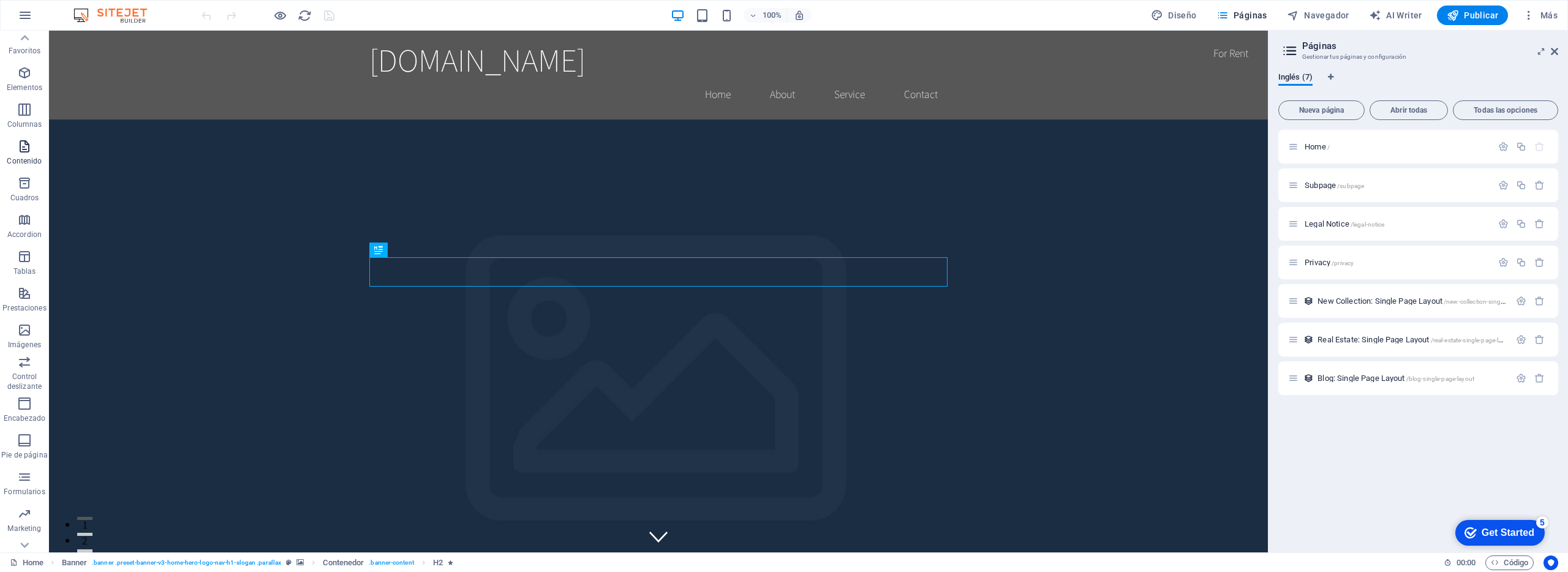
scroll to position [29, 0]
click at [30, 6] on button "button" at bounding box center [25, 15] width 29 height 29
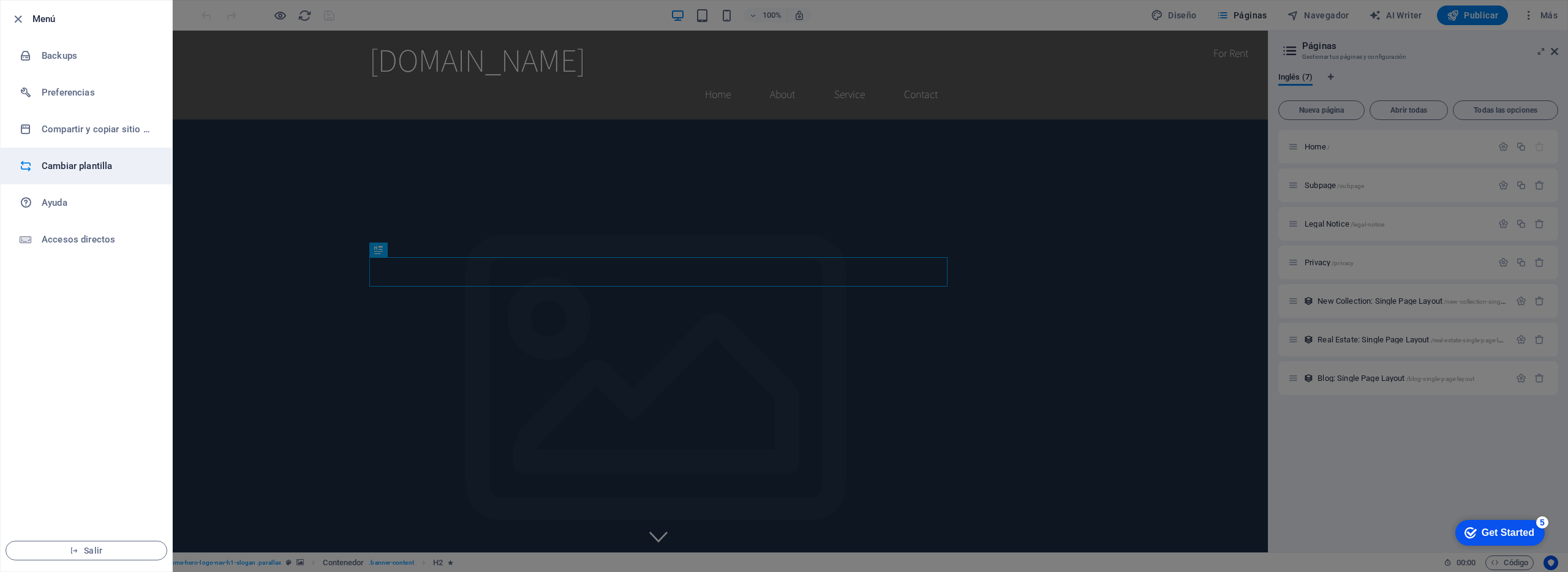
click at [69, 165] on h6 "Cambiar plantilla" at bounding box center [98, 166] width 113 height 15
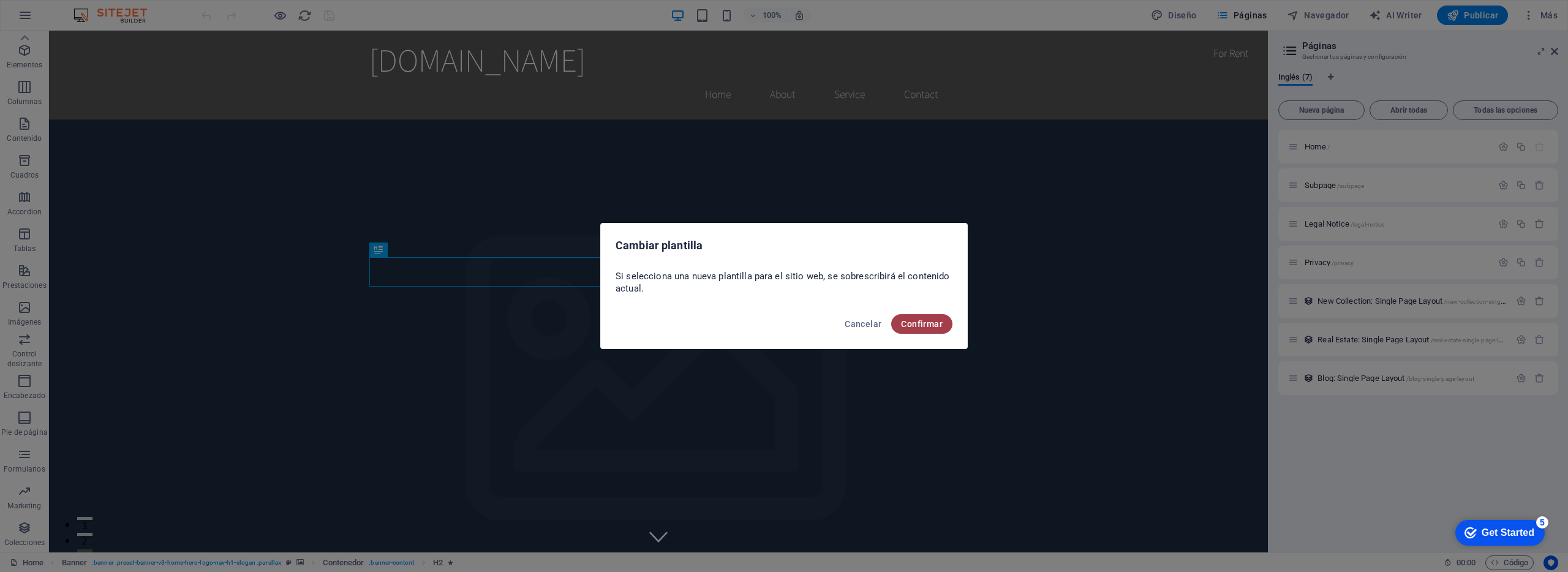
click at [910, 327] on span "Confirmar" at bounding box center [922, 323] width 41 height 10
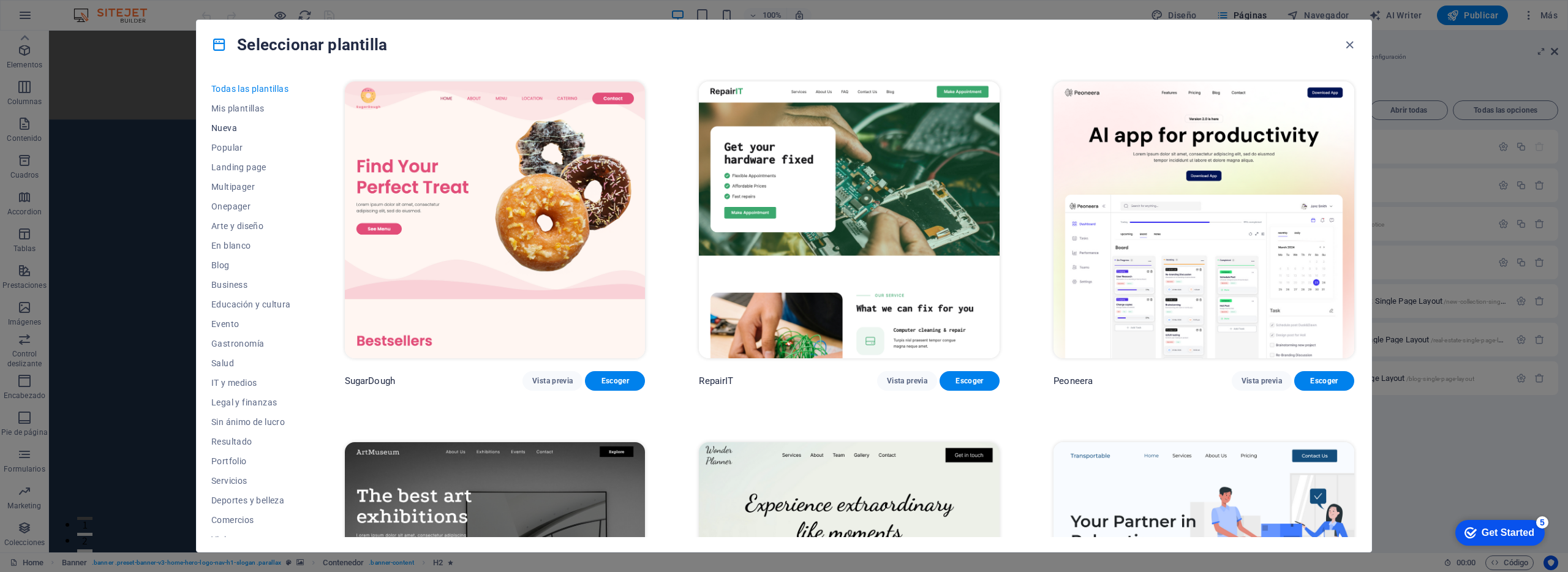
click at [251, 124] on span "Nueva" at bounding box center [251, 127] width 79 height 10
click at [261, 105] on span "Mis plantillas" at bounding box center [251, 108] width 79 height 10
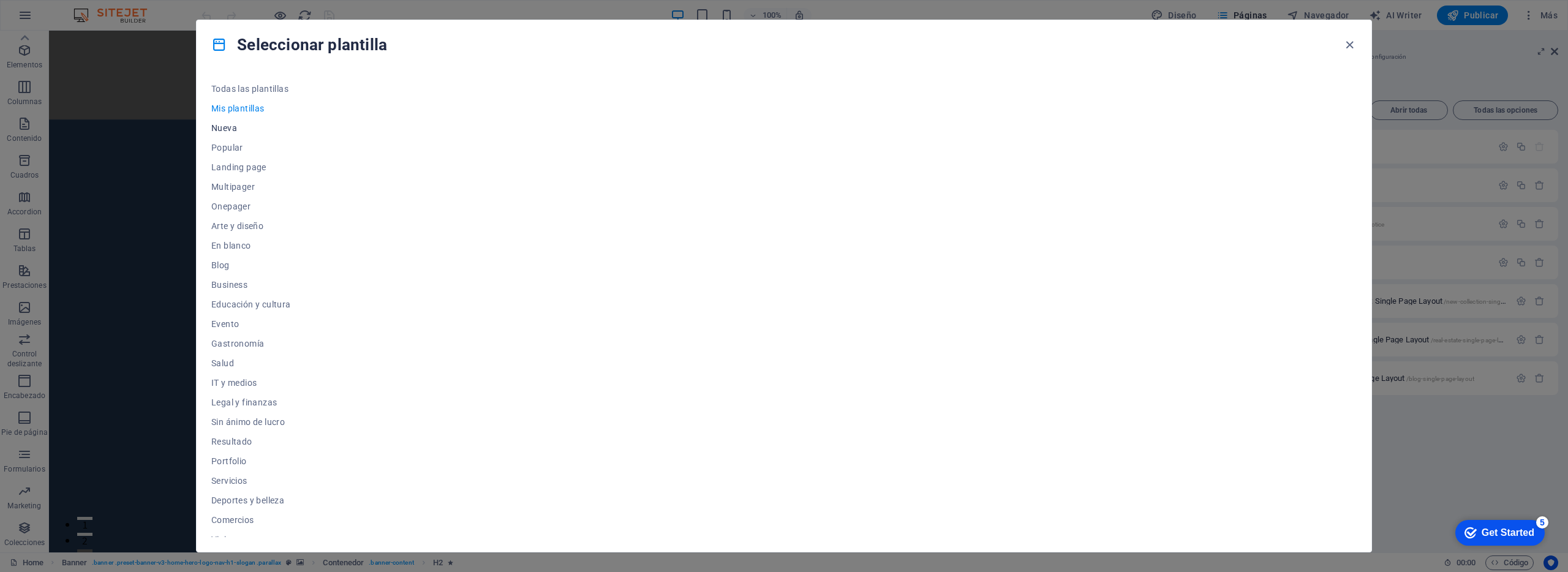
click at [224, 127] on span "Nueva" at bounding box center [251, 127] width 79 height 10
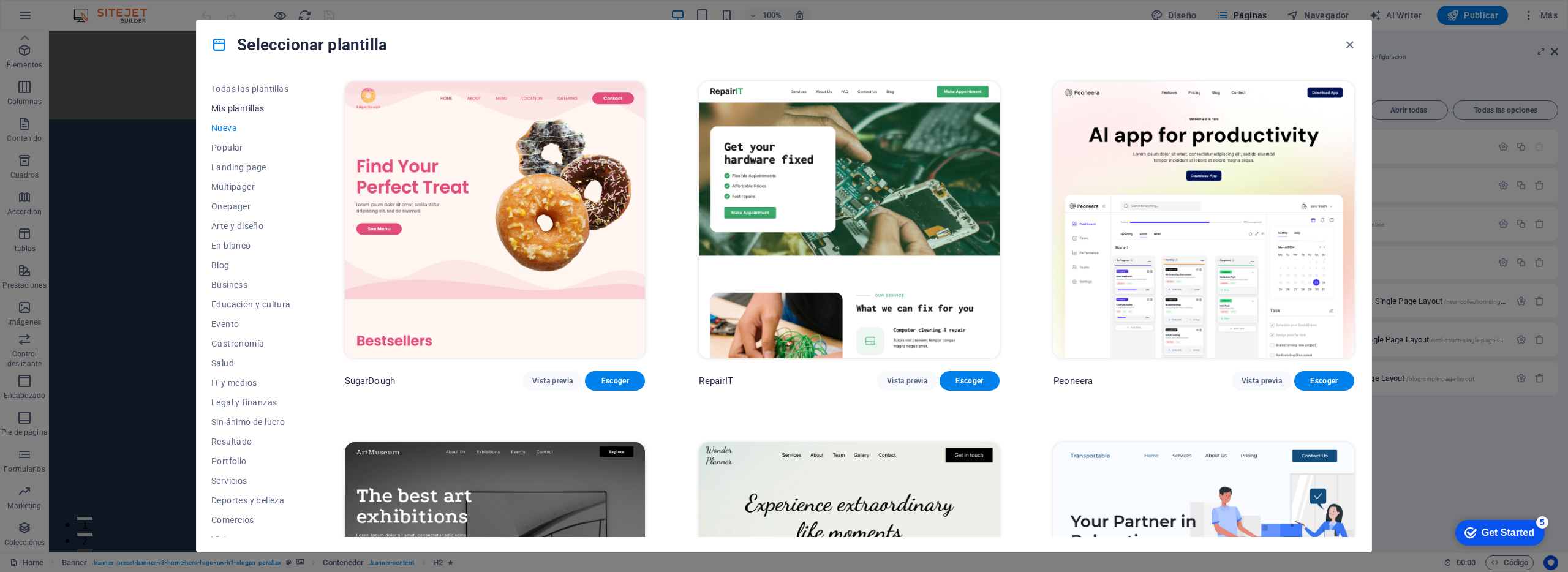
click at [246, 109] on span "Mis plantillas" at bounding box center [251, 108] width 79 height 10
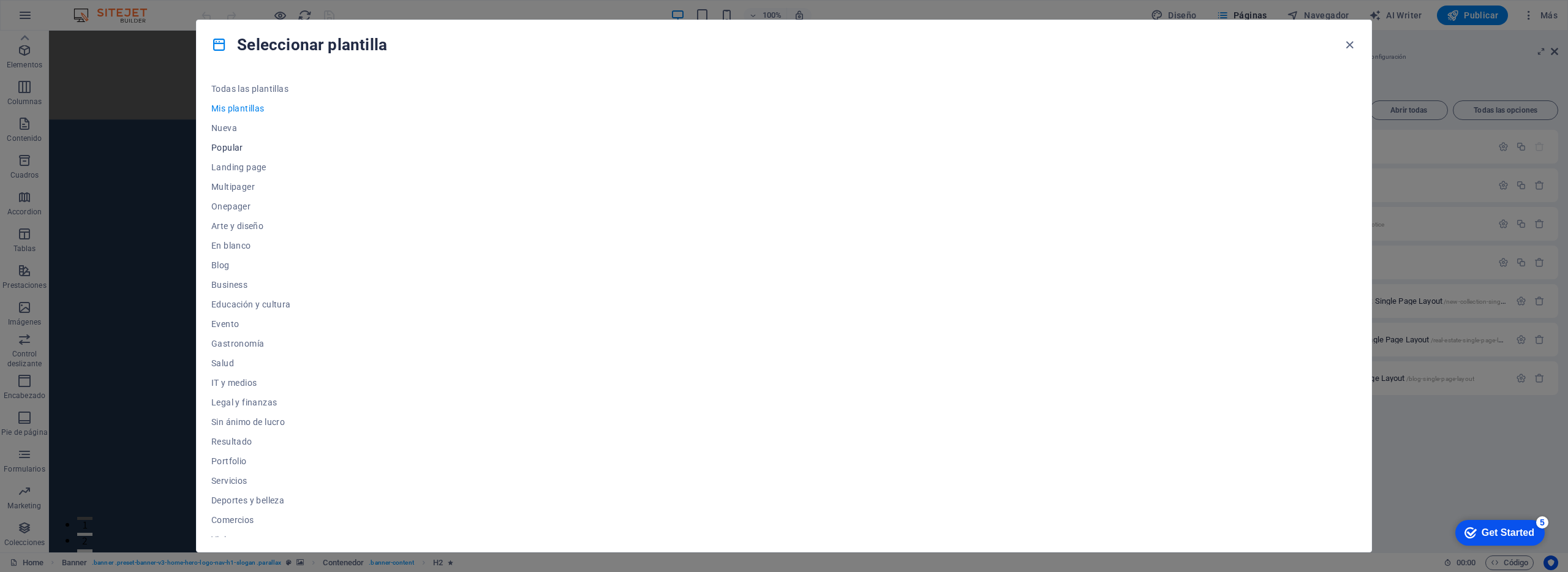
click at [230, 147] on span "Popular" at bounding box center [251, 147] width 79 height 10
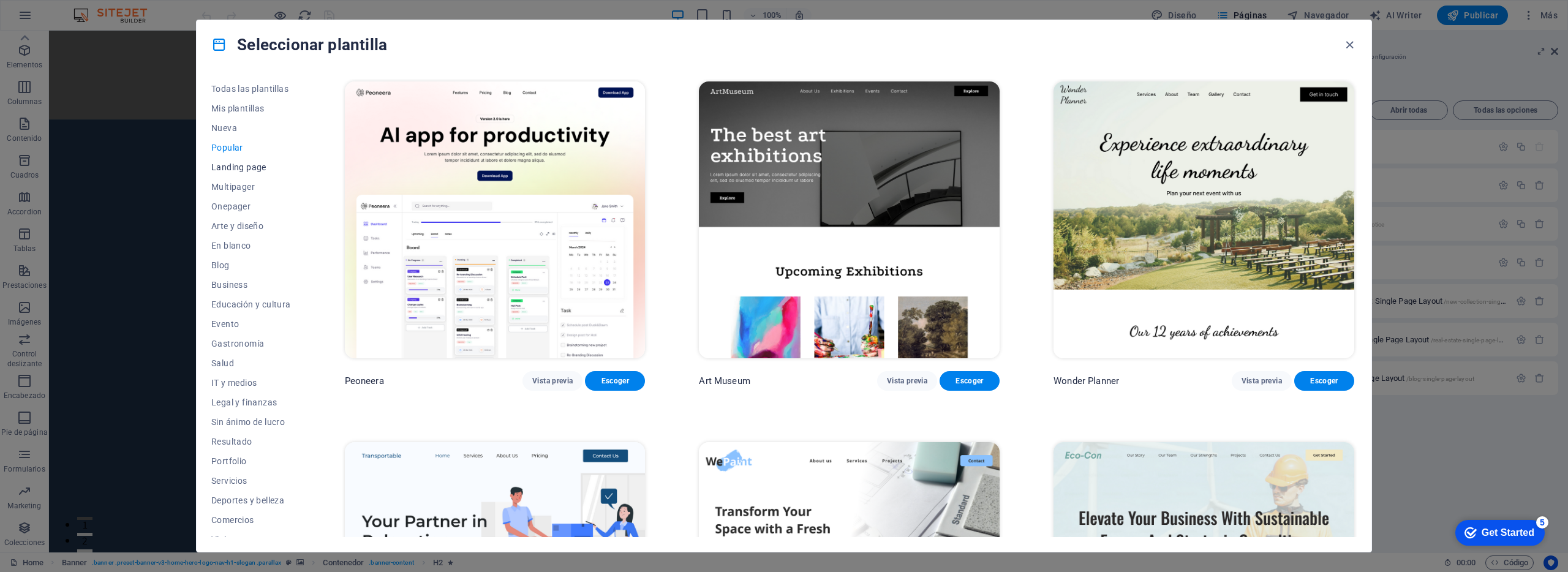
click at [258, 169] on span "Landing page" at bounding box center [251, 167] width 79 height 10
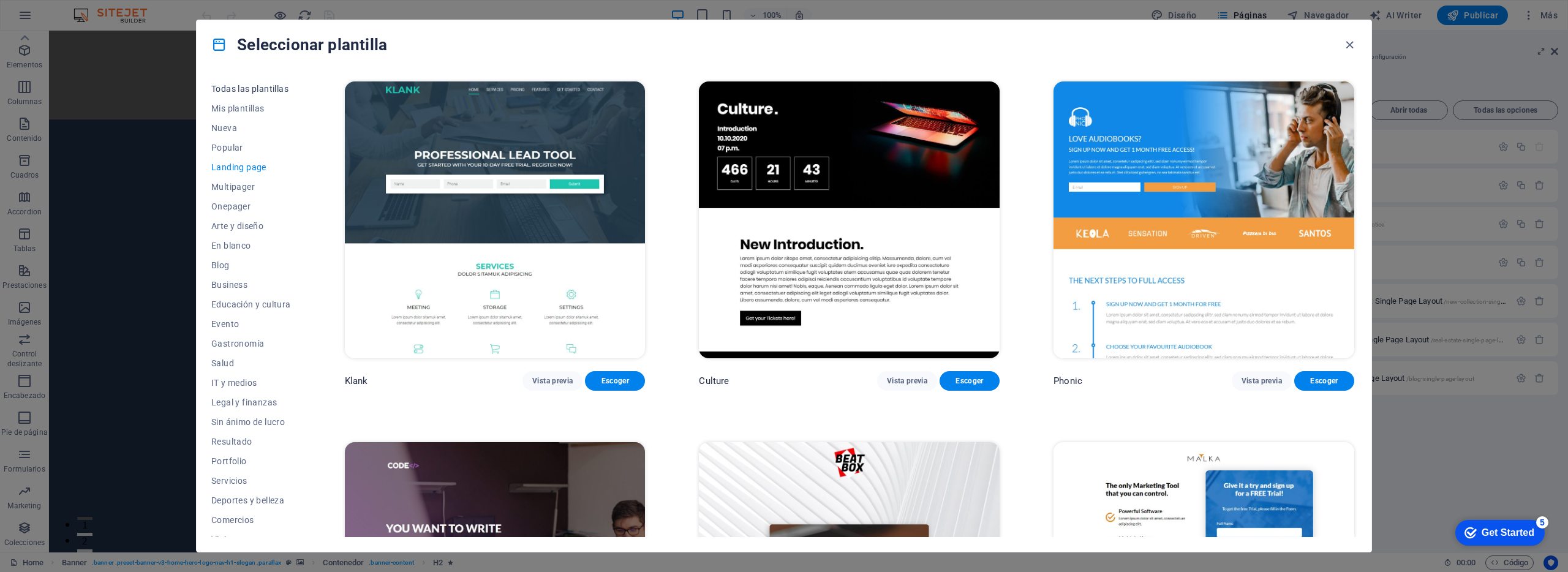
click at [262, 93] on span "Todas las plantillas" at bounding box center [251, 88] width 79 height 10
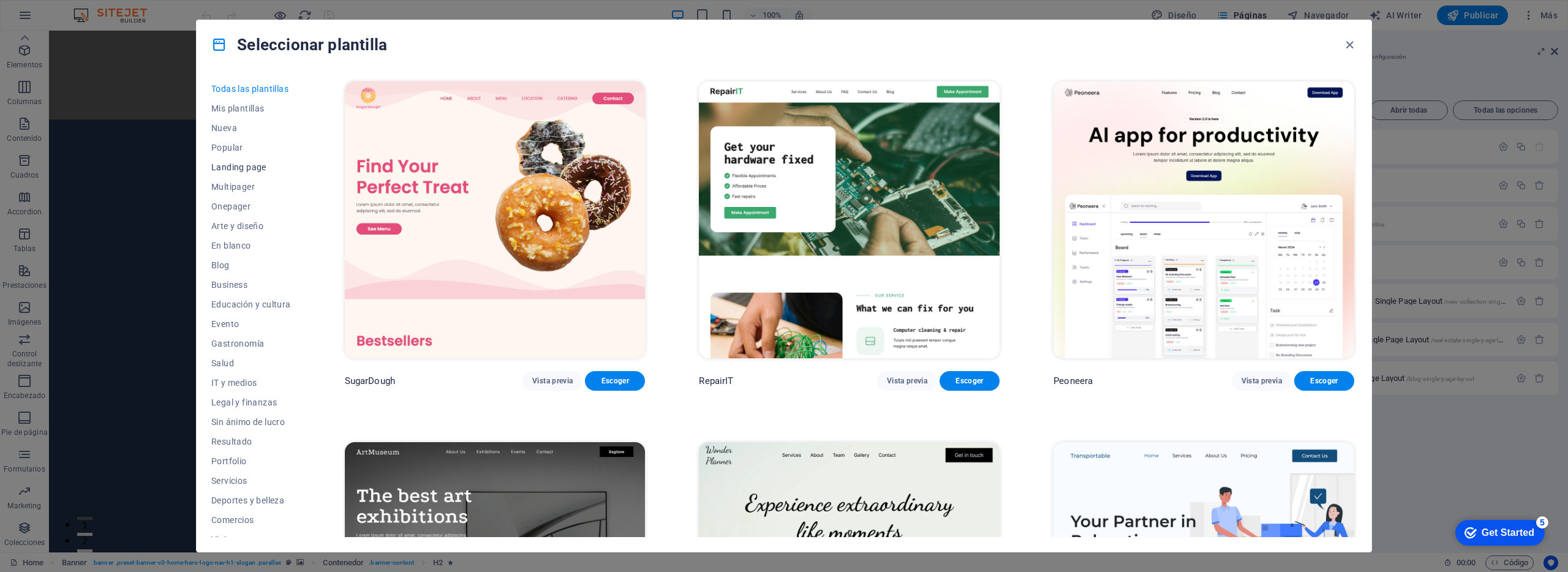
scroll to position [32, 0]
drag, startPoint x: 235, startPoint y: 359, endPoint x: 247, endPoint y: 397, distance: 39.8
click at [235, 359] on button "IT y medios" at bounding box center [251, 350] width 79 height 19
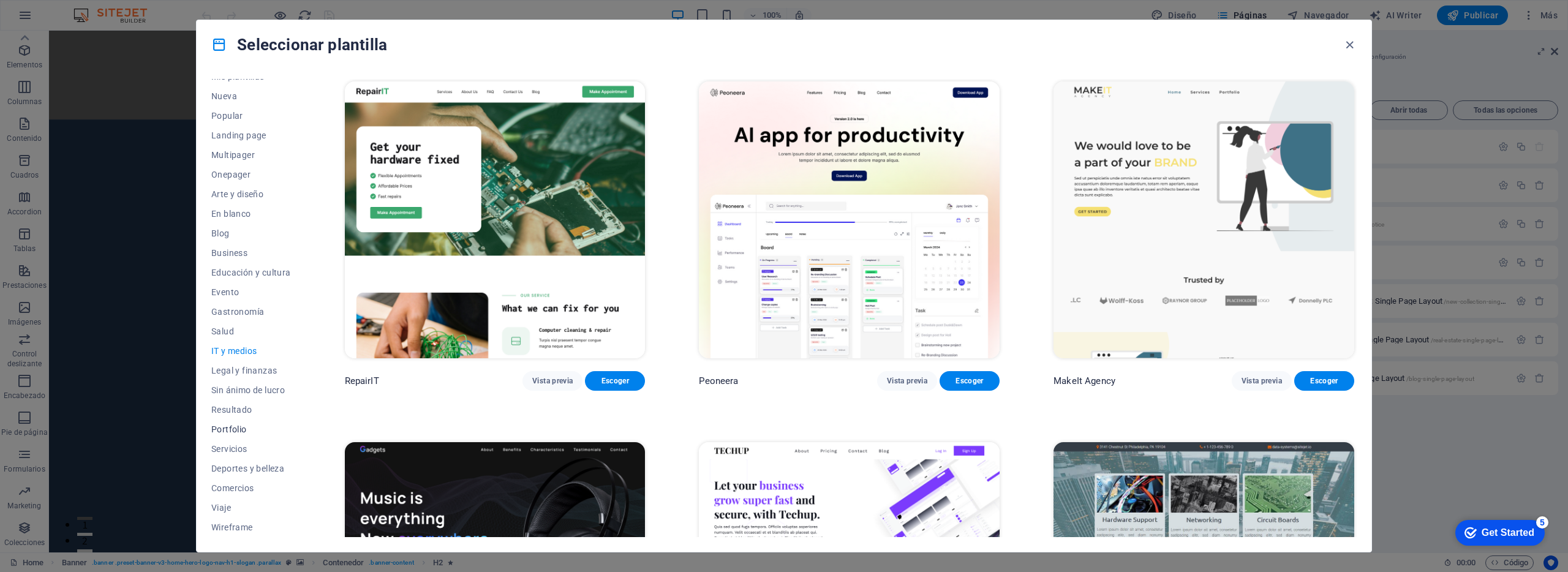
drag, startPoint x: 254, startPoint y: 397, endPoint x: 240, endPoint y: 438, distance: 43.3
click at [254, 397] on button "Sin ánimo de lucro" at bounding box center [251, 390] width 79 height 19
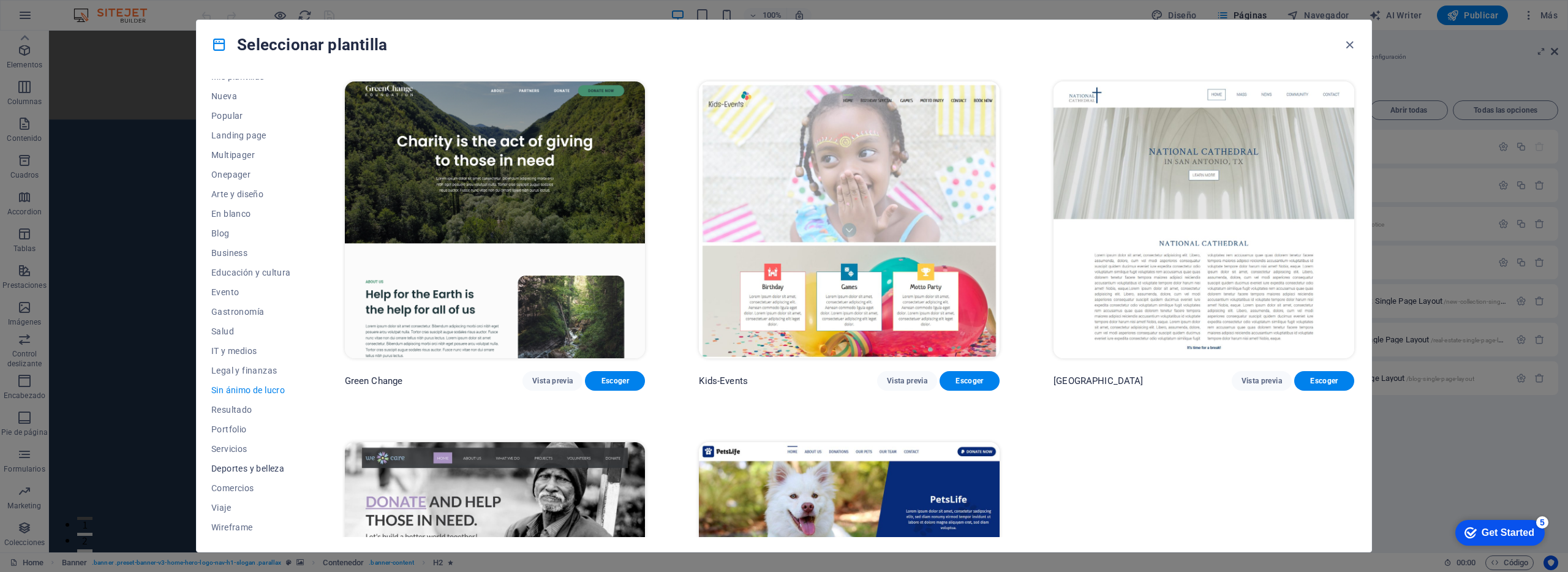
click at [234, 461] on button "Deportes y belleza" at bounding box center [251, 469] width 79 height 19
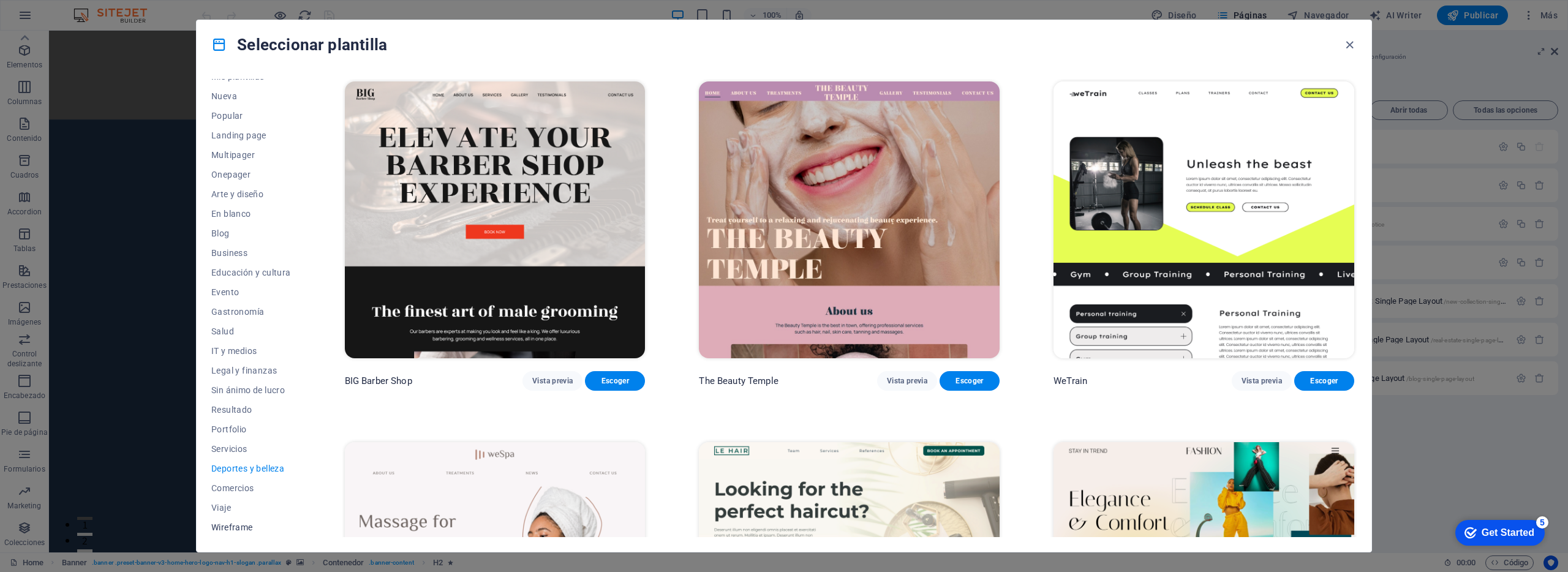
click at [223, 523] on span "Wireframe" at bounding box center [251, 527] width 79 height 10
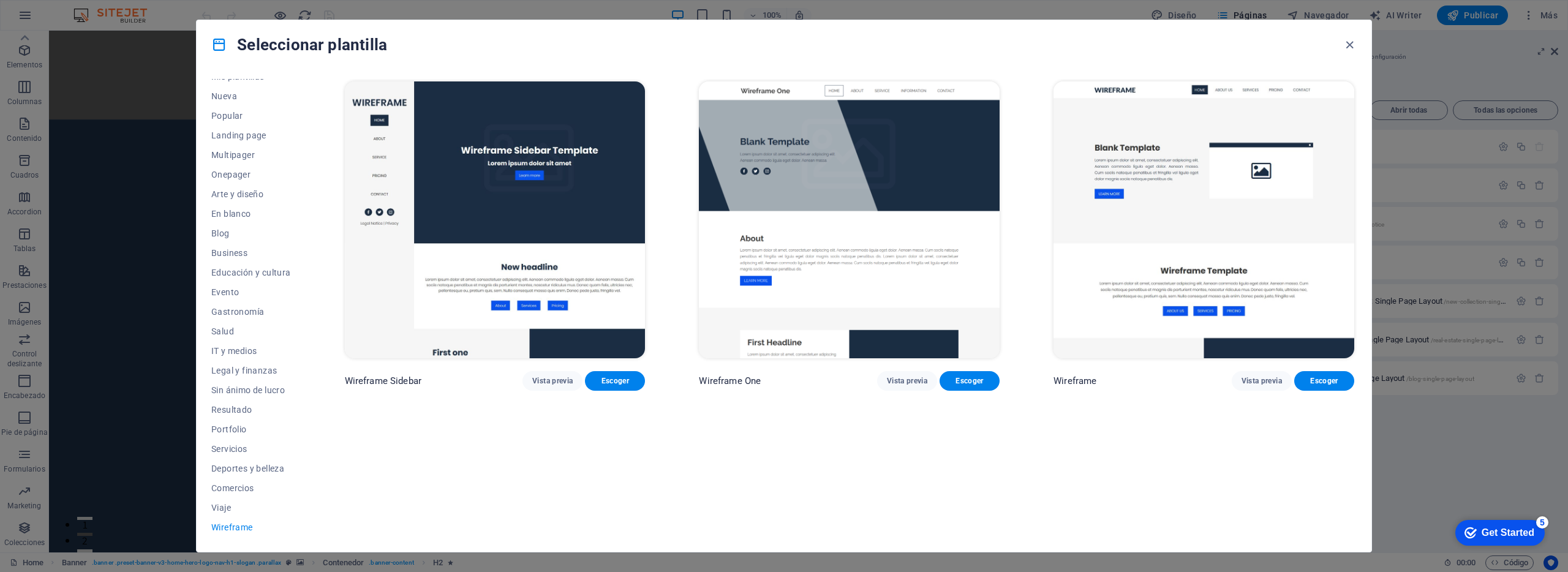
click at [147, 375] on div "Seleccionar plantilla Todas las plantillas Mis plantillas Nueva Popular Landing…" at bounding box center [784, 286] width 1568 height 572
click at [1350, 45] on icon "button" at bounding box center [1350, 45] width 14 height 14
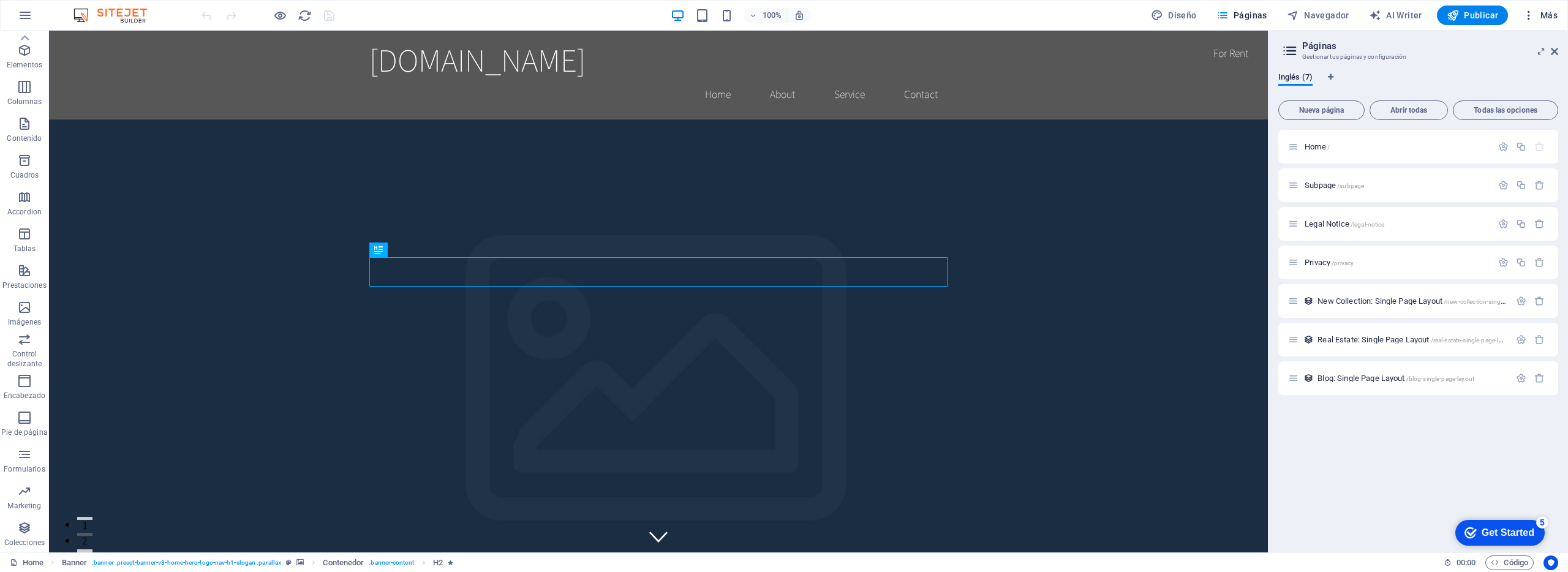
click at [1545, 19] on span "Más" at bounding box center [1541, 15] width 35 height 12
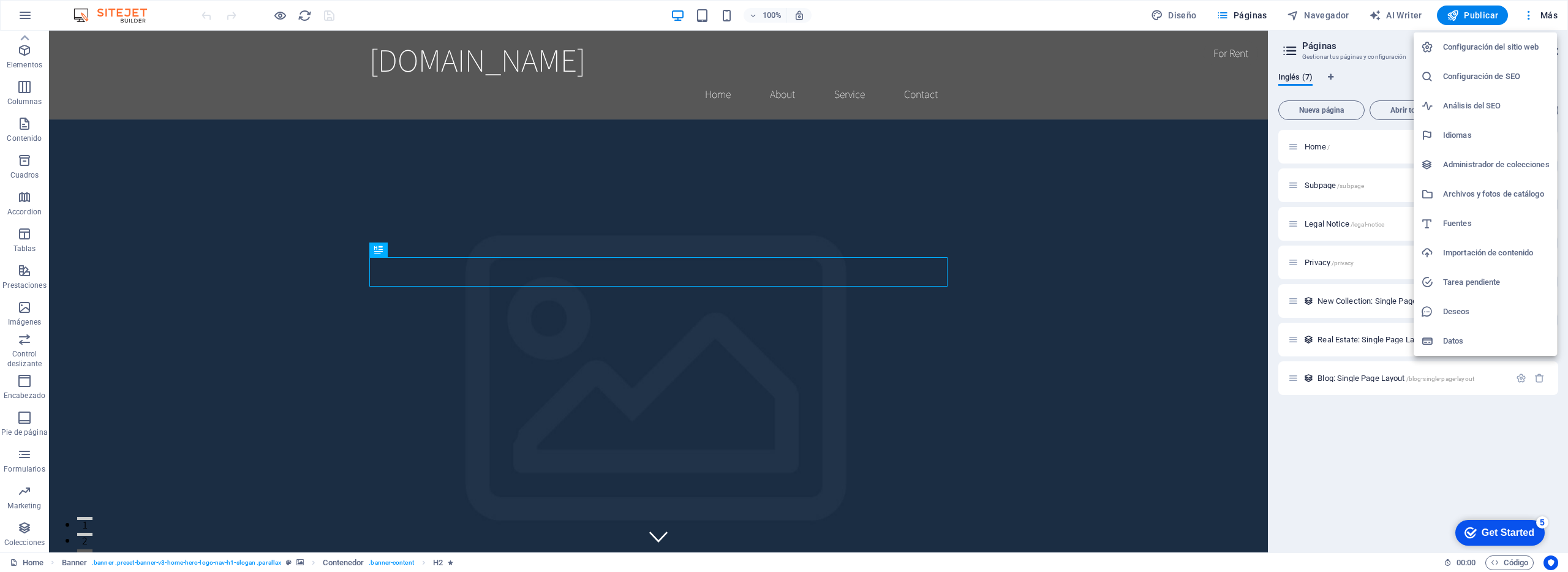
click at [1038, 258] on div at bounding box center [784, 286] width 1568 height 572
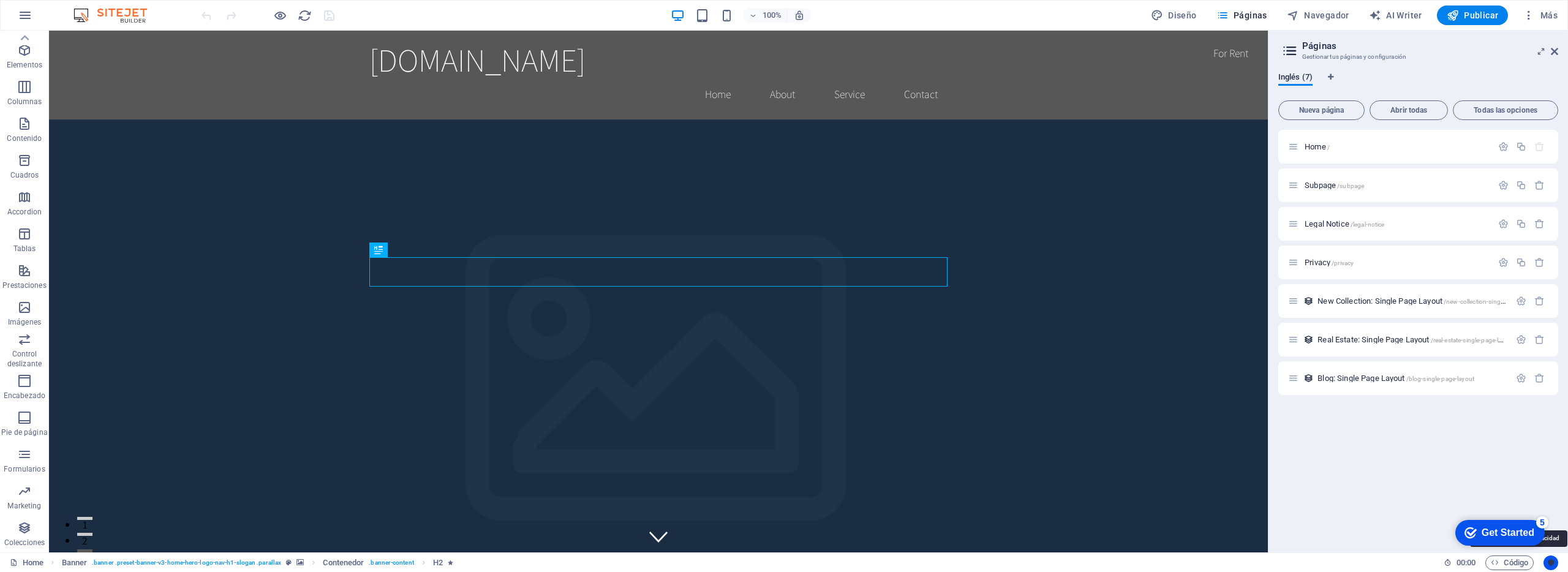
click at [1544, 563] on button "Usercentrics" at bounding box center [1551, 562] width 15 height 15
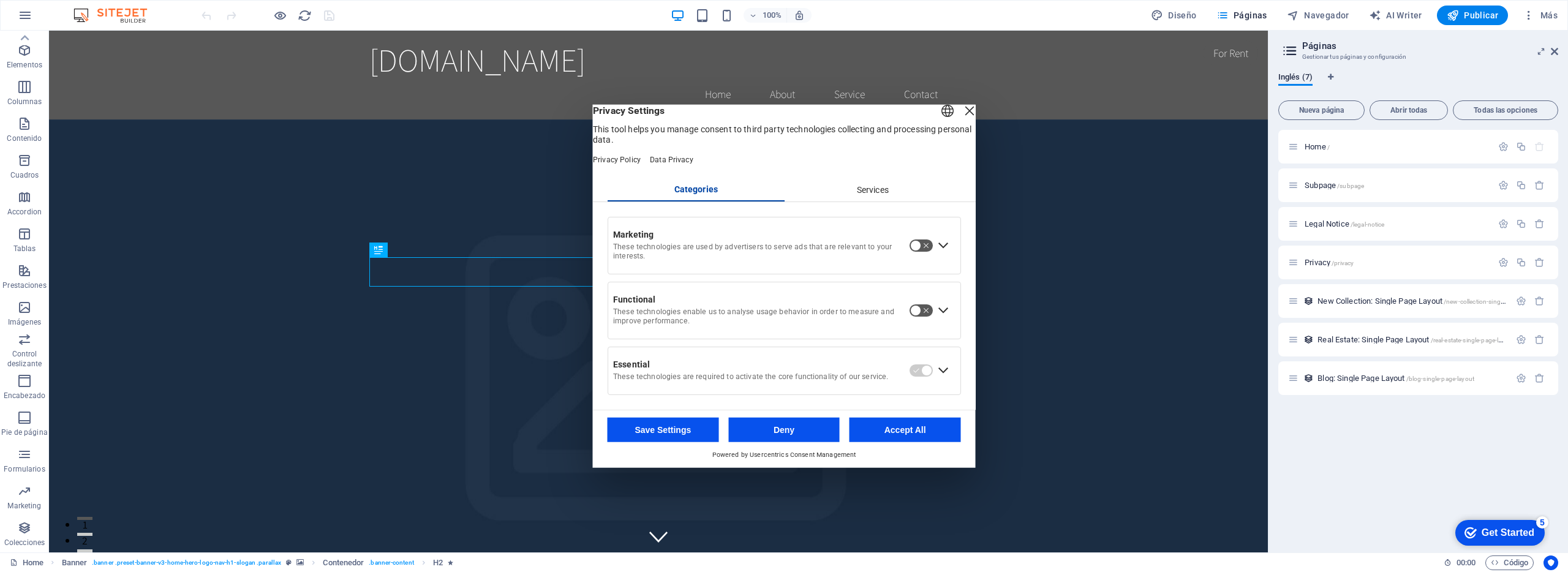
click at [851, 200] on div "Services" at bounding box center [872, 191] width 177 height 21
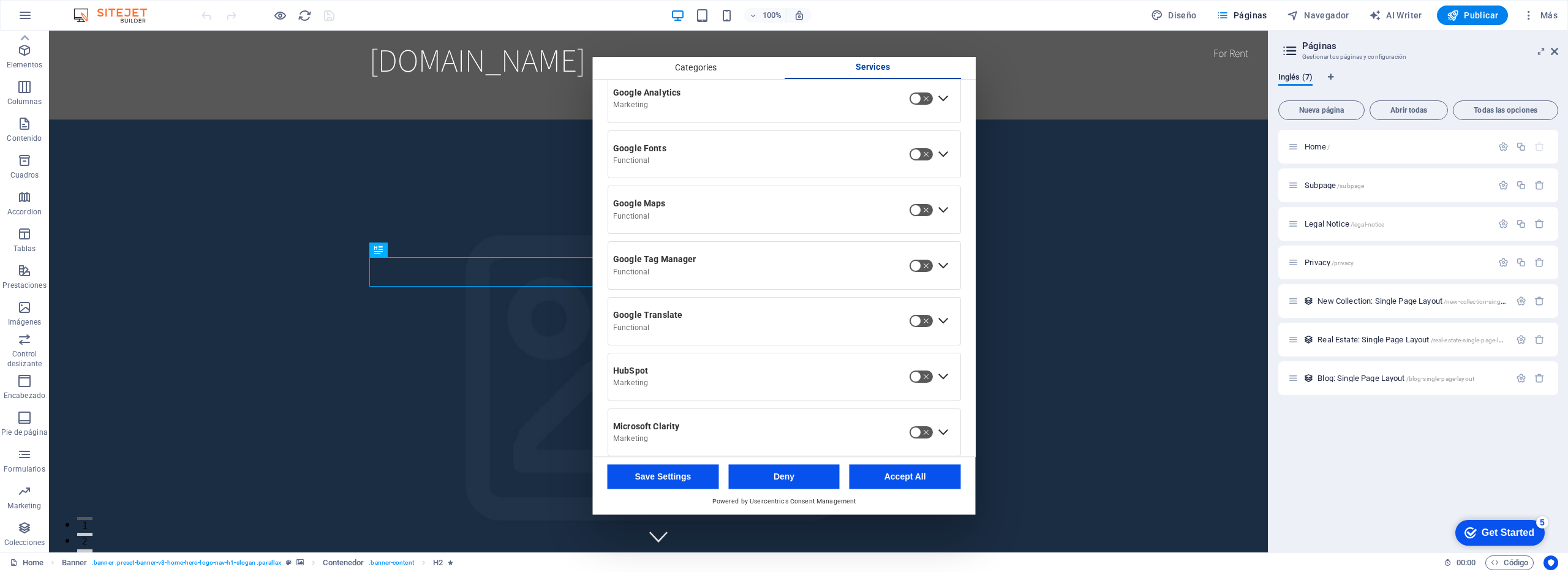
scroll to position [501, 0]
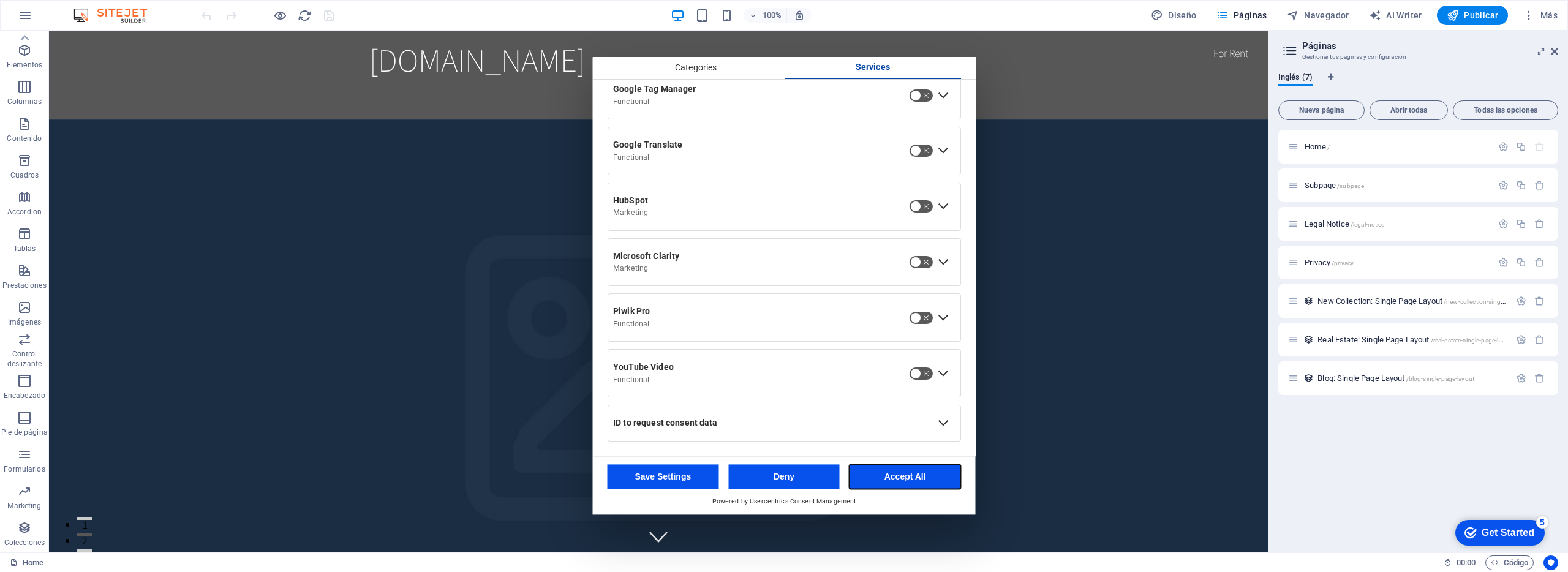
click at [889, 472] on button "Accept All" at bounding box center [905, 478] width 111 height 25
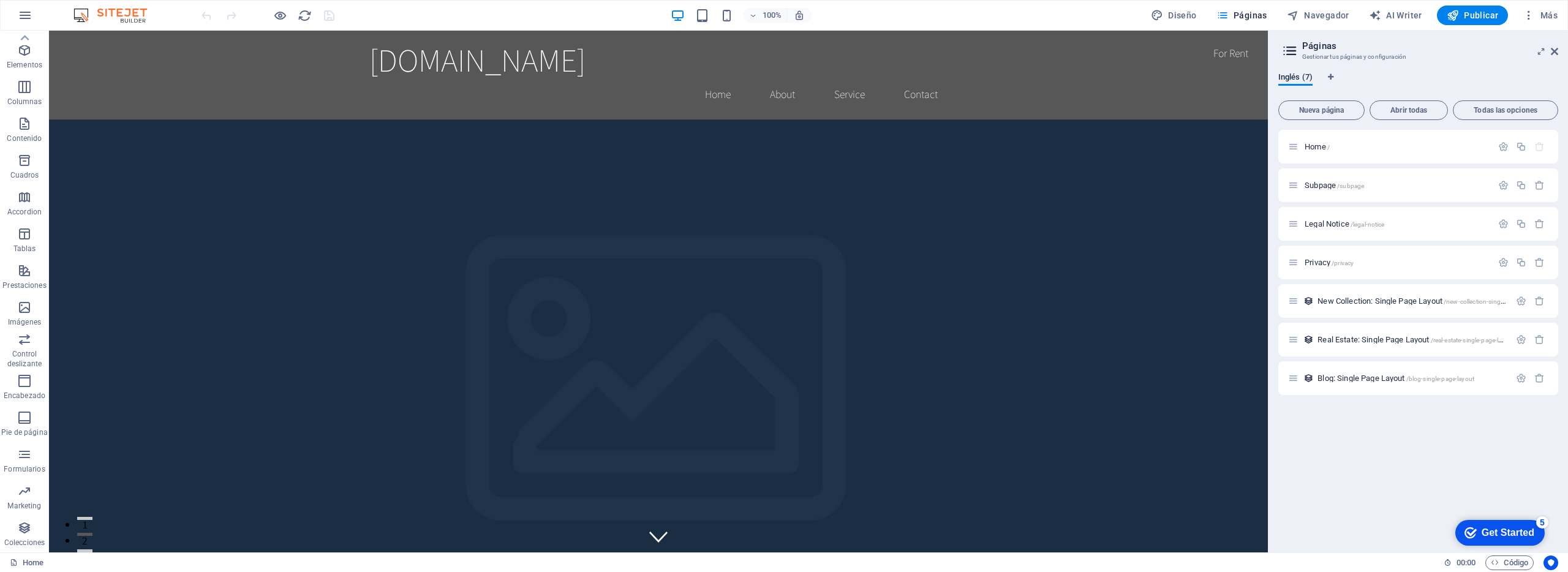
drag, startPoint x: 170, startPoint y: 14, endPoint x: 125, endPoint y: 13, distance: 45.0
click at [165, 15] on div "100% Diseño Páginas Navegador AI Writer Publicar Más" at bounding box center [784, 15] width 1567 height 29
drag, startPoint x: 125, startPoint y: 13, endPoint x: 139, endPoint y: 12, distance: 14.0
click at [125, 13] on img at bounding box center [117, 15] width 92 height 15
drag, startPoint x: 239, startPoint y: 6, endPoint x: 268, endPoint y: 13, distance: 29.8
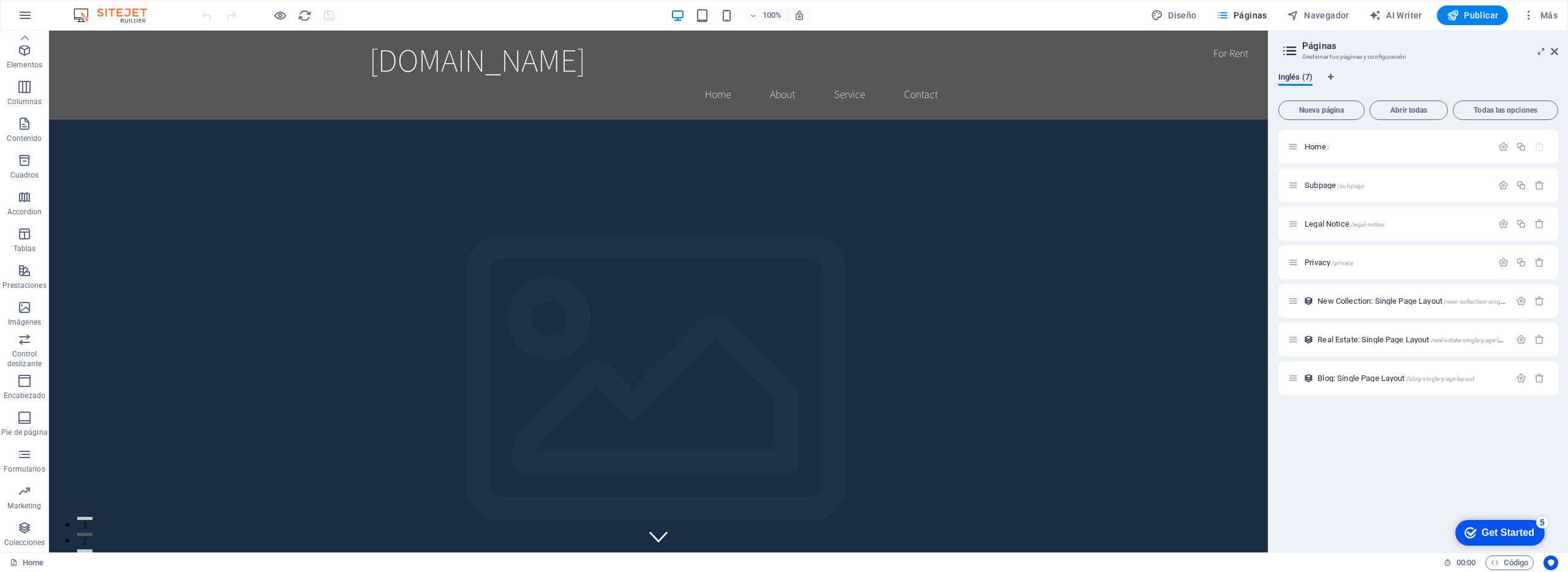
click at [239, 6] on div at bounding box center [268, 15] width 137 height 19
click at [1192, 17] on span "Diseño" at bounding box center [1174, 15] width 46 height 12
select select "rem"
select select "200"
select select "px"
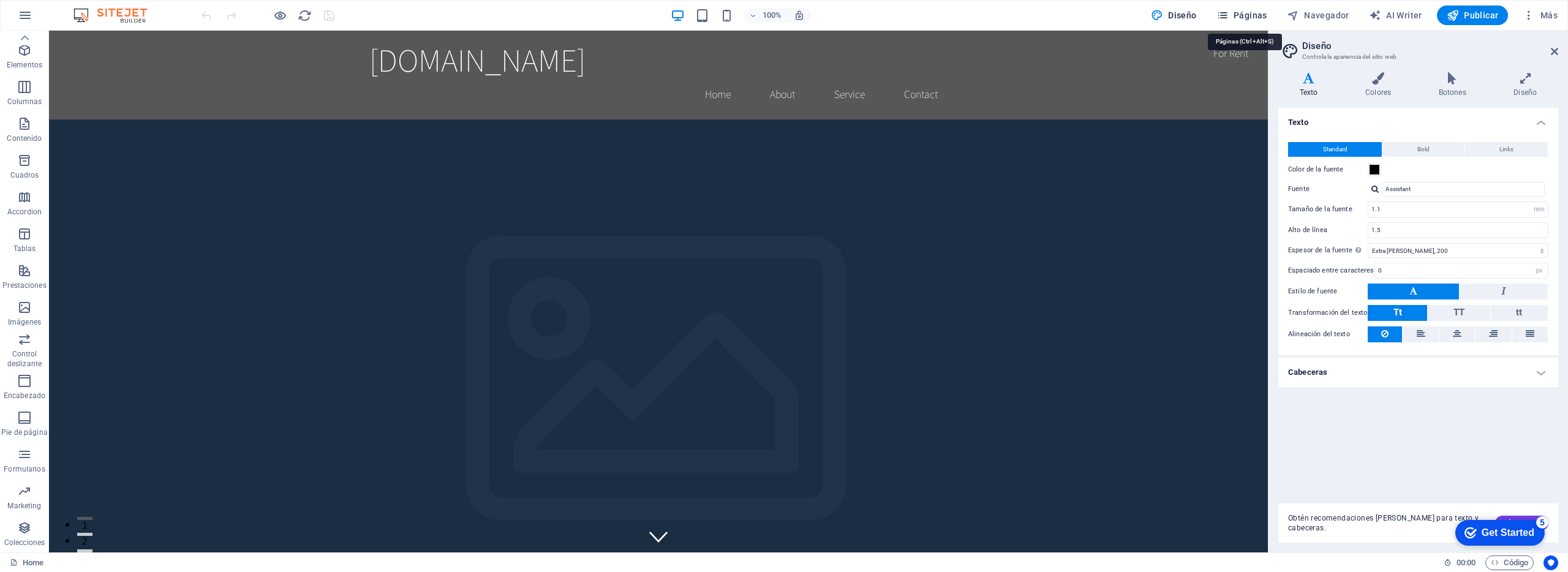
click at [1249, 15] on span "Páginas" at bounding box center [1242, 15] width 51 height 12
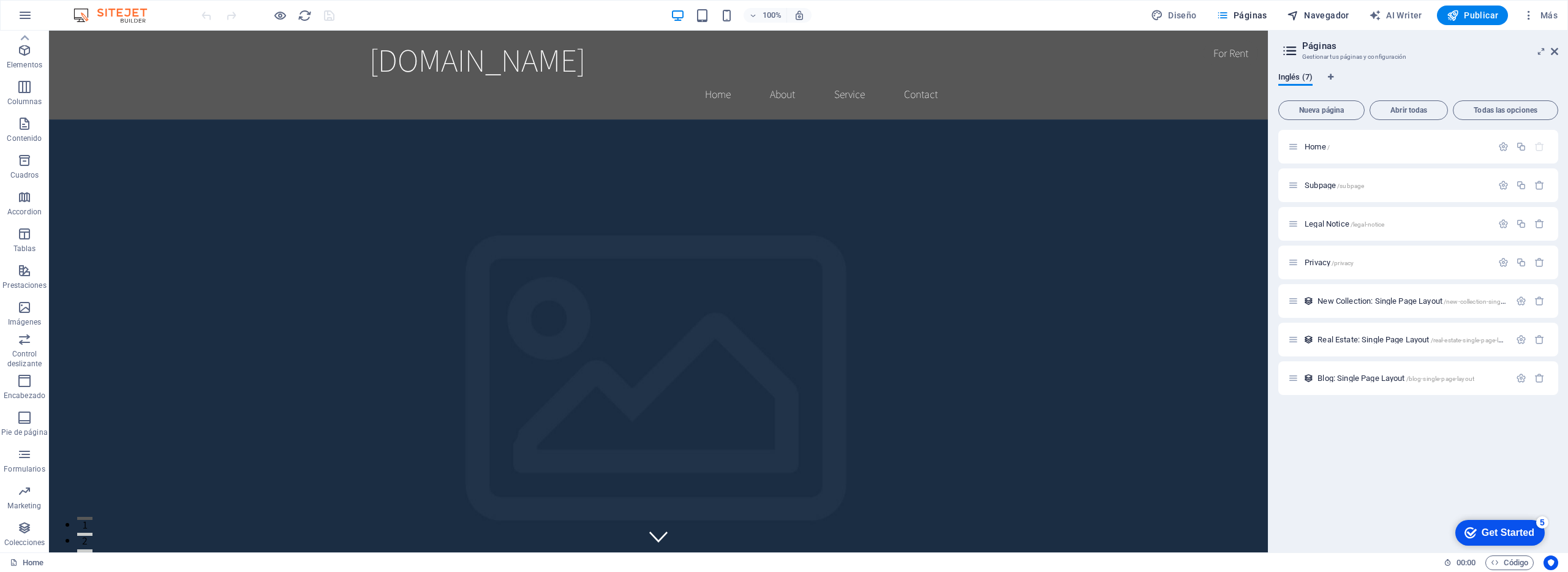
click at [1341, 17] on span "Navegador" at bounding box center [1318, 15] width 63 height 12
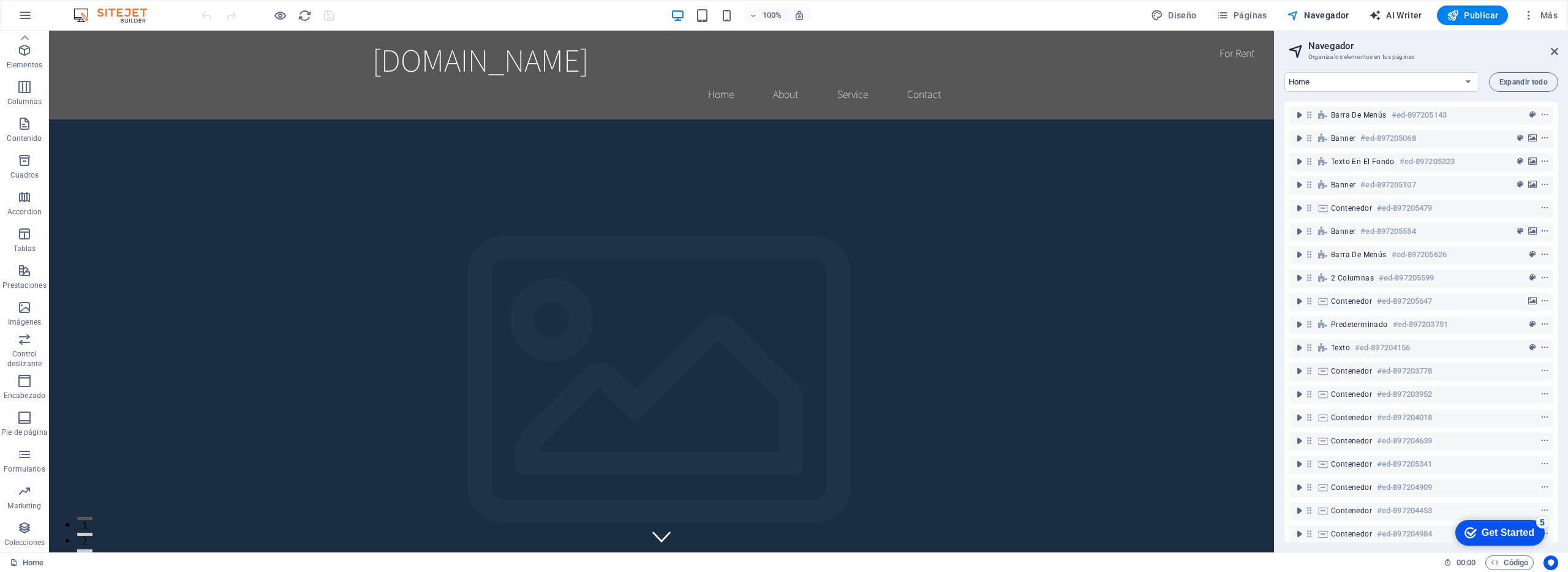
click at [1412, 13] on span "AI Writer" at bounding box center [1396, 15] width 53 height 12
select select "English"
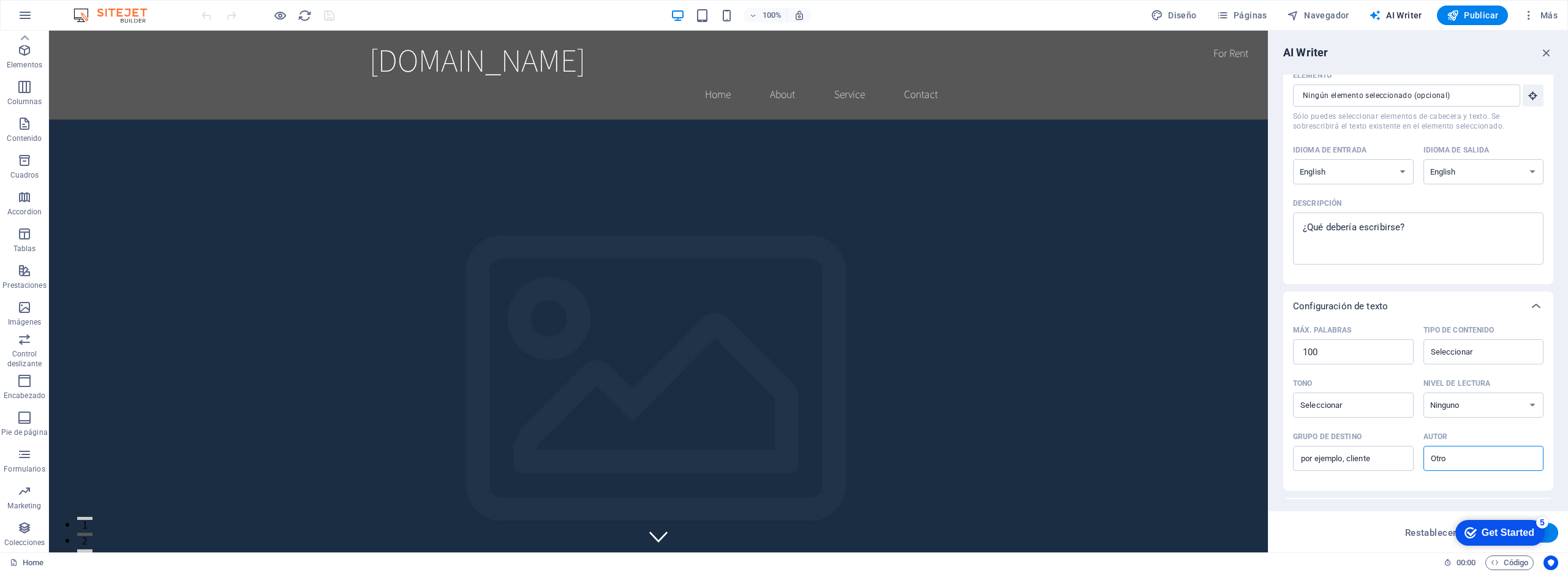
scroll to position [0, 0]
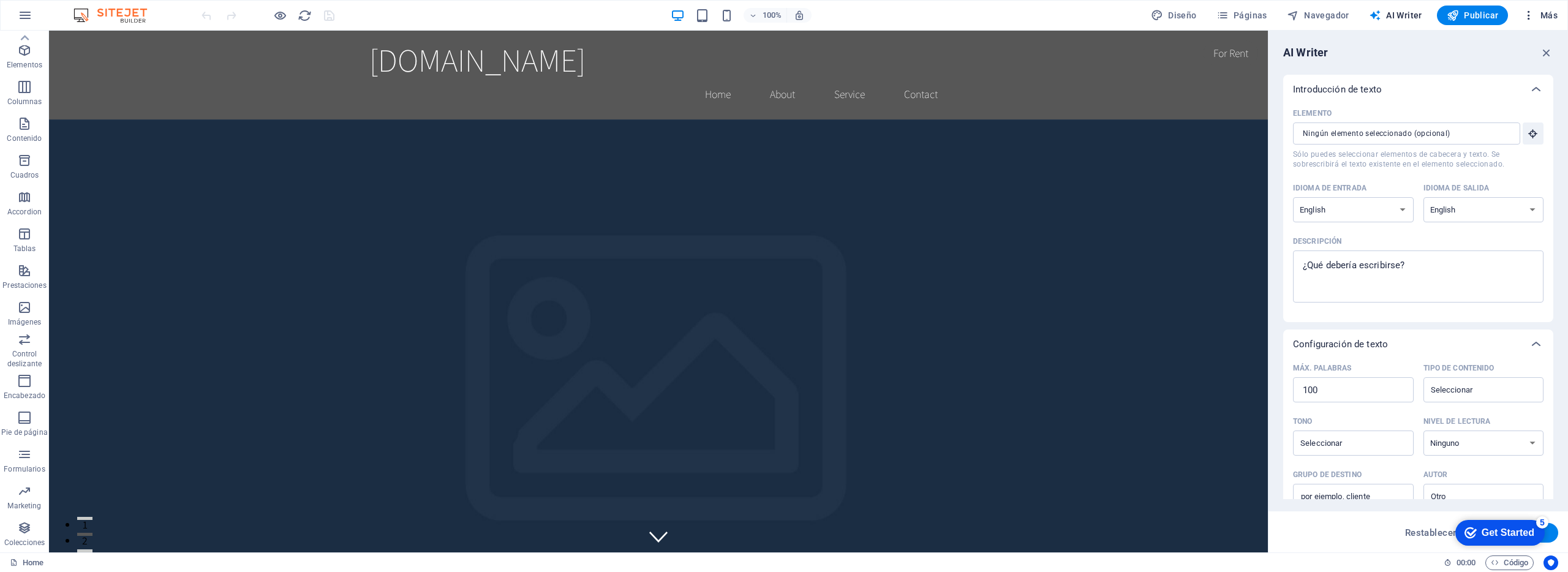
click at [1545, 19] on span "Más" at bounding box center [1541, 15] width 35 height 12
